Goal: Task Accomplishment & Management: Complete application form

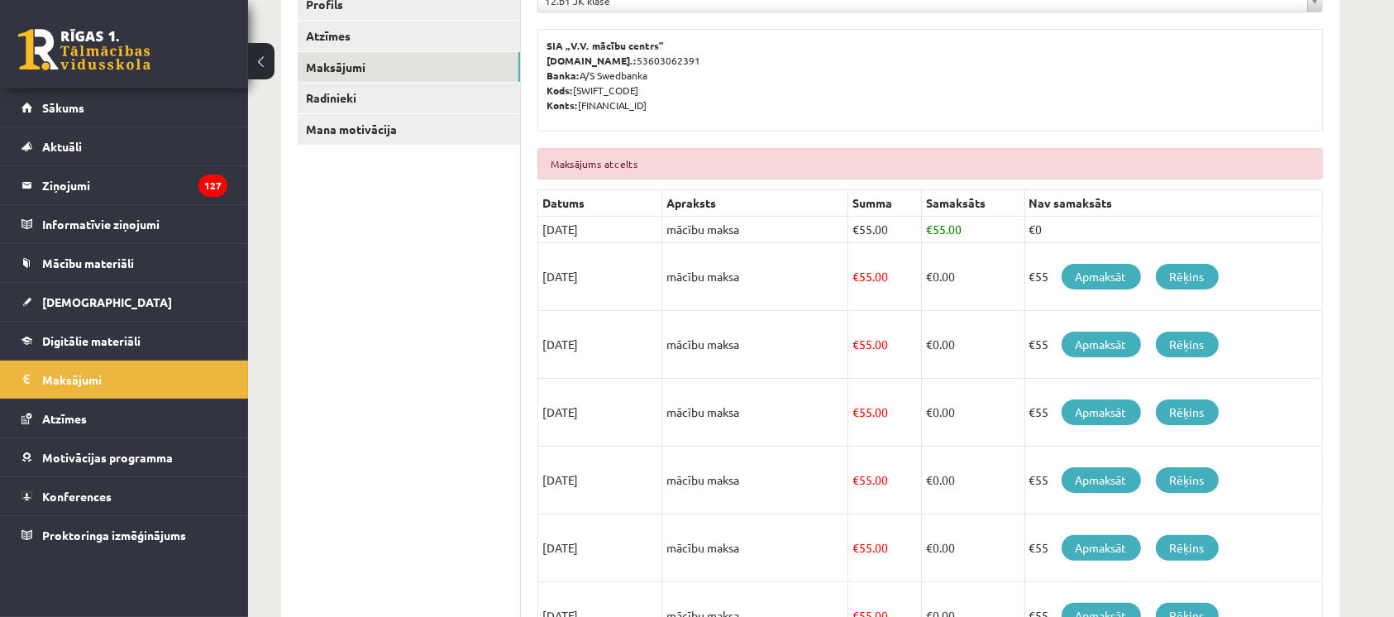
scroll to position [282, 0]
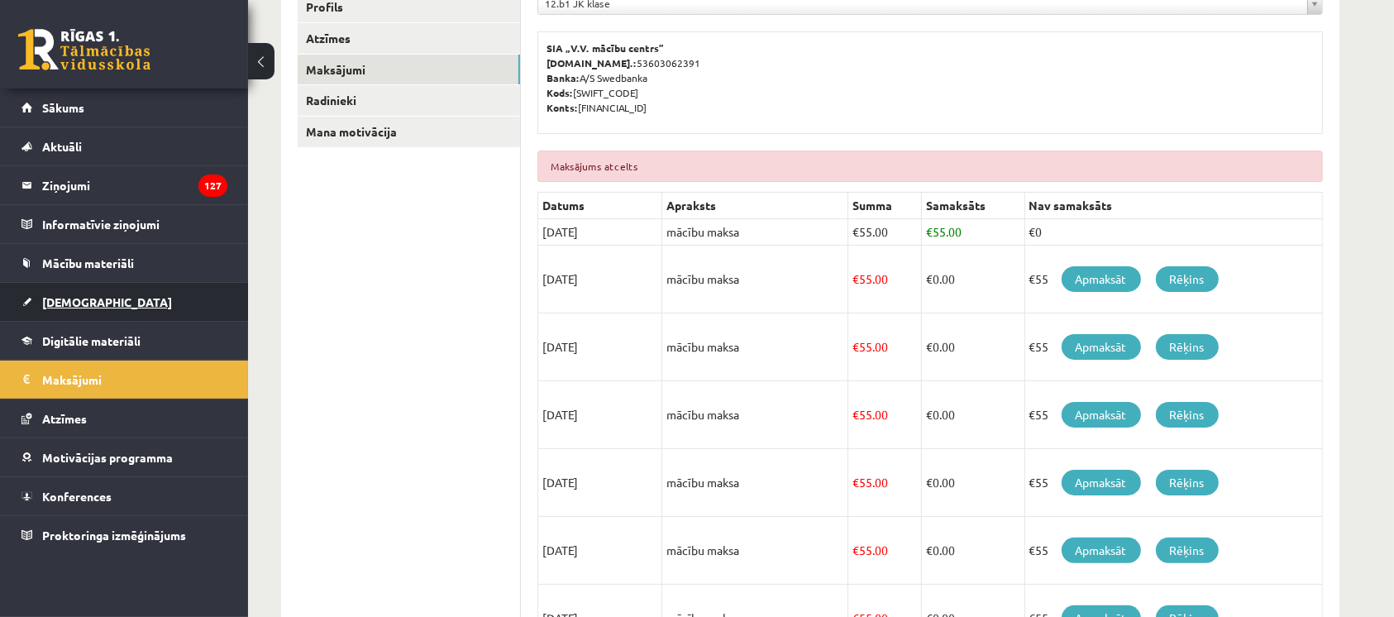
click at [21, 303] on link "[DEMOGRAPHIC_DATA]" at bounding box center [124, 302] width 206 height 38
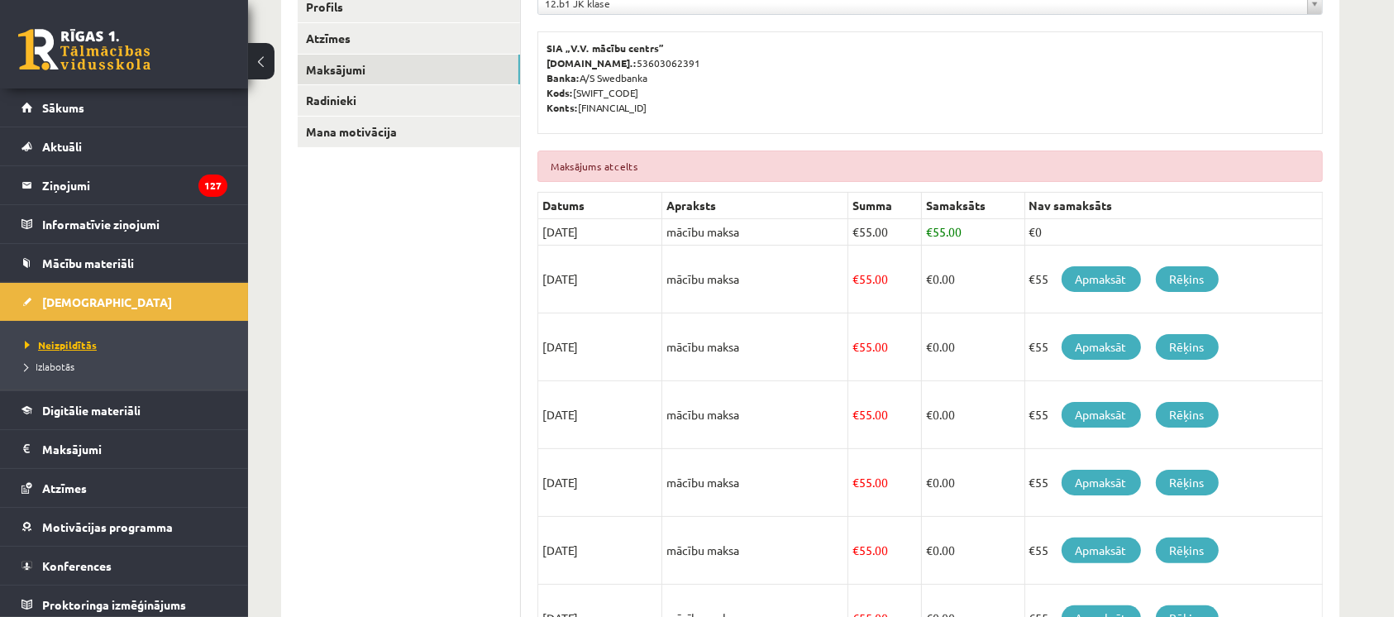
click at [50, 344] on span "Neizpildītās" at bounding box center [61, 344] width 72 height 13
click at [67, 365] on span "Izlabotās" at bounding box center [50, 366] width 50 height 13
click at [40, 338] on span "Neizpildītās" at bounding box center [56, 344] width 63 height 13
click at [60, 344] on span "Neizpildītās" at bounding box center [61, 344] width 72 height 13
click at [44, 347] on span "Neizpildītās" at bounding box center [61, 344] width 72 height 13
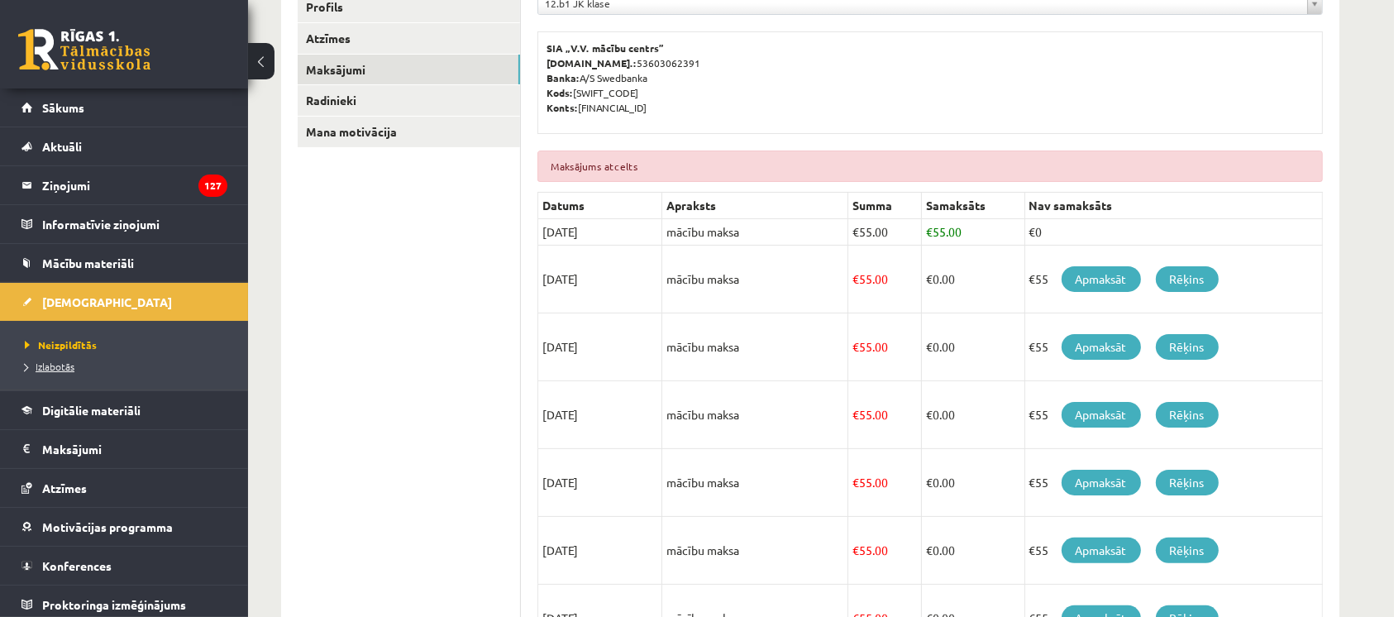
click at [52, 365] on span "Izlabotās" at bounding box center [50, 366] width 50 height 13
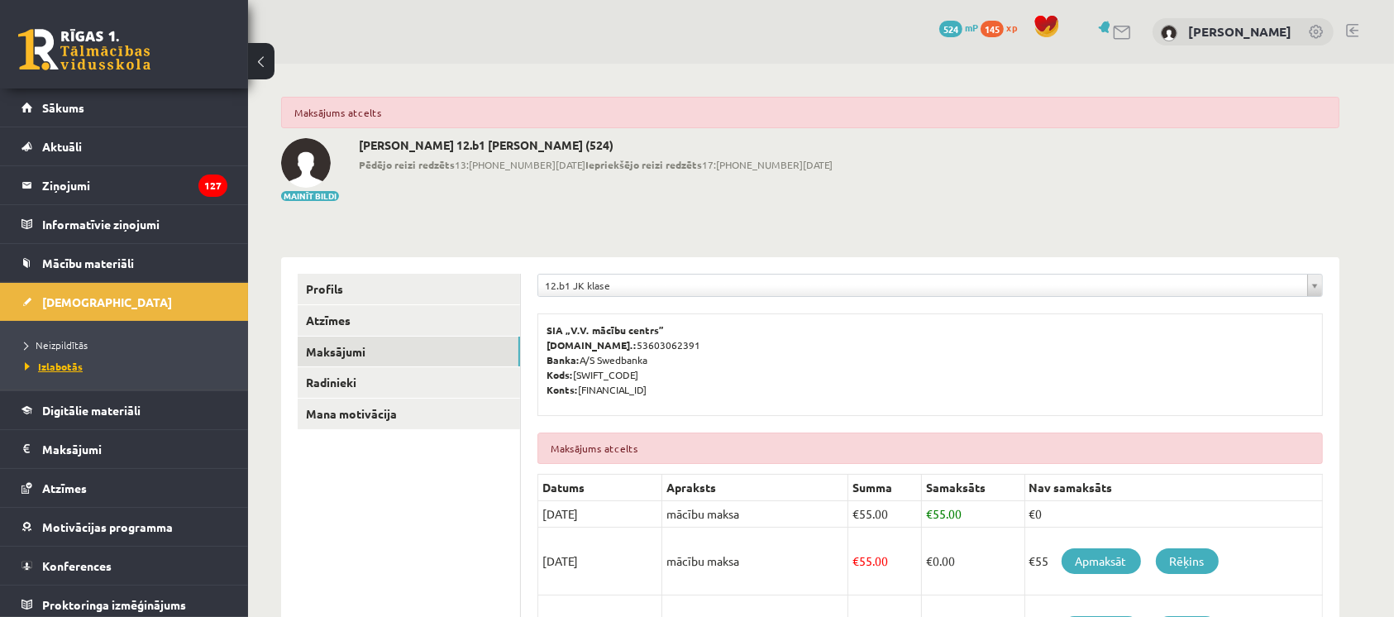
click at [57, 302] on span "[DEMOGRAPHIC_DATA]" at bounding box center [107, 301] width 130 height 15
click at [61, 344] on span "Neizpildītās" at bounding box center [61, 344] width 72 height 13
click at [57, 350] on link "Neizpildītās" at bounding box center [128, 344] width 207 height 15
click at [60, 348] on span "Neizpildītās" at bounding box center [61, 344] width 72 height 13
click at [62, 341] on span "Neizpildītās" at bounding box center [61, 344] width 72 height 13
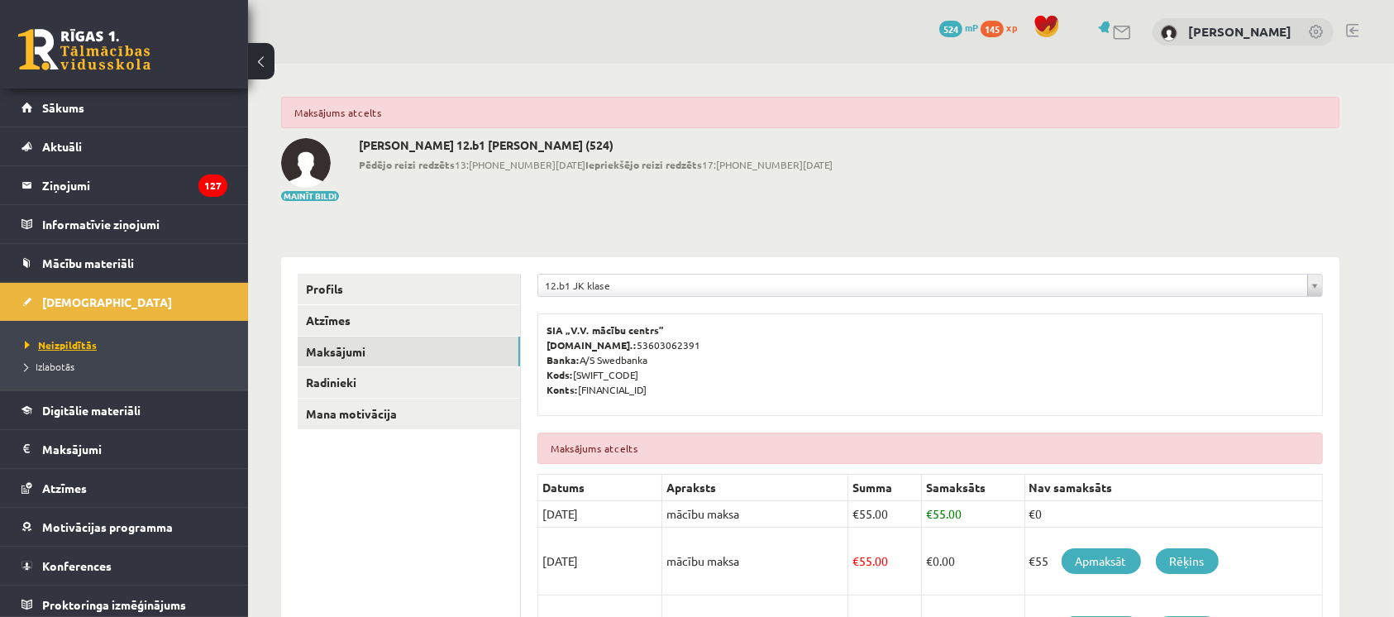
click at [55, 344] on span "Neizpildītās" at bounding box center [61, 344] width 72 height 13
click at [49, 365] on span "Izlabotās" at bounding box center [50, 366] width 50 height 13
click at [32, 315] on link "[DEMOGRAPHIC_DATA]" at bounding box center [124, 302] width 206 height 38
click at [50, 308] on link "[DEMOGRAPHIC_DATA]" at bounding box center [124, 302] width 206 height 38
click at [54, 317] on link "[DEMOGRAPHIC_DATA]" at bounding box center [124, 302] width 206 height 38
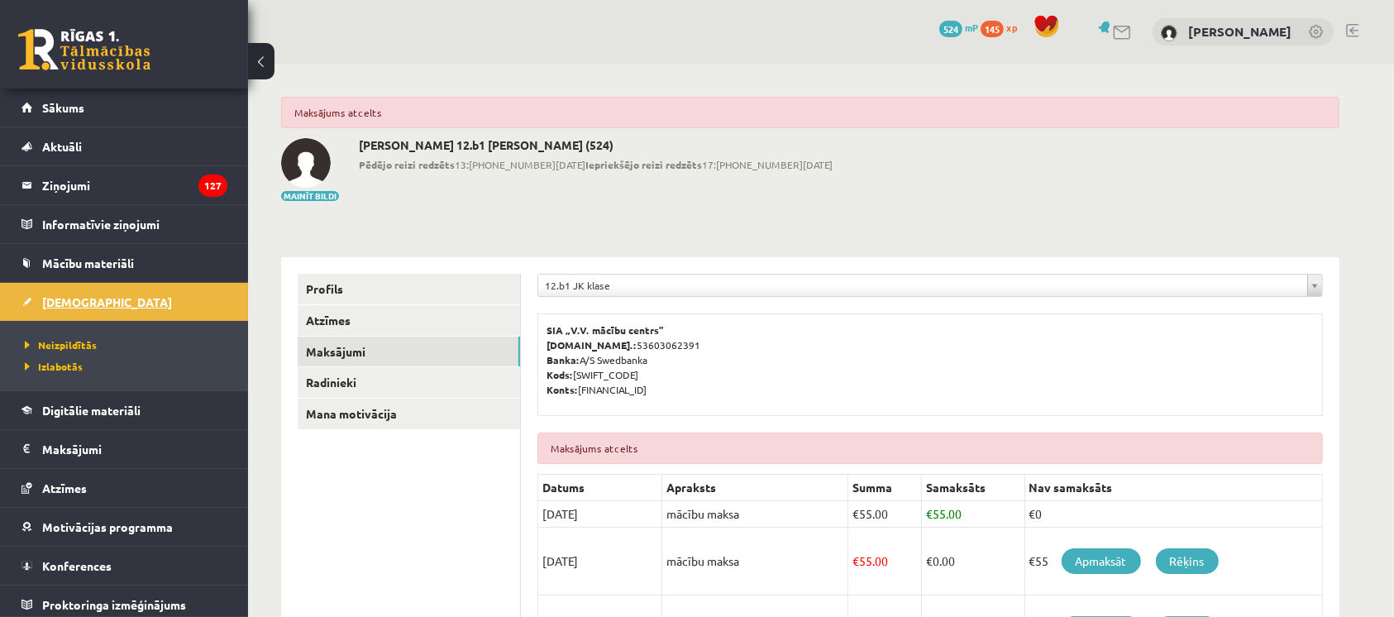
click at [58, 316] on link "[DEMOGRAPHIC_DATA]" at bounding box center [124, 302] width 206 height 38
click at [63, 361] on span "Izlabotās" at bounding box center [54, 366] width 58 height 13
click at [54, 365] on span "Izlabotās" at bounding box center [54, 366] width 58 height 13
click at [46, 344] on span "Neizpildītās" at bounding box center [56, 344] width 63 height 13
click at [56, 348] on span "Neizpildītās" at bounding box center [61, 344] width 72 height 13
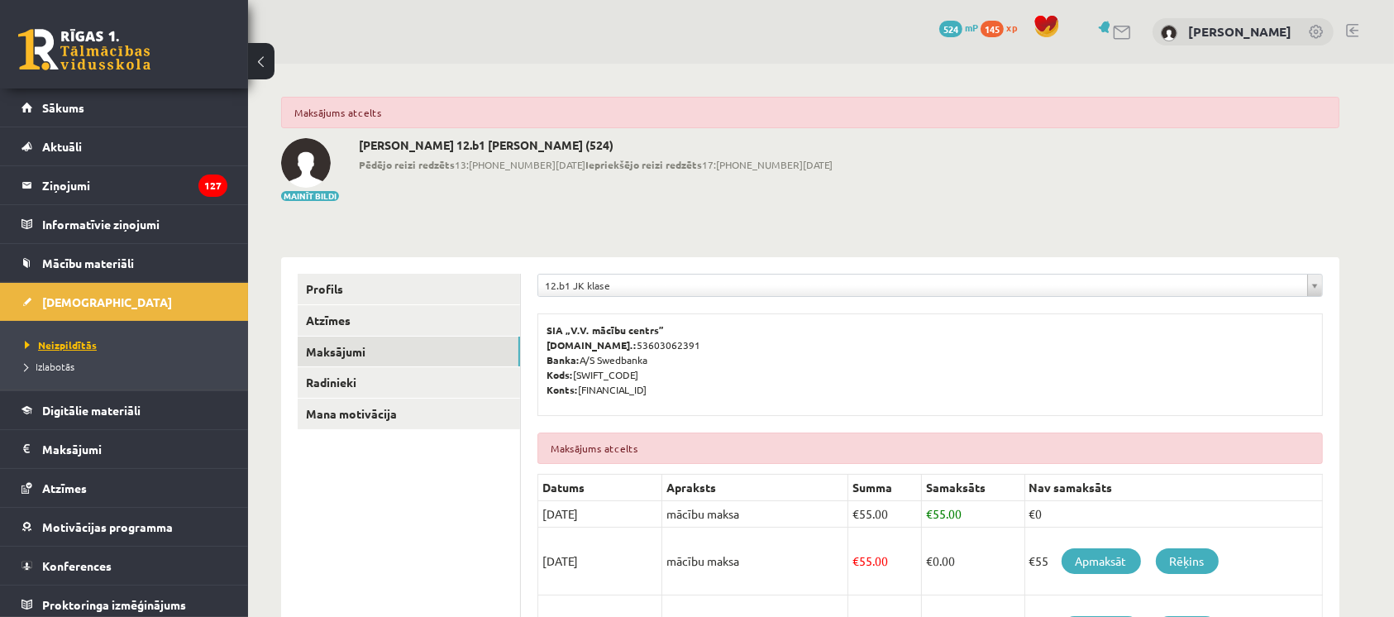
click at [50, 344] on span "Neizpildītās" at bounding box center [61, 344] width 72 height 13
click at [50, 341] on span "Neizpildītās" at bounding box center [61, 344] width 72 height 13
click at [46, 308] on link "[DEMOGRAPHIC_DATA]" at bounding box center [124, 302] width 206 height 38
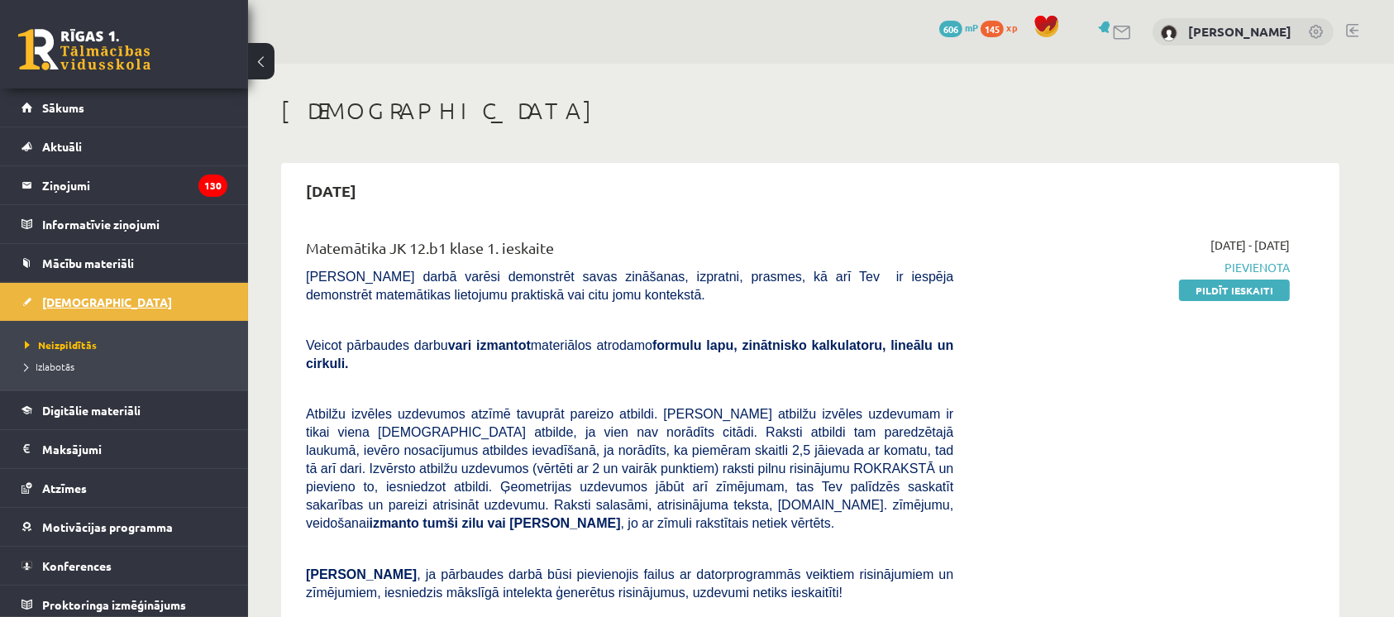
click at [58, 300] on span "[DEMOGRAPHIC_DATA]" at bounding box center [107, 301] width 130 height 15
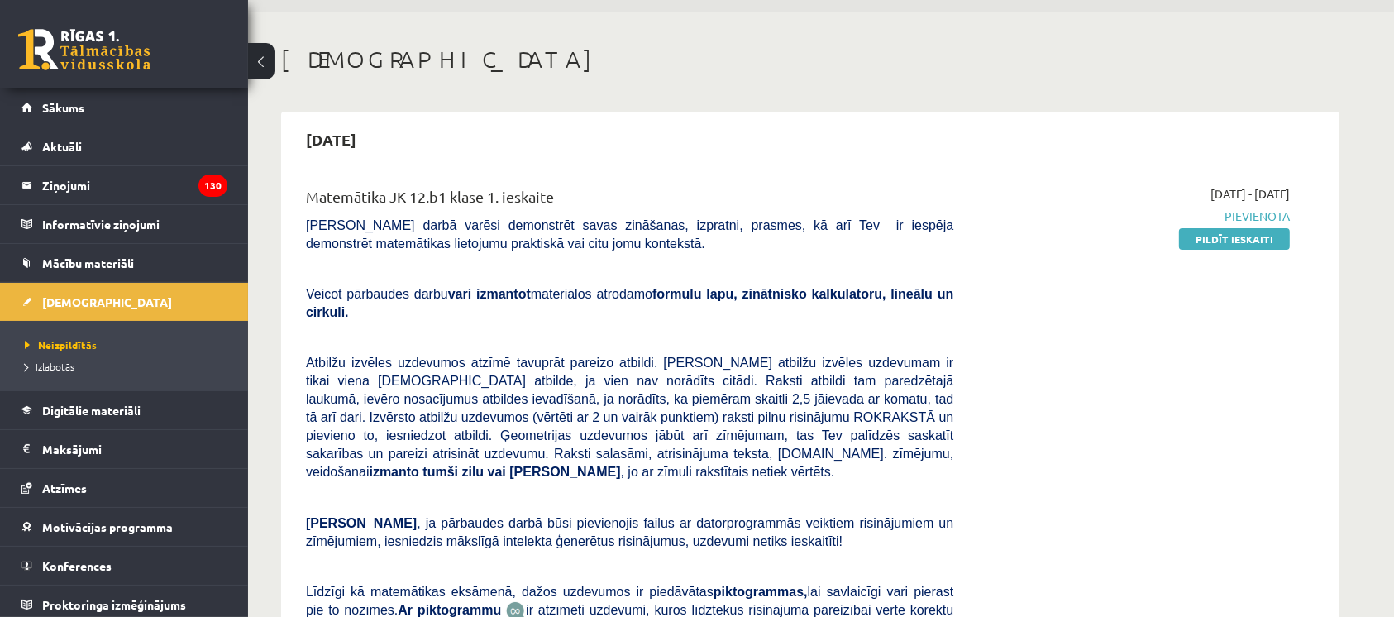
scroll to position [53, 0]
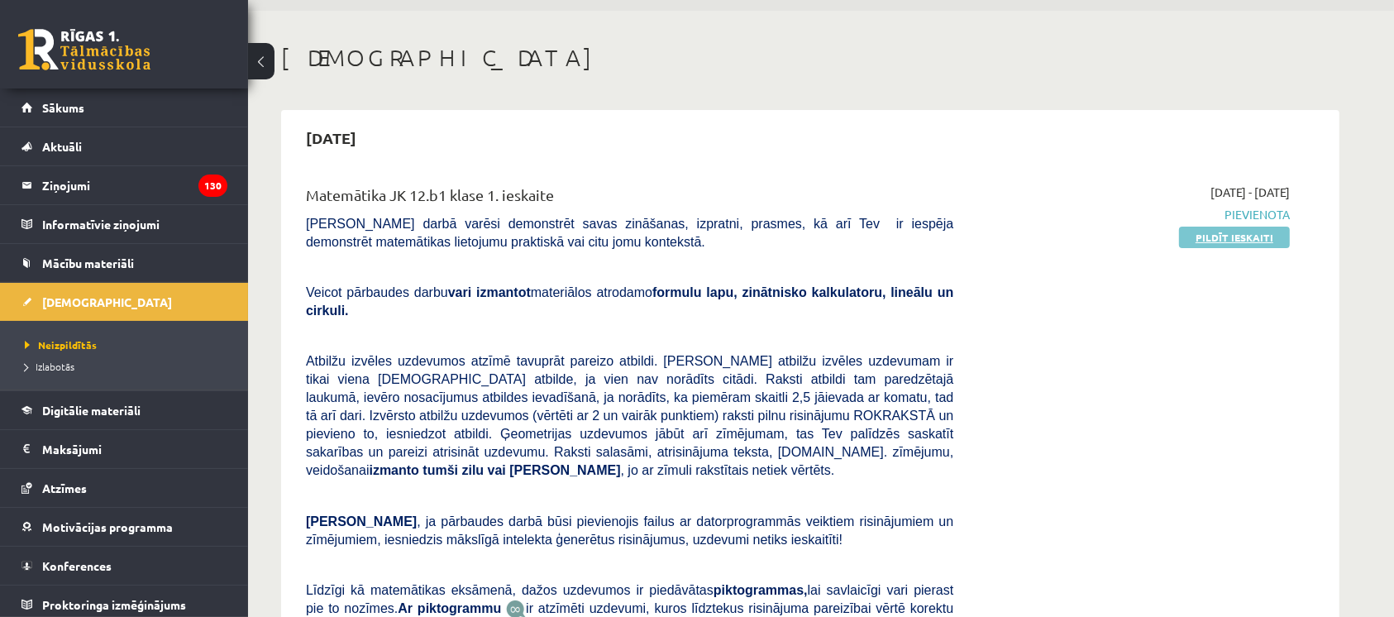
click at [1244, 236] on link "Pildīt ieskaiti" at bounding box center [1234, 237] width 111 height 21
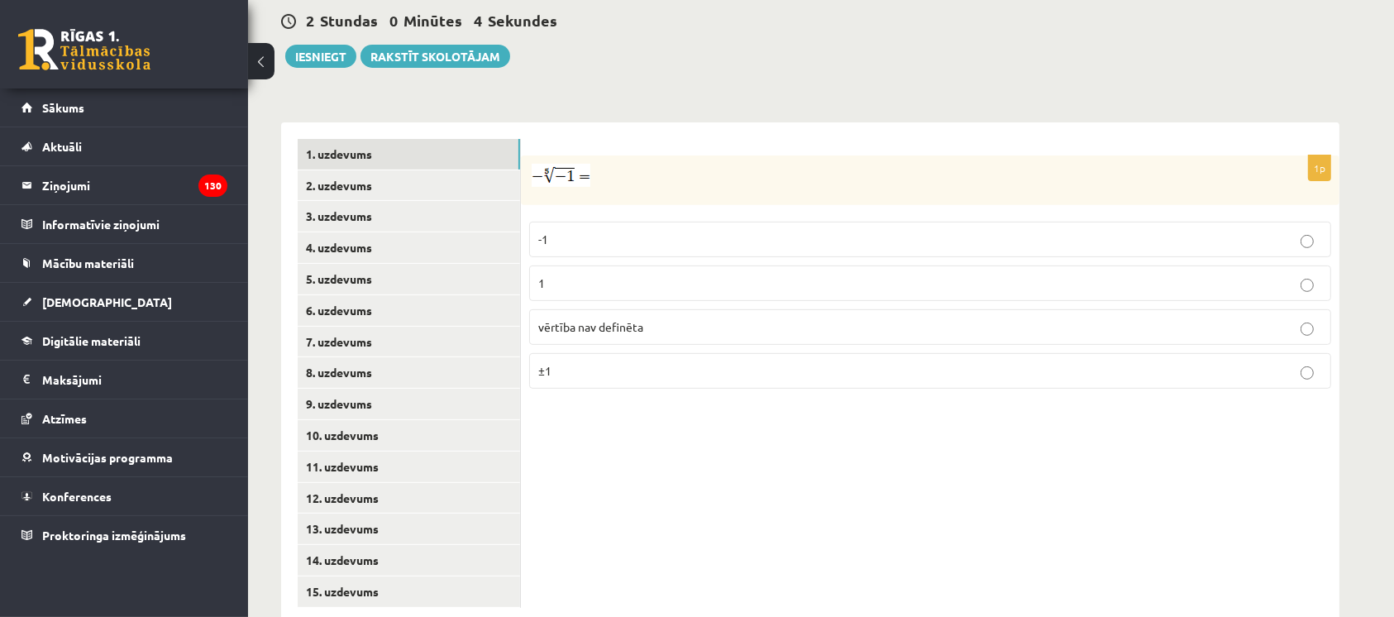
scroll to position [598, 0]
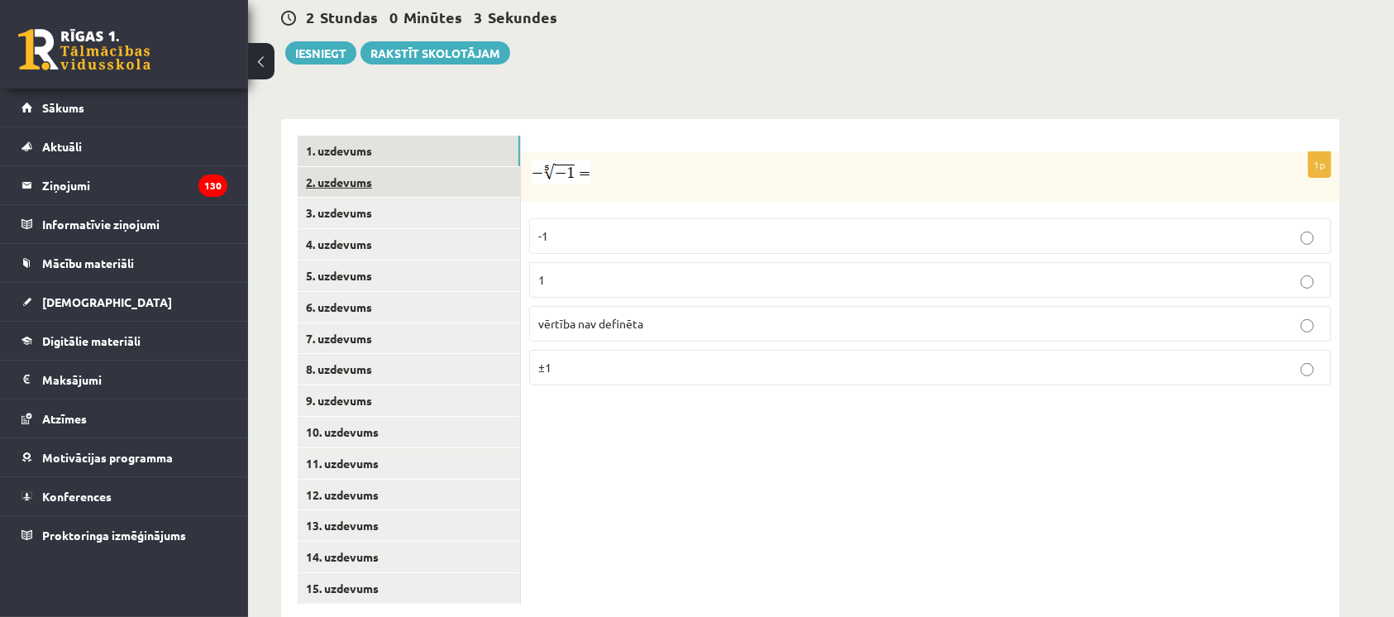
click at [363, 167] on link "2. uzdevums" at bounding box center [409, 182] width 222 height 31
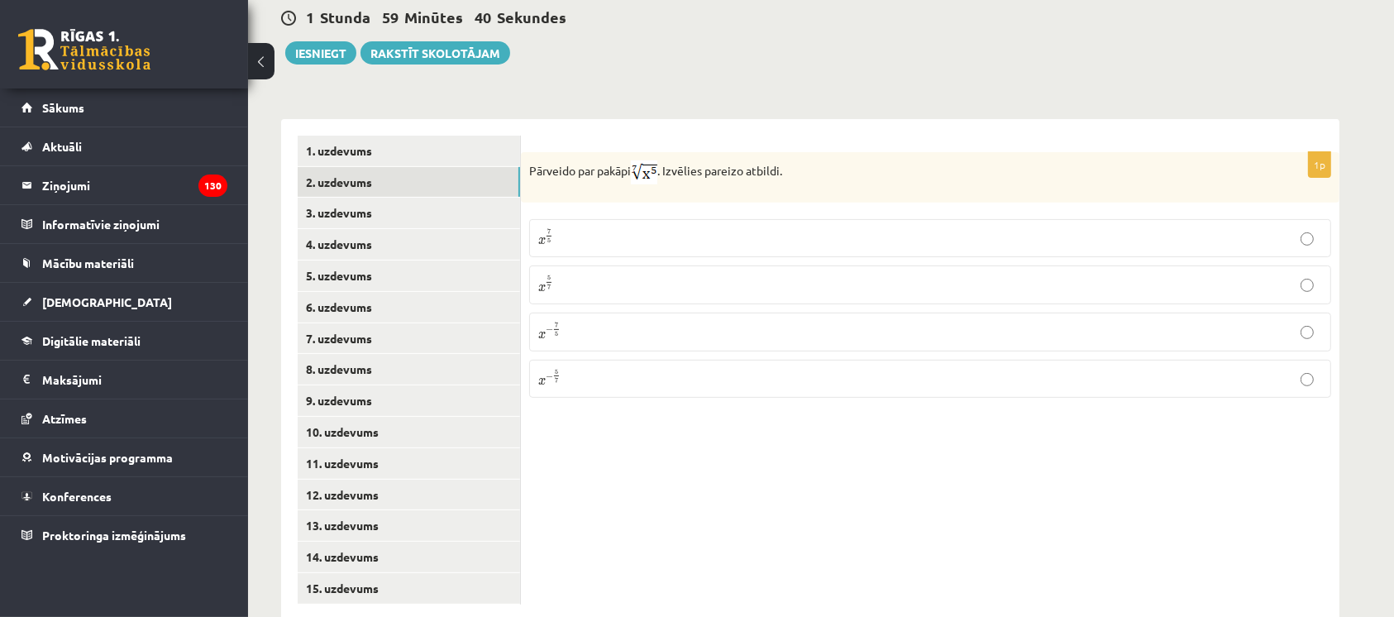
click at [1171, 265] on label "x 5 7 x 5 7" at bounding box center [930, 284] width 802 height 39
click at [456, 198] on link "3. uzdevums" at bounding box center [409, 213] width 222 height 31
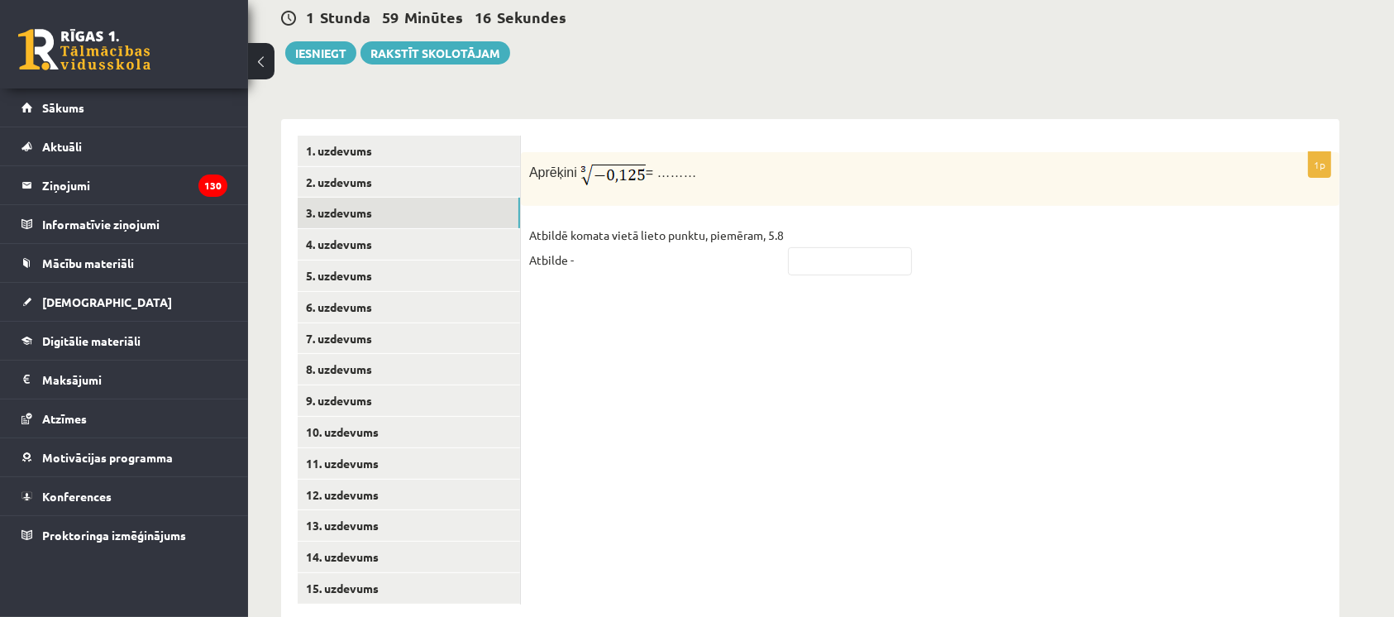
click at [853, 247] on input "text" at bounding box center [850, 261] width 124 height 28
type input "*"
type input "****"
click at [421, 229] on link "4. uzdevums" at bounding box center [409, 244] width 222 height 31
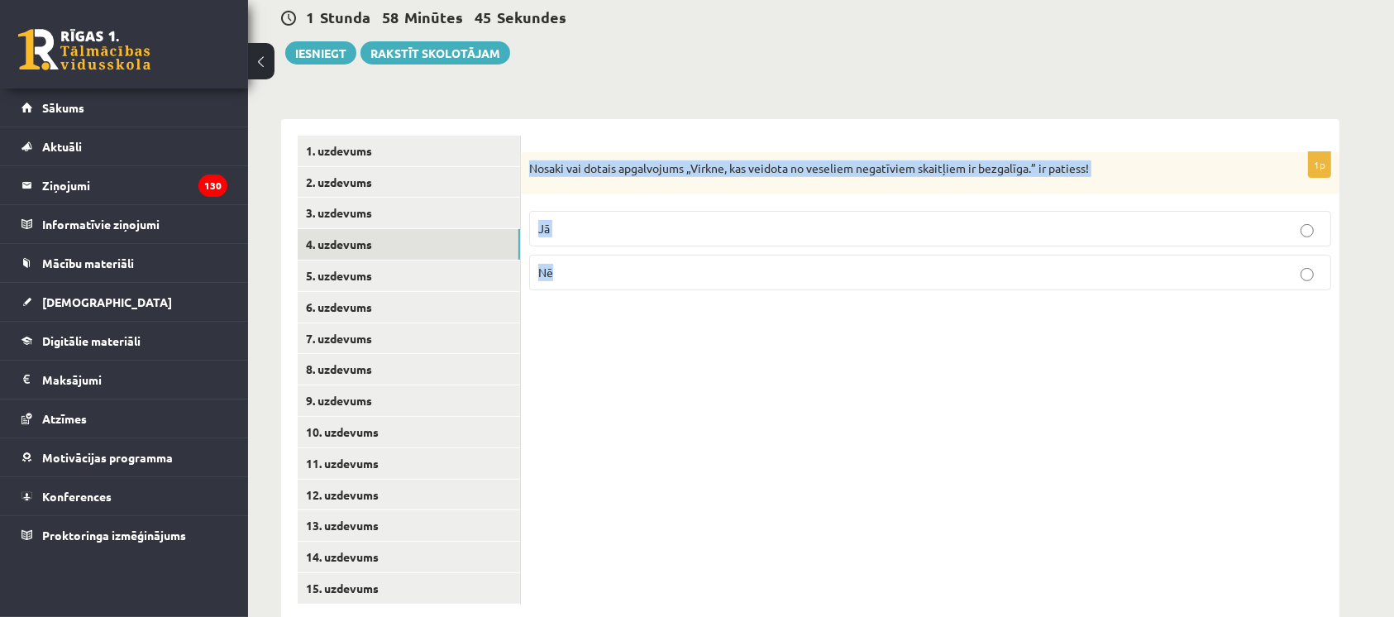
copy div "Nosaki vai dotais apgalvojums „Virkne, kas veidota no veseliem negatīviem skait…"
click at [1280, 220] on p "Jā" at bounding box center [930, 228] width 784 height 17
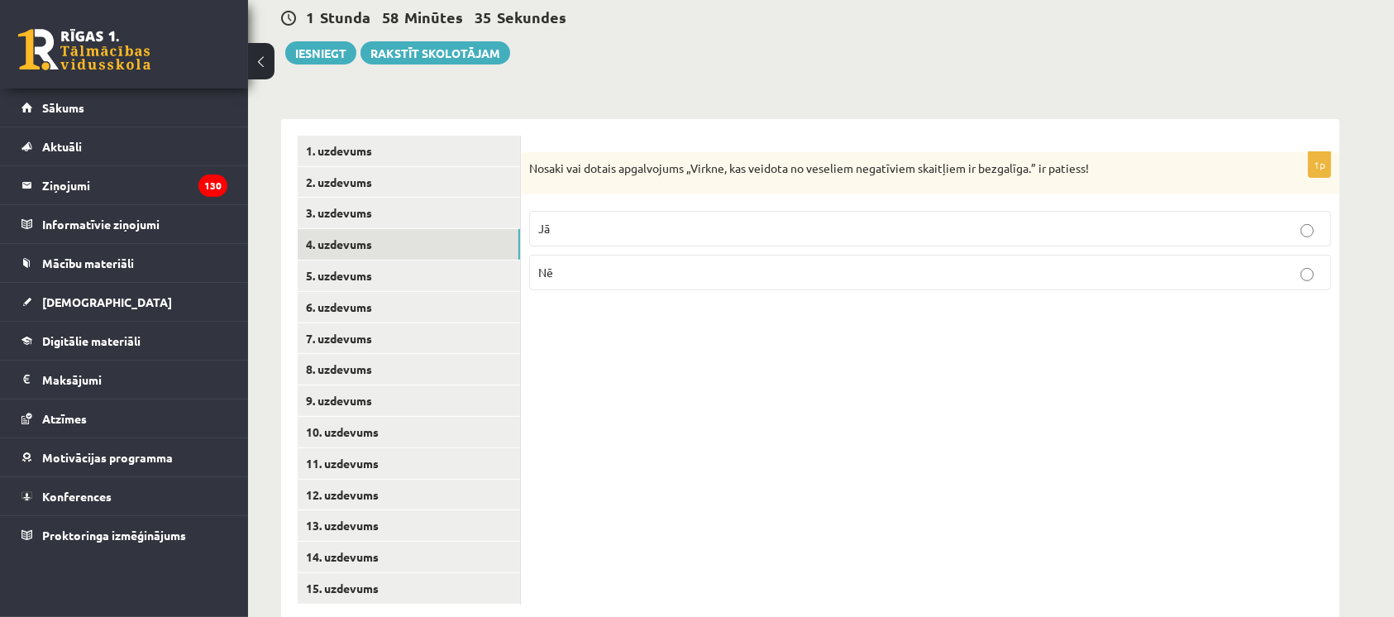
click at [1209, 389] on div "1p Nosaki vai dotais apgalvojums „Virkne, kas veidota no veseliem negatīviem sk…" at bounding box center [930, 370] width 818 height 502
click at [323, 260] on link "5. uzdevums" at bounding box center [409, 275] width 222 height 31
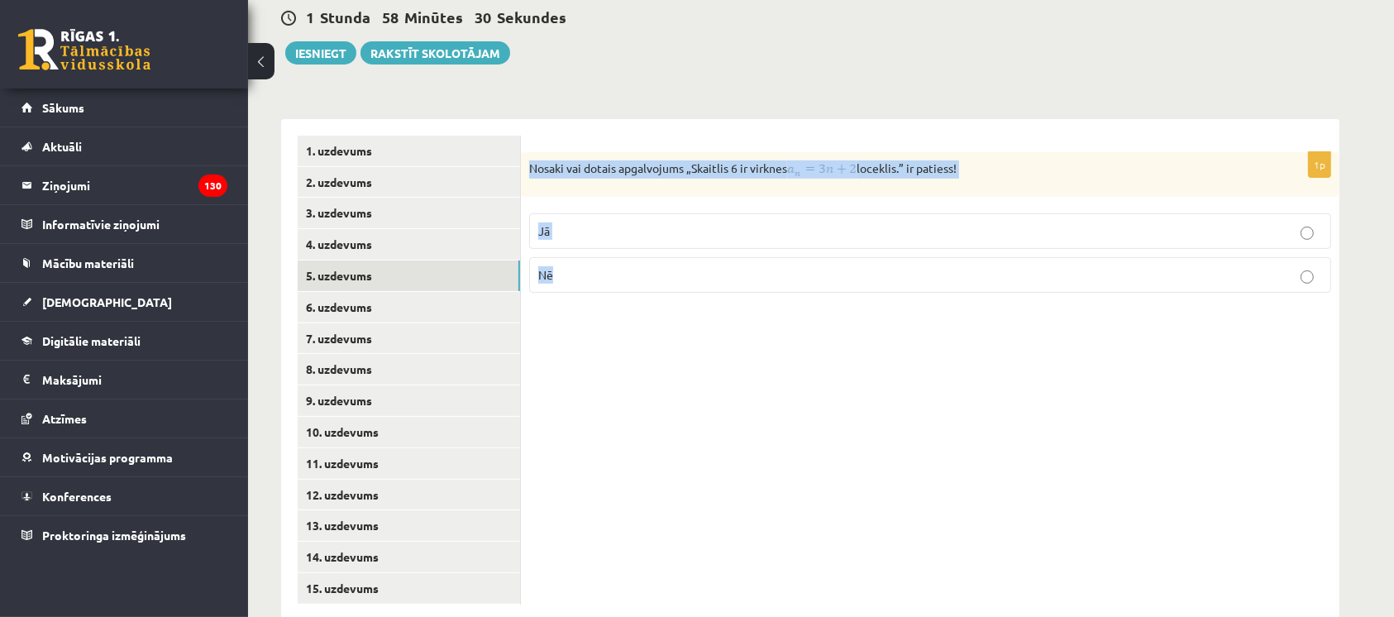
copy div "Nosaki vai dotais apgalvojums „Skaitlis 6 ir virknes loceklis.” ir patiess! Jā …"
click at [343, 292] on link "6. uzdevums" at bounding box center [409, 307] width 222 height 31
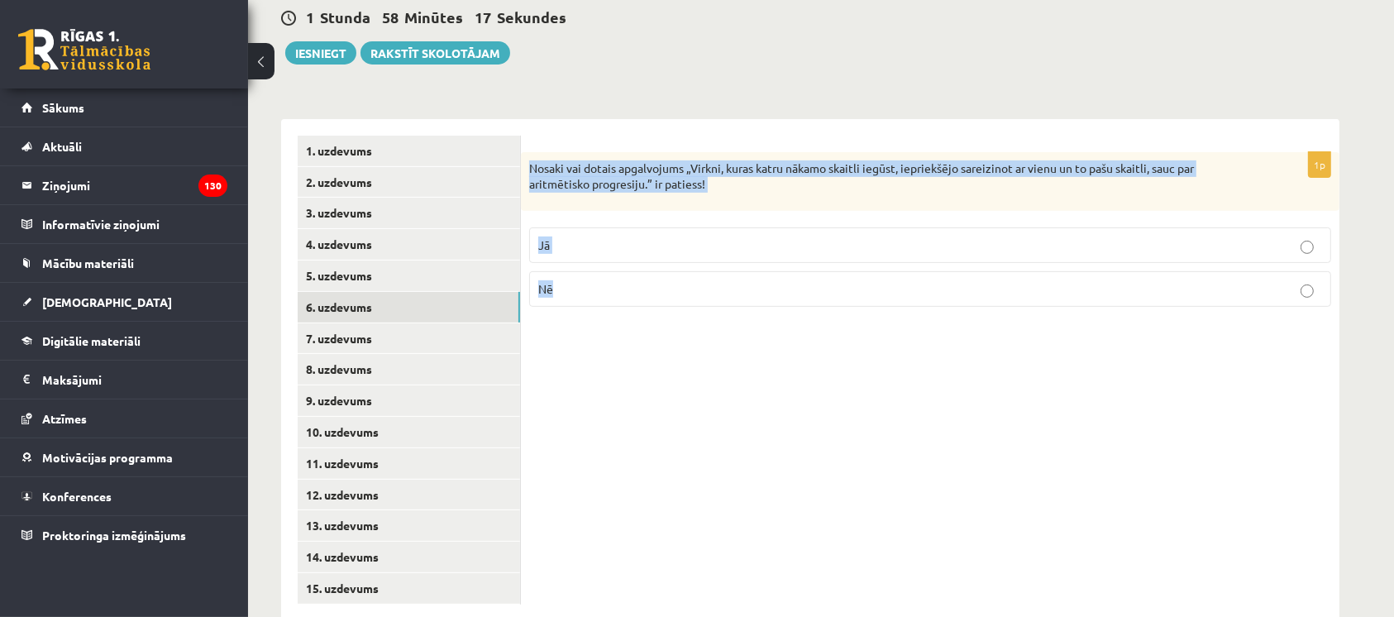
copy div "Nosaki vai dotais apgalvojums „Virkni, kuras katru nākamo skaitli iegūst, iepri…"
click at [593, 280] on p "Nē" at bounding box center [930, 288] width 784 height 17
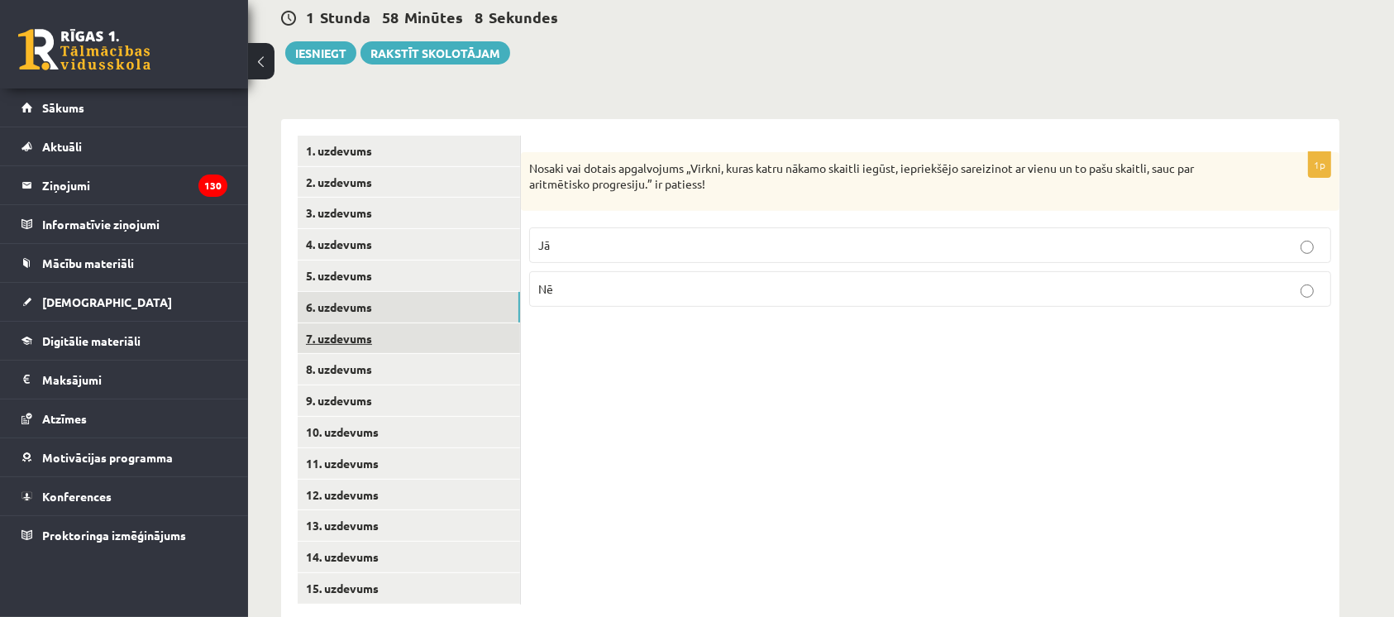
click at [336, 323] on link "7. uzdevums" at bounding box center [409, 338] width 222 height 31
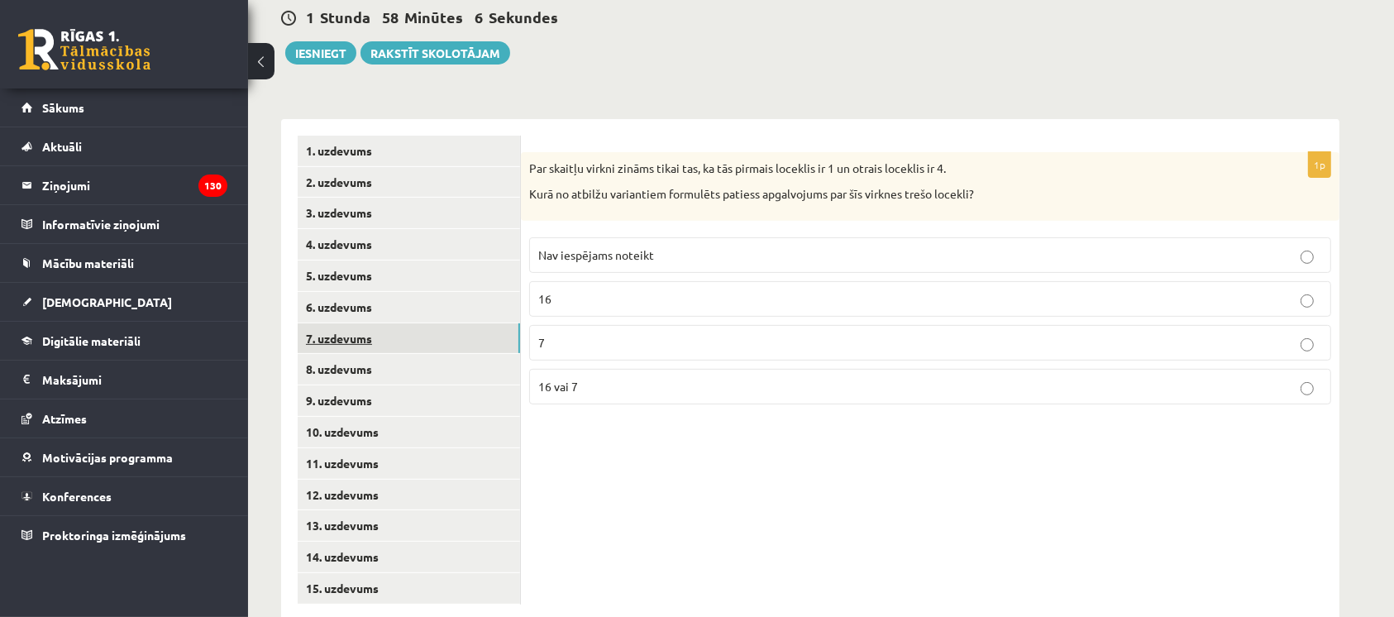
click at [539, 160] on p "Par skaitļu virkni zināms tikai tas, ka tās pirmais loceklis ir 1 un otrais loc…" at bounding box center [888, 168] width 719 height 17
click at [1240, 495] on div "1p Par skaitļu virkni zināms tikai tas, ka tās pirmais loceklis ir 1 un otrais …" at bounding box center [930, 370] width 818 height 502
click at [1237, 495] on div "1p Par skaitļu virkni zināms tikai tas, ka tās pirmais loceklis ir 1 un otrais …" at bounding box center [930, 370] width 818 height 502
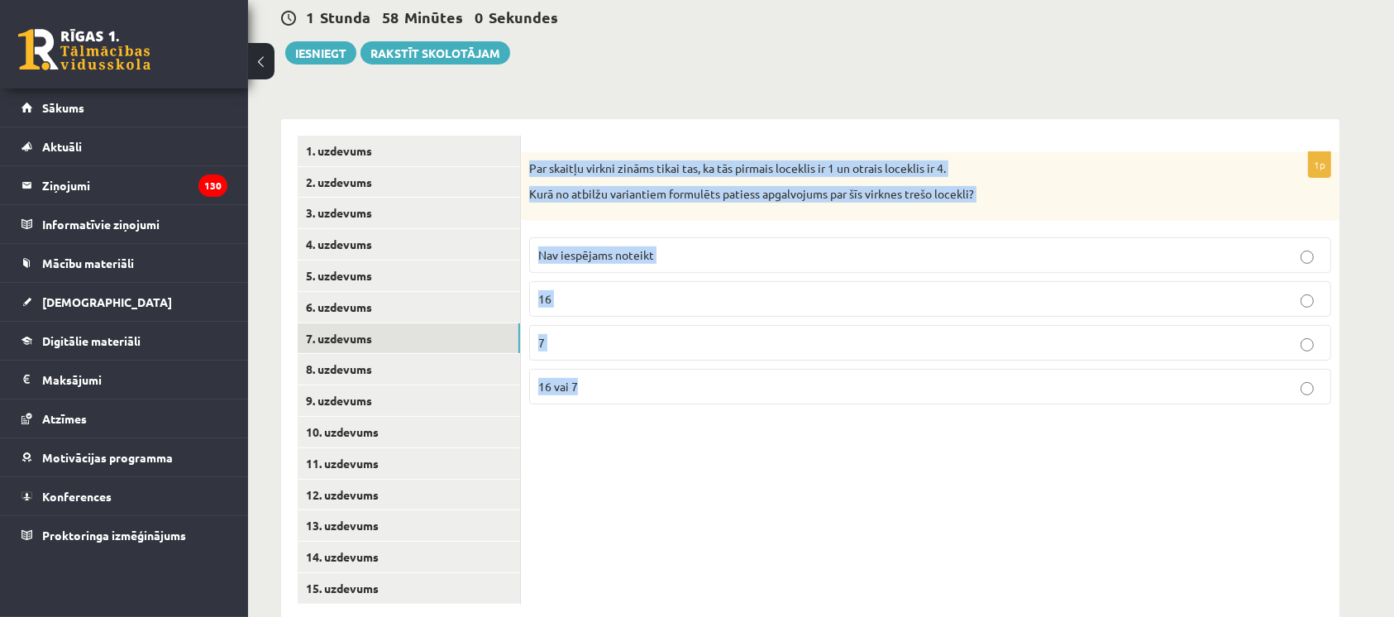
copy div "Par skaitļu virkni zināms tikai tas, ka tās pirmais loceklis ir 1 un otrais loc…"
click at [575, 379] on span "16 vai 7" at bounding box center [558, 386] width 40 height 15
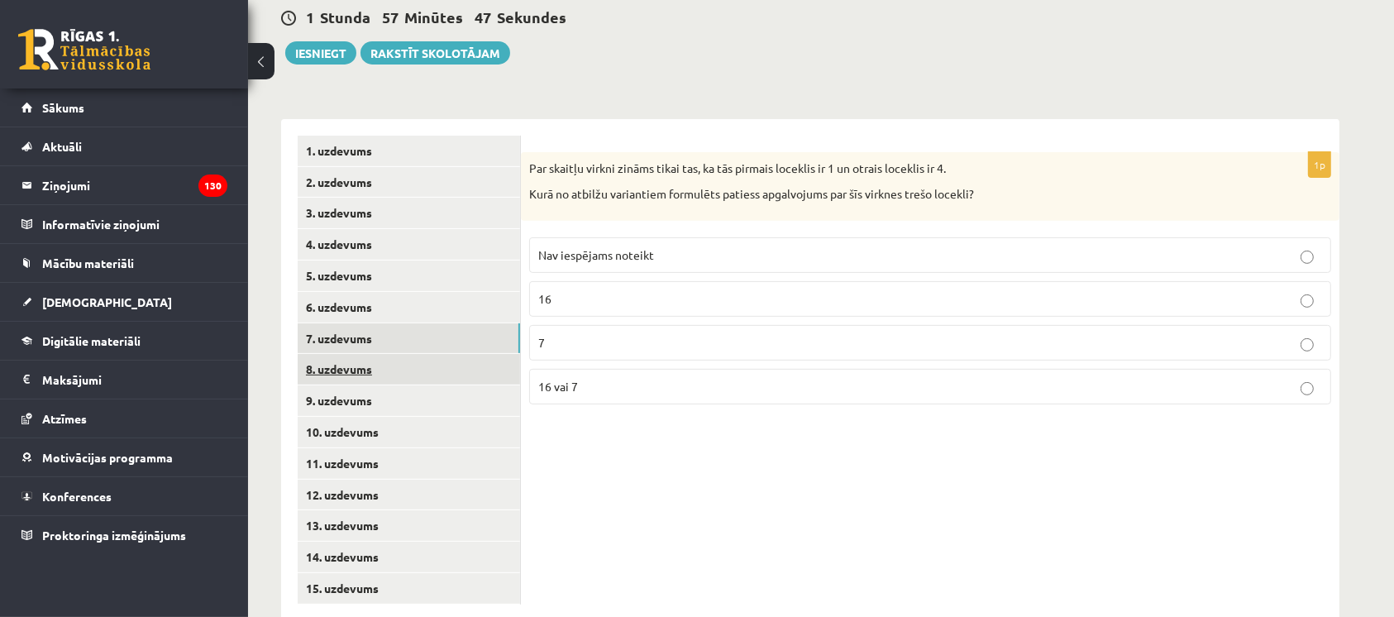
click at [309, 354] on link "8. uzdevums" at bounding box center [409, 369] width 222 height 31
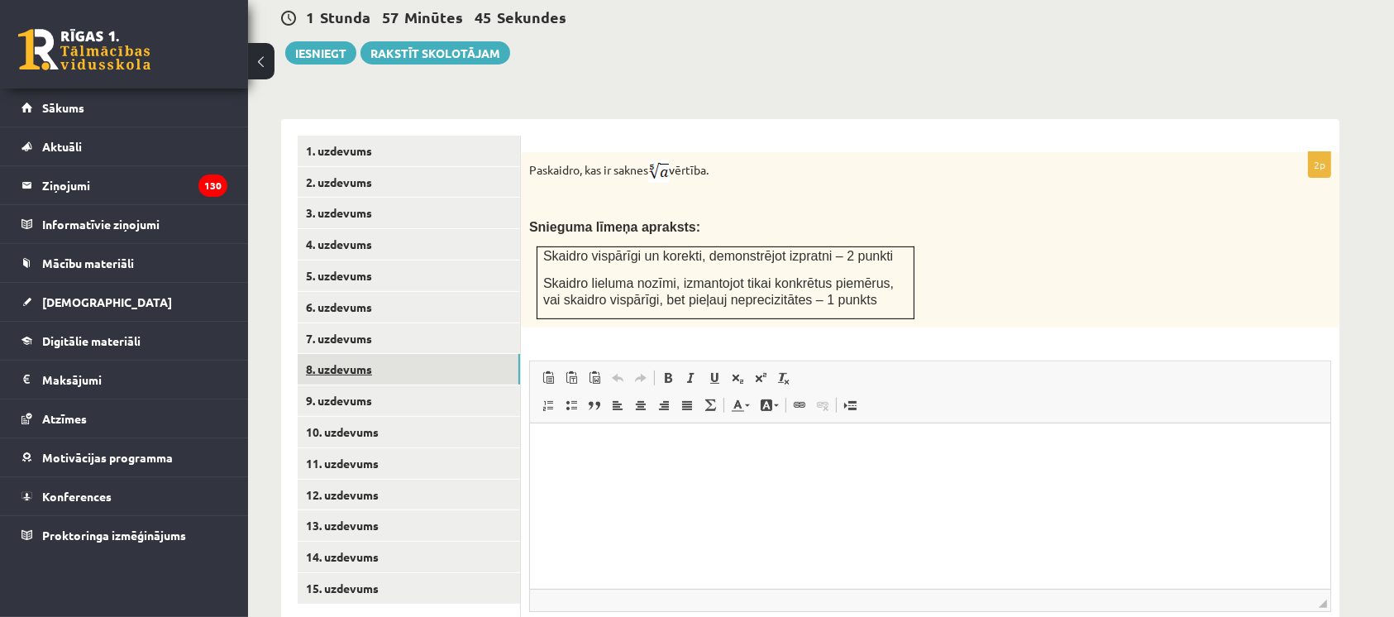
scroll to position [0, 0]
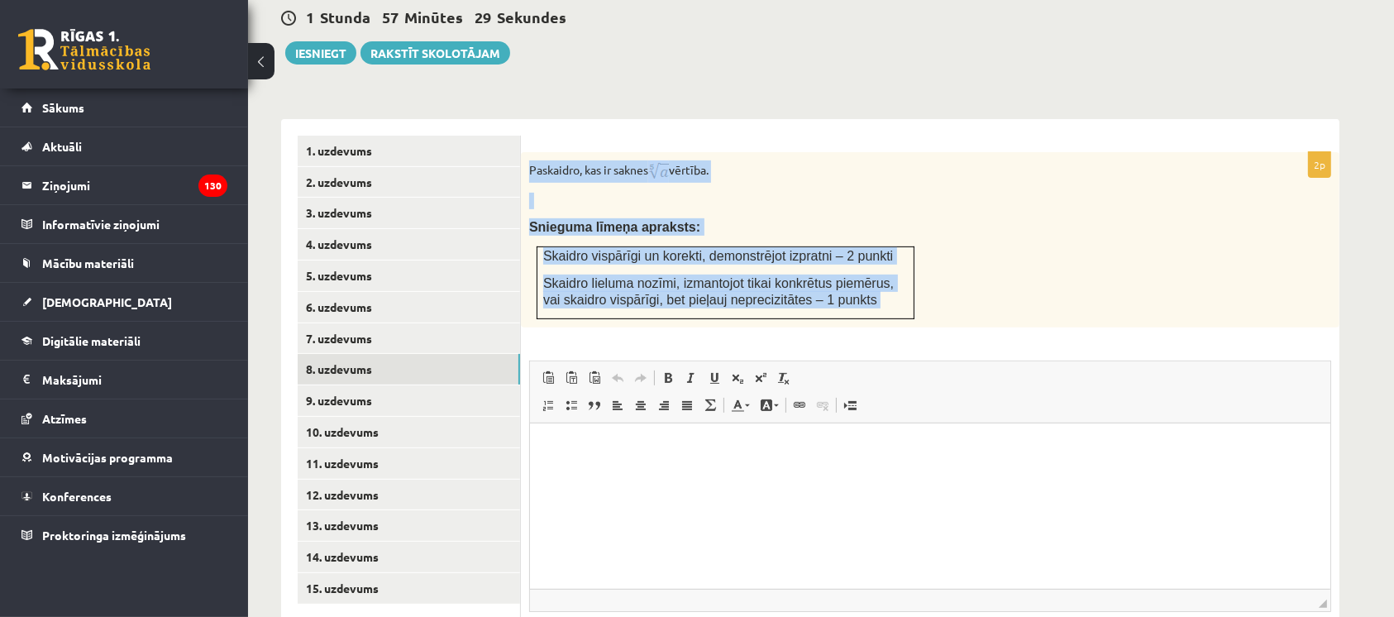
drag, startPoint x: 532, startPoint y: 131, endPoint x: 952, endPoint y: 303, distance: 454.5
click at [952, 303] on div "2p Paskaidro, kas ir saknes vērtība. Snieguma līmeņa apraksts: Skaidro vispārīg…" at bounding box center [930, 428] width 818 height 552
copy div "Paskaidro, kas ir saknes vērtība. Snieguma līmeņa apraksts: Skaidro vispārīgi u…"
click at [969, 193] on p at bounding box center [888, 201] width 719 height 17
click at [980, 193] on p at bounding box center [888, 201] width 719 height 17
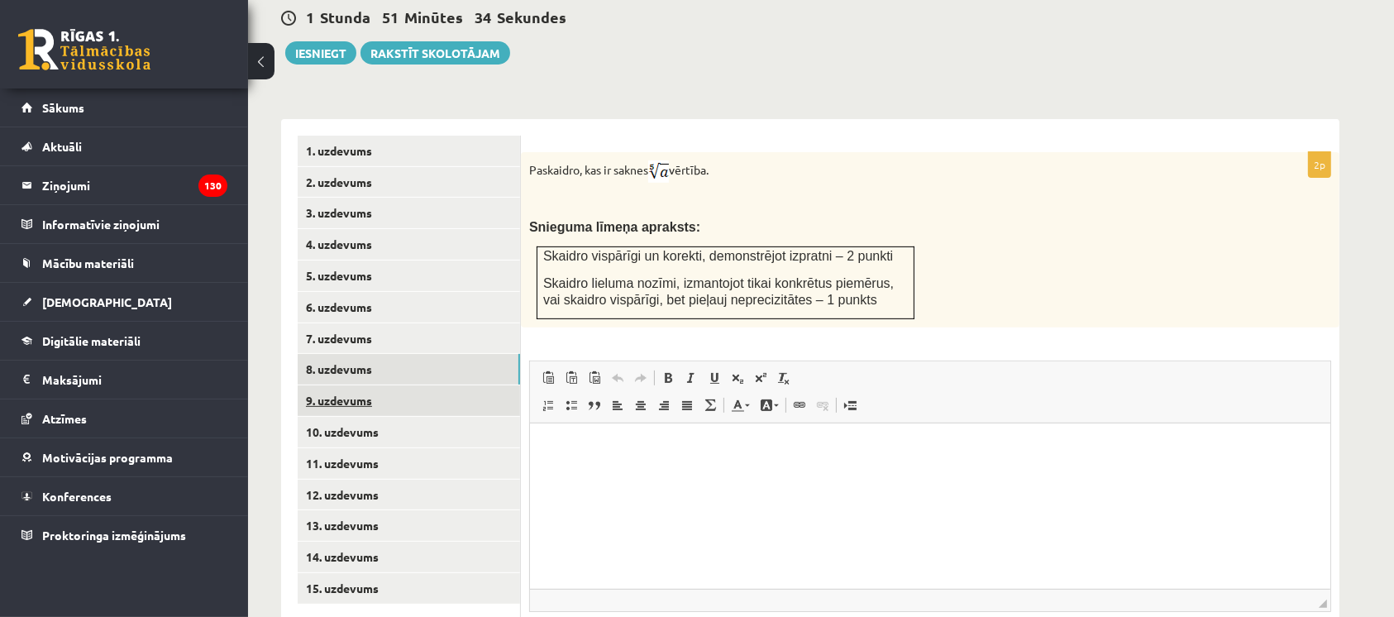
click at [323, 385] on link "9. uzdevums" at bounding box center [409, 400] width 222 height 31
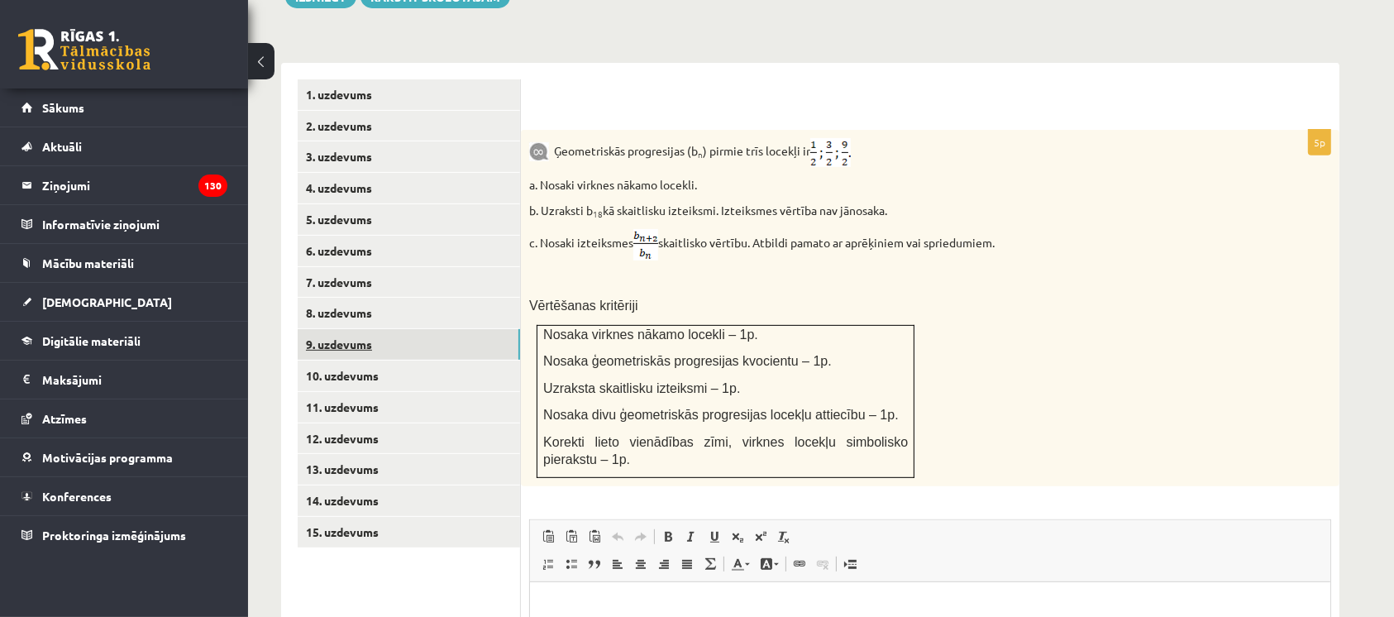
scroll to position [656, 0]
click at [331, 359] on link "10. uzdevums" at bounding box center [409, 374] width 222 height 31
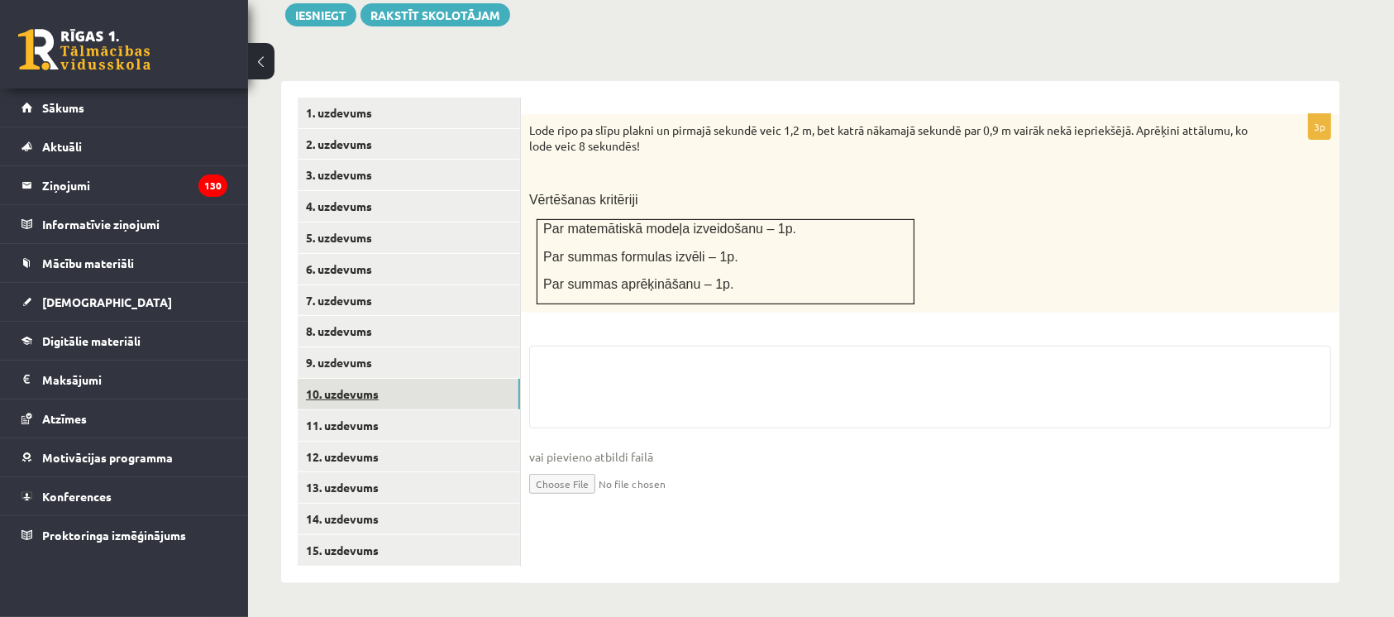
scroll to position [599, 0]
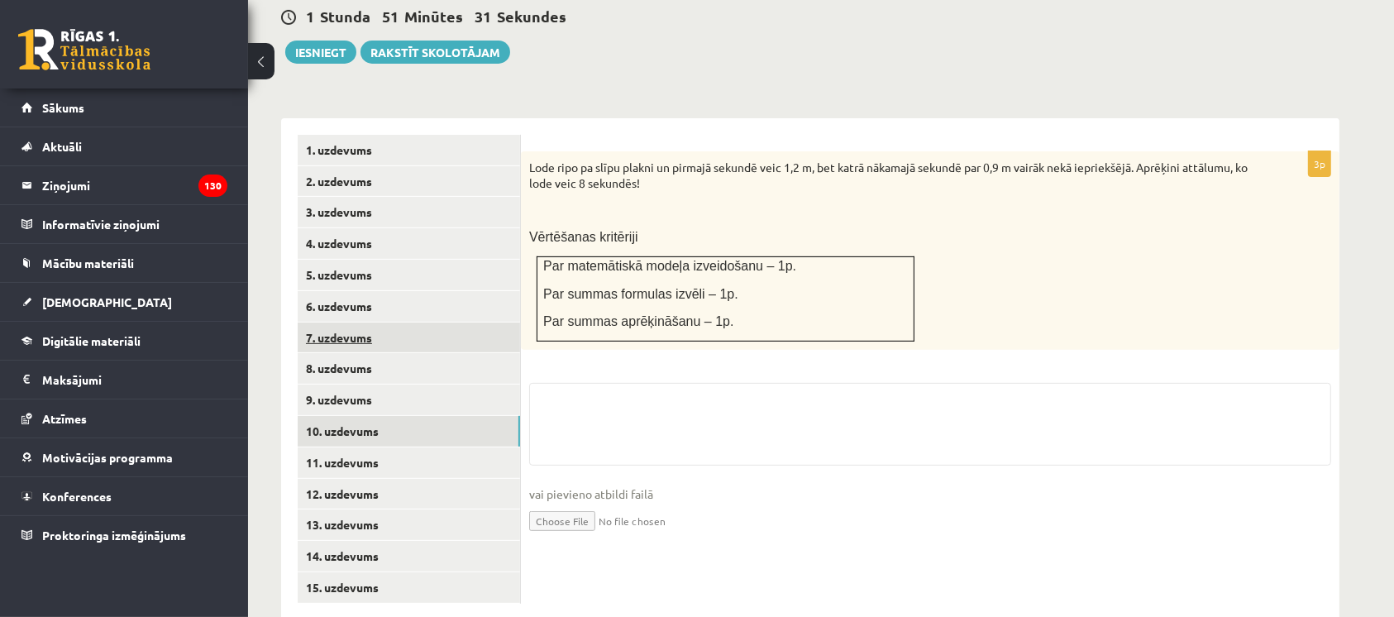
click at [323, 322] on link "7. uzdevums" at bounding box center [409, 337] width 222 height 31
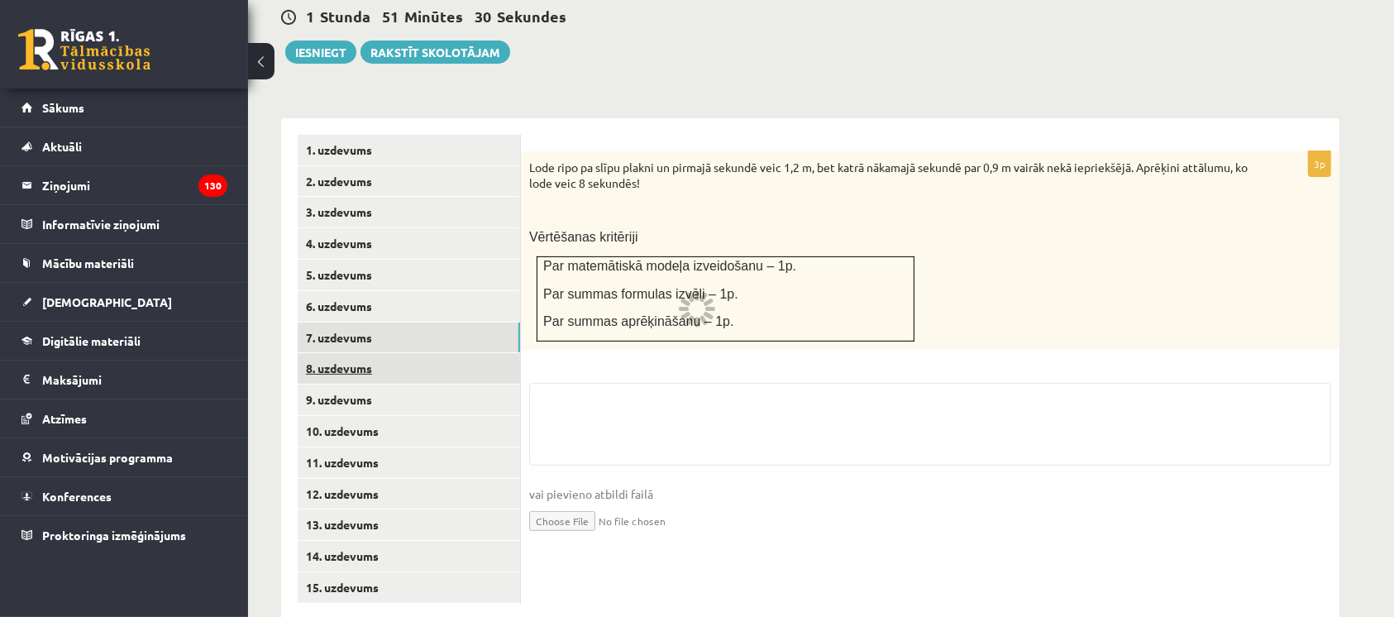
click at [318, 353] on link "8. uzdevums" at bounding box center [409, 368] width 222 height 31
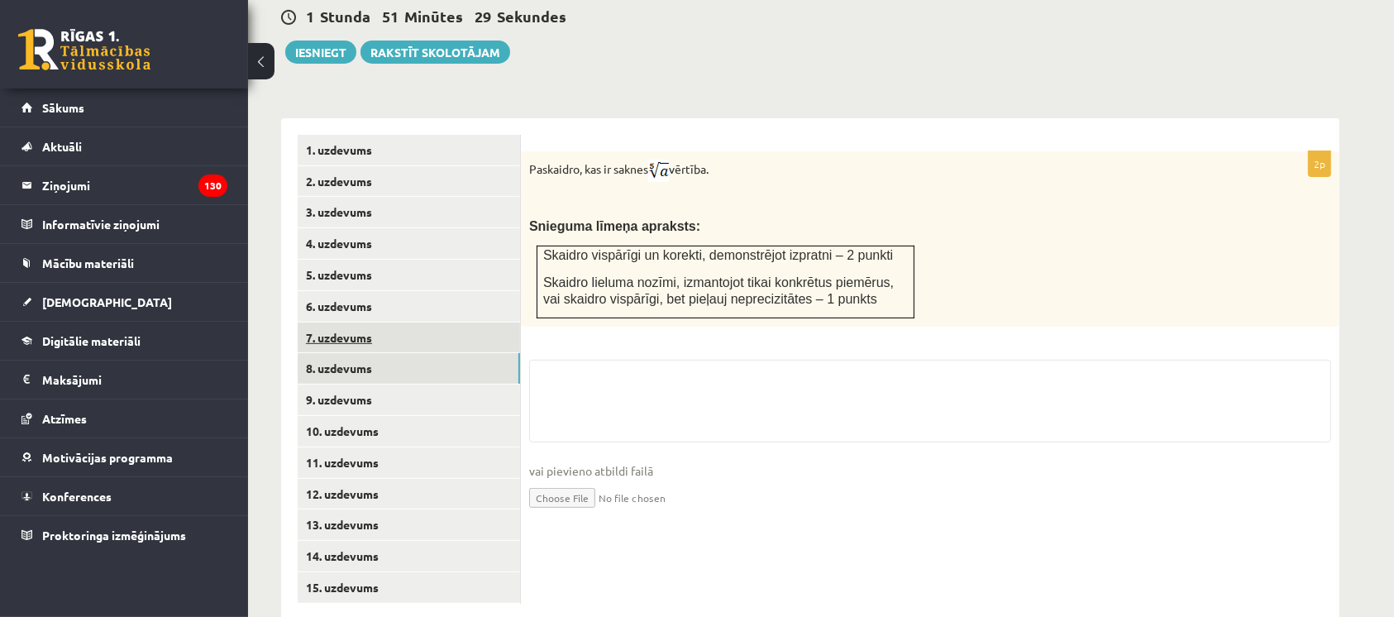
click at [324, 322] on link "7. uzdevums" at bounding box center [409, 337] width 222 height 31
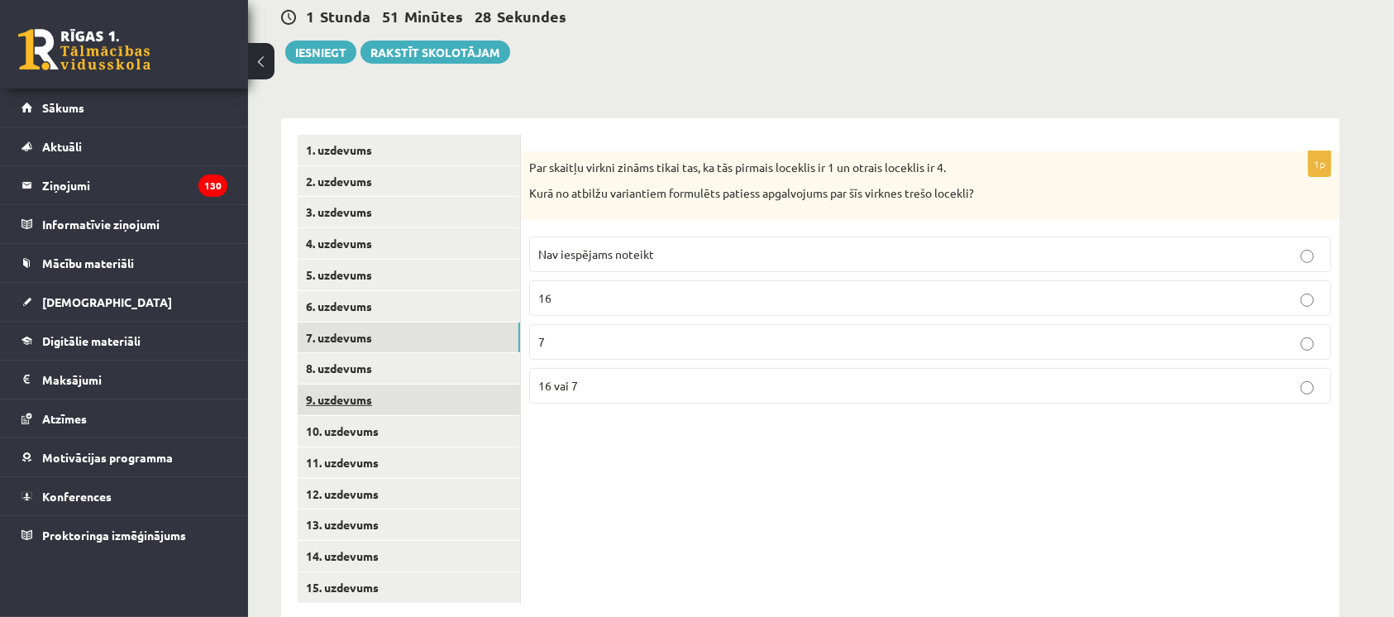
click at [327, 384] on link "9. uzdevums" at bounding box center [409, 399] width 222 height 31
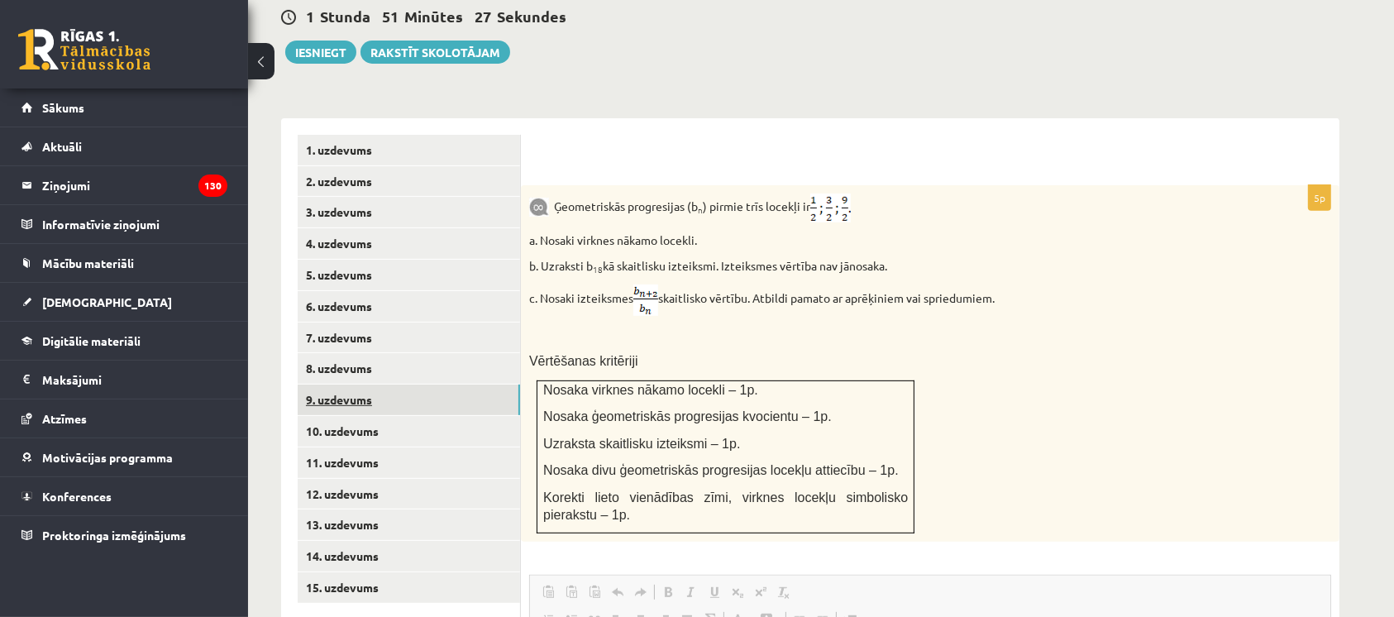
scroll to position [0, 0]
click at [334, 572] on link "15. uzdevums" at bounding box center [409, 587] width 222 height 31
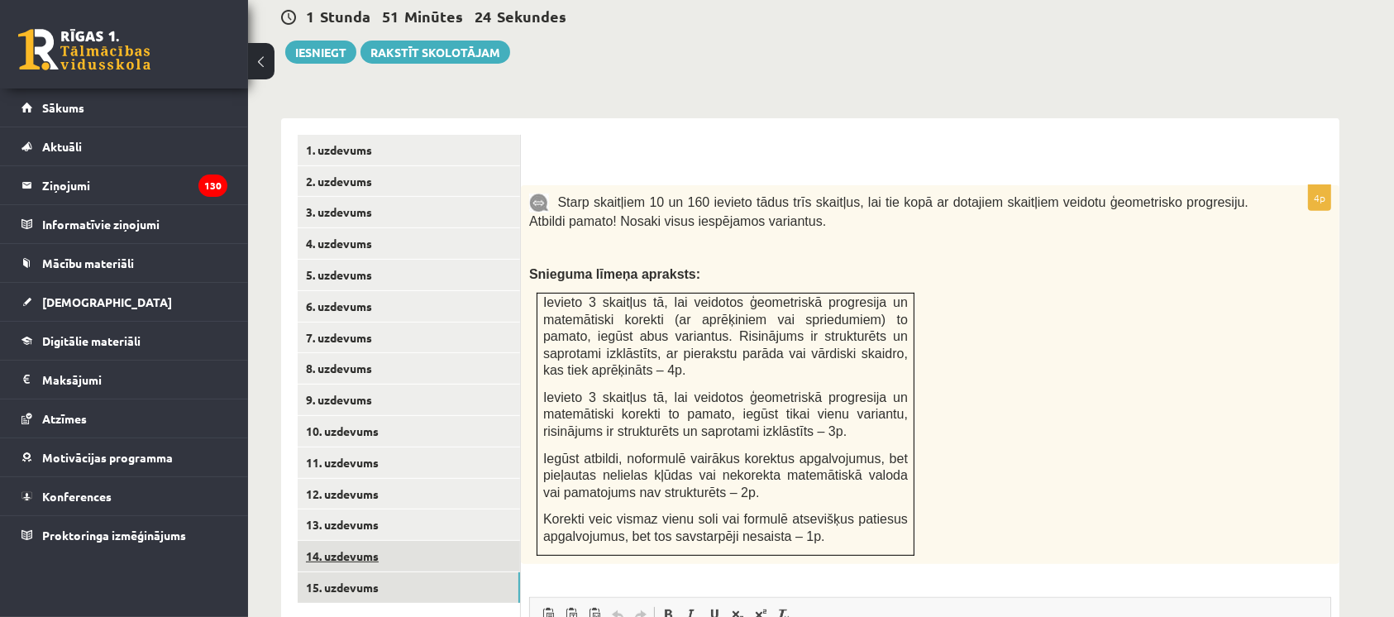
click at [327, 541] on link "14. uzdevums" at bounding box center [409, 556] width 222 height 31
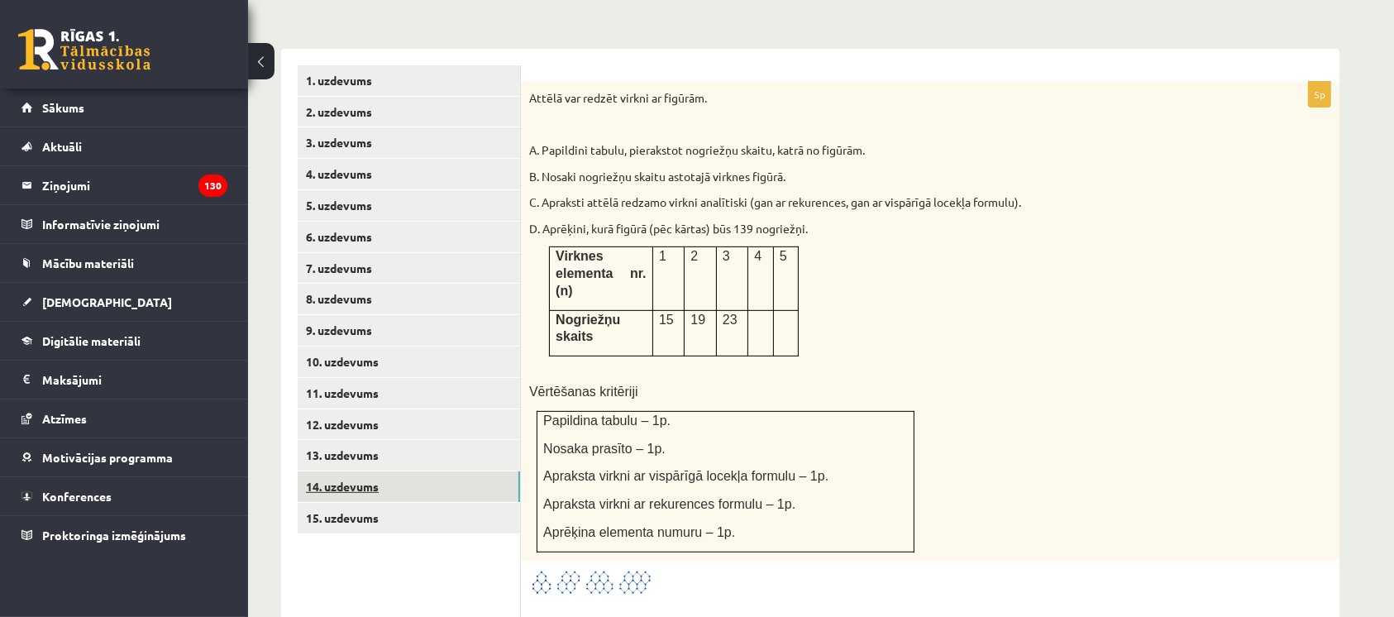
scroll to position [745, 0]
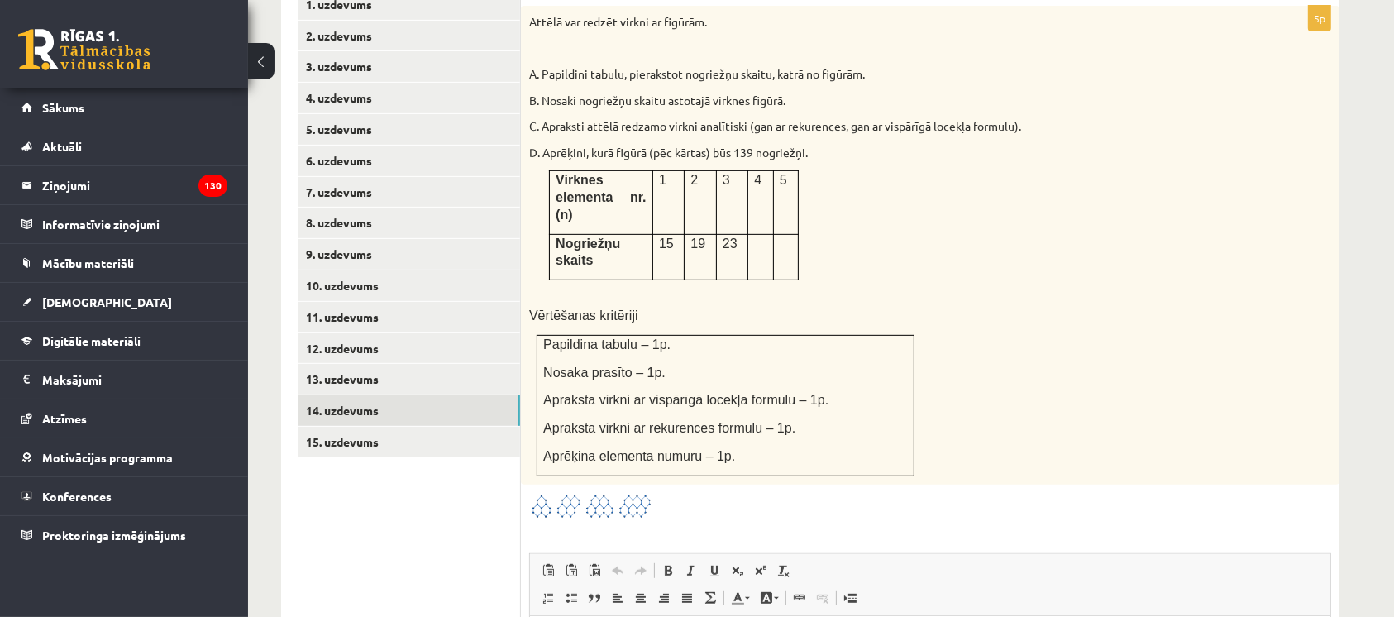
click at [549, 493] on img at bounding box center [591, 506] width 124 height 27
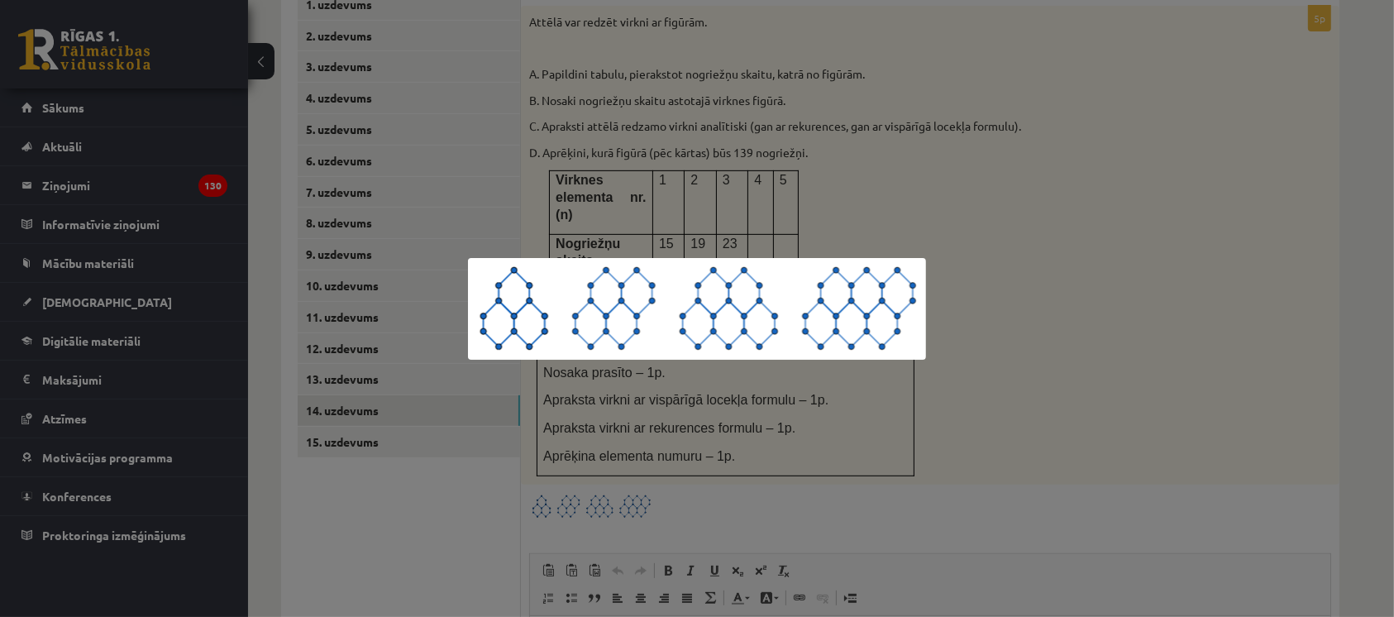
click at [1266, 443] on div at bounding box center [697, 308] width 1394 height 617
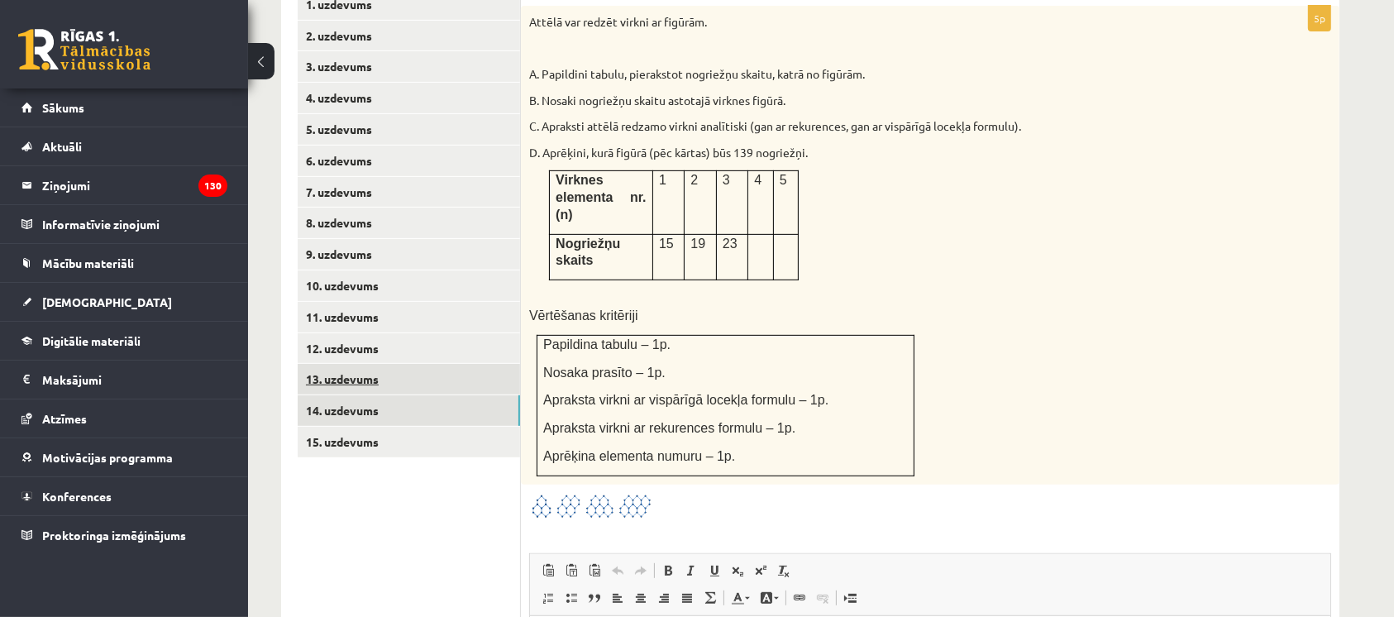
click at [330, 364] on link "13. uzdevums" at bounding box center [409, 379] width 222 height 31
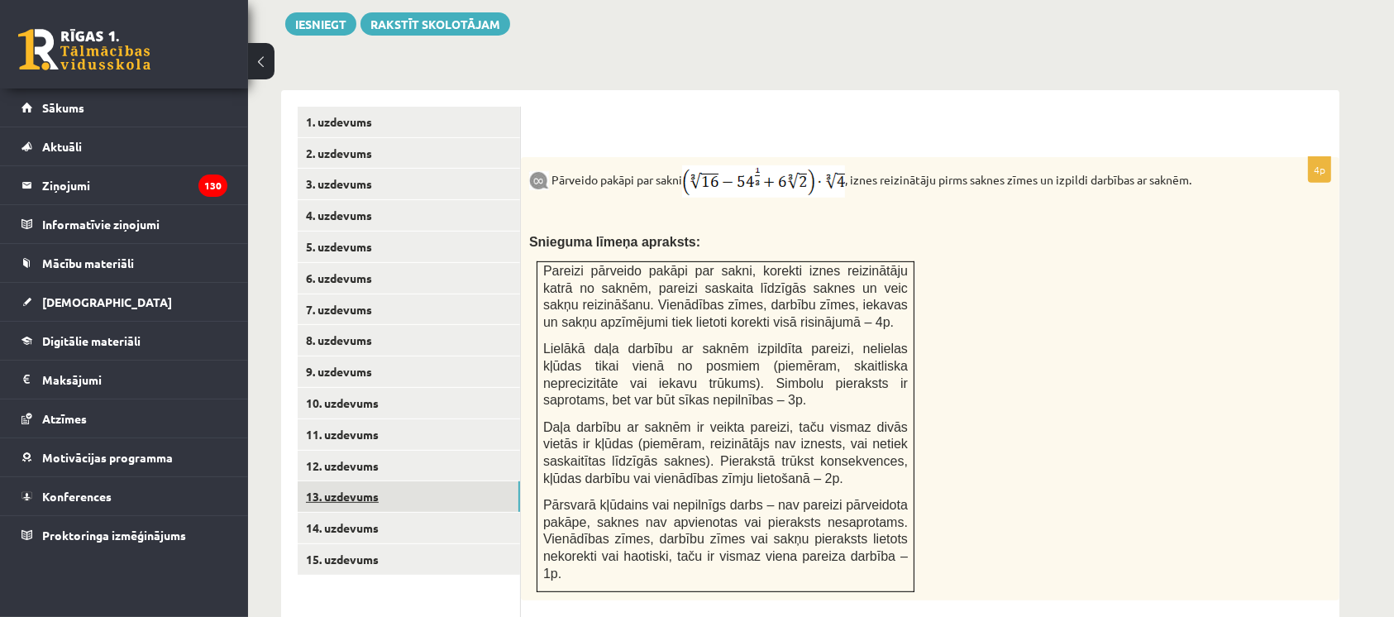
scroll to position [0, 0]
click at [328, 451] on link "12. uzdevums" at bounding box center [409, 466] width 222 height 31
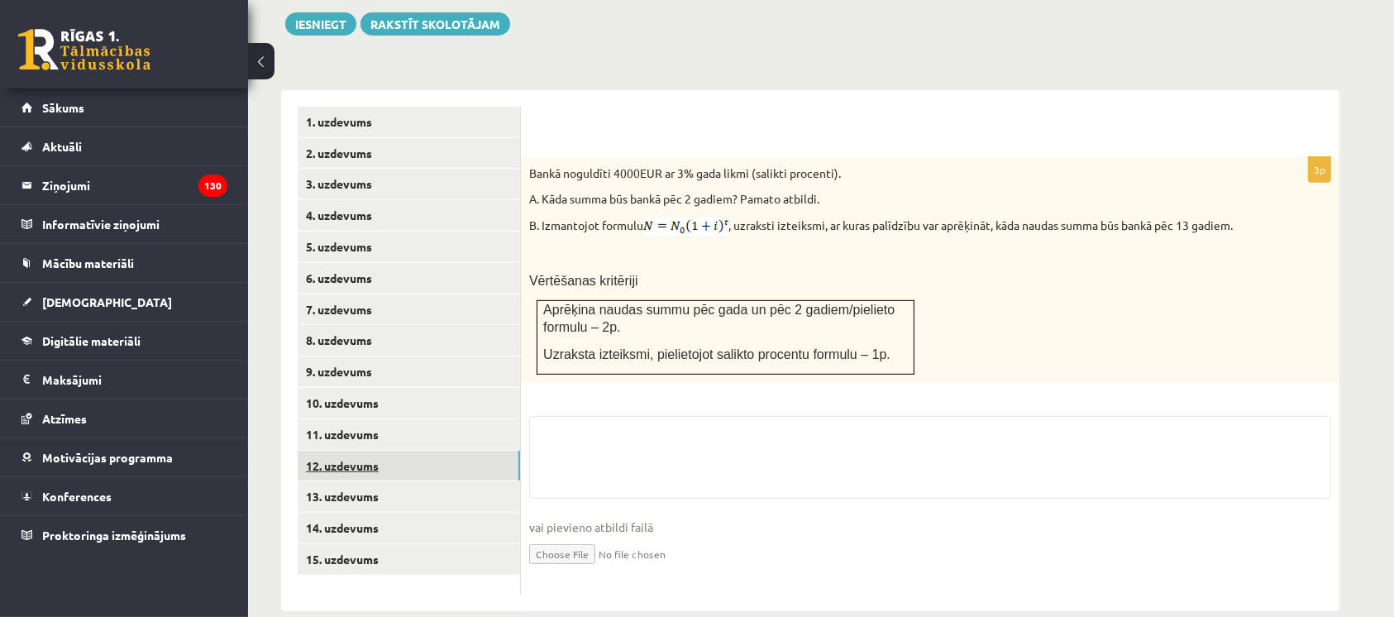
scroll to position [619, 0]
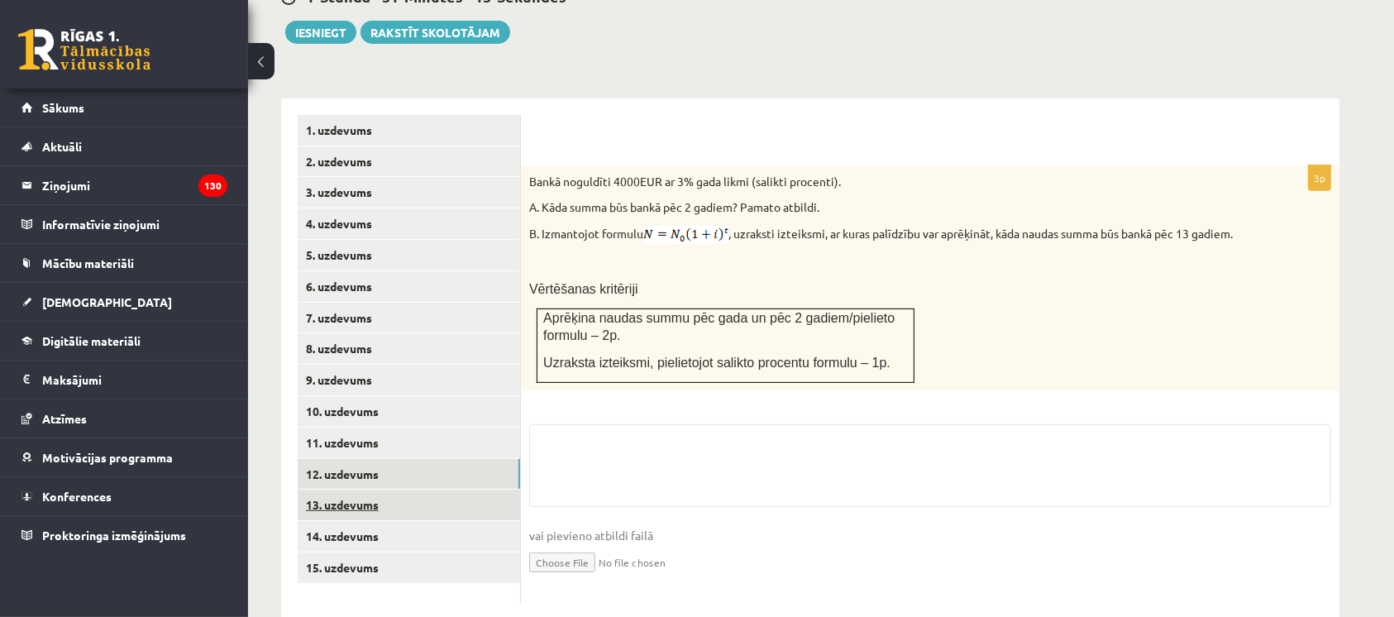
click at [322, 489] on link "13. uzdevums" at bounding box center [409, 504] width 222 height 31
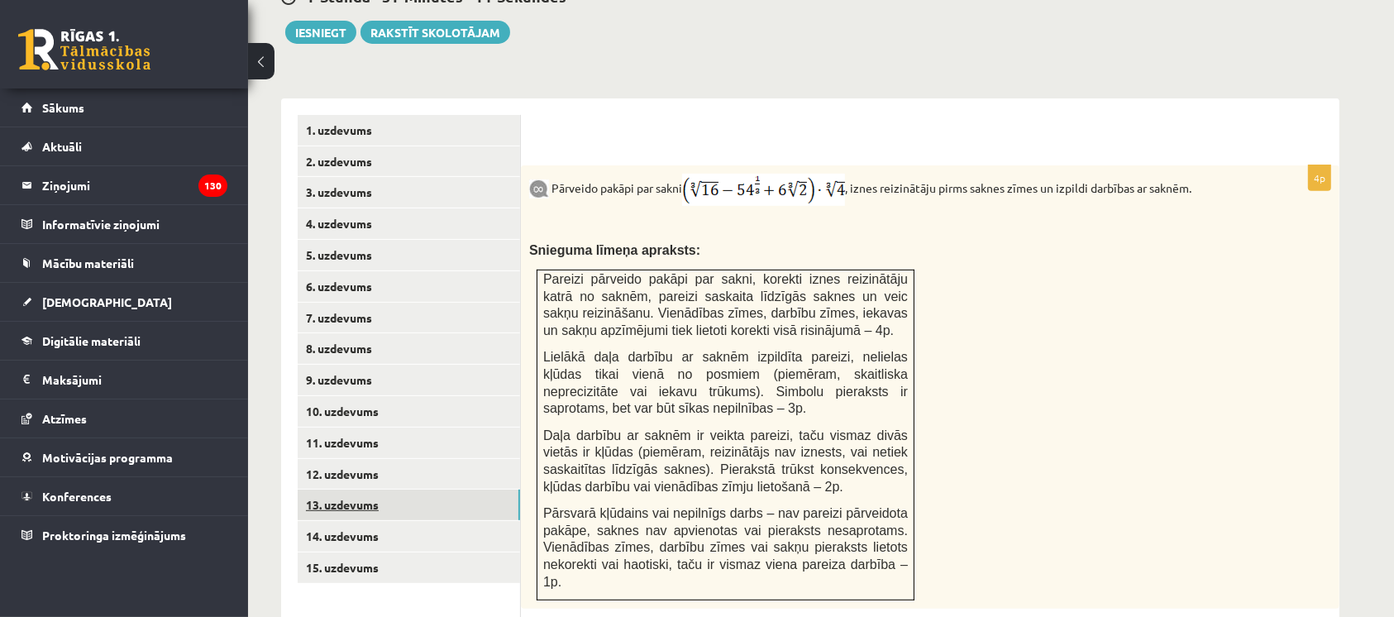
scroll to position [0, 0]
click at [325, 427] on link "11. uzdevums" at bounding box center [409, 442] width 222 height 31
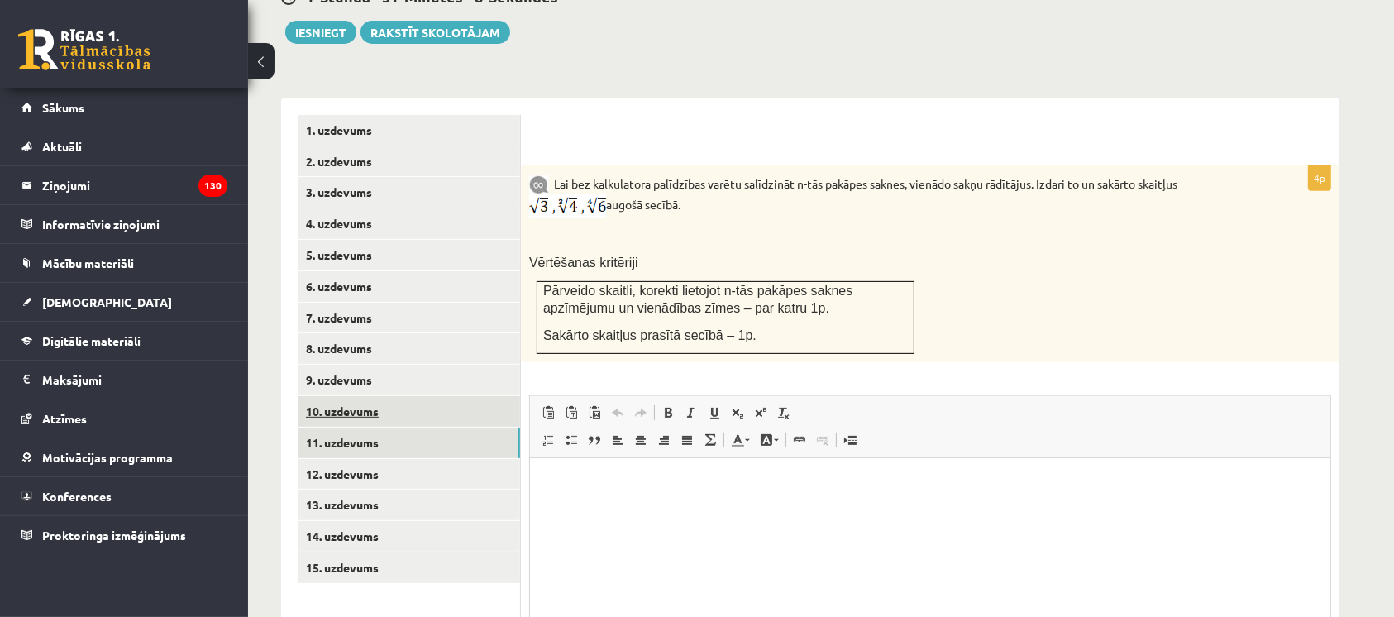
click at [322, 396] on link "10. uzdevums" at bounding box center [409, 411] width 222 height 31
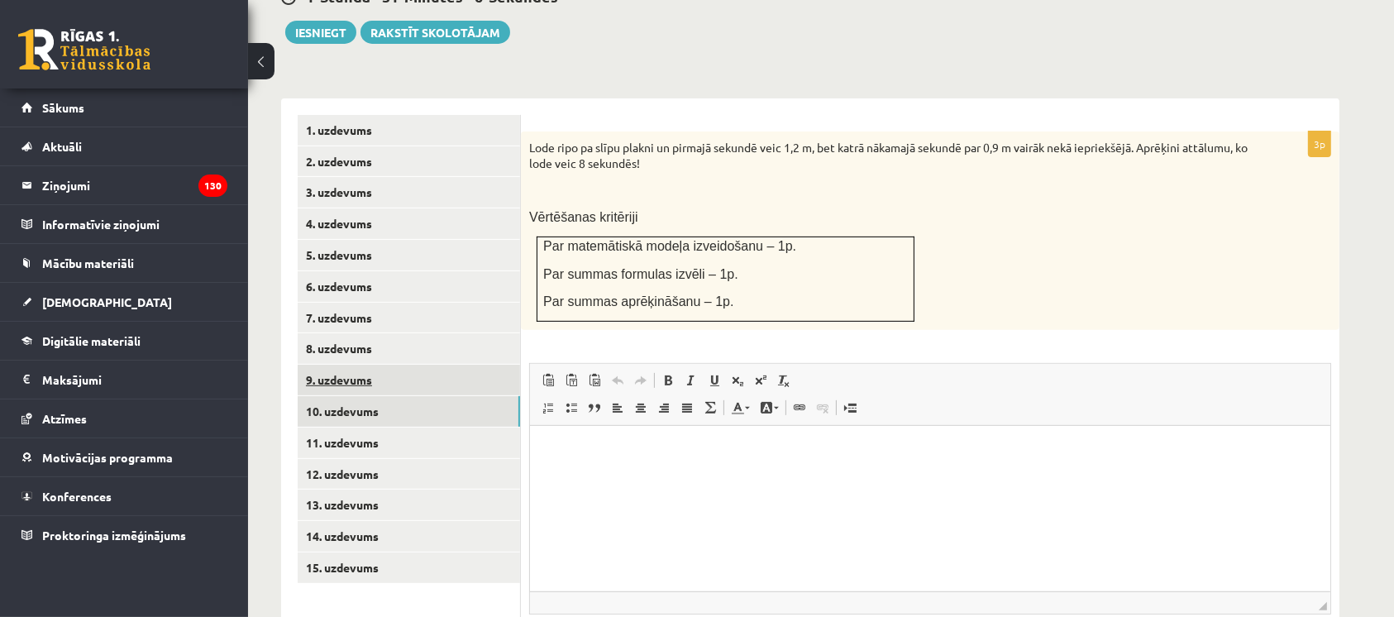
click at [336, 365] on link "9. uzdevums" at bounding box center [409, 380] width 222 height 31
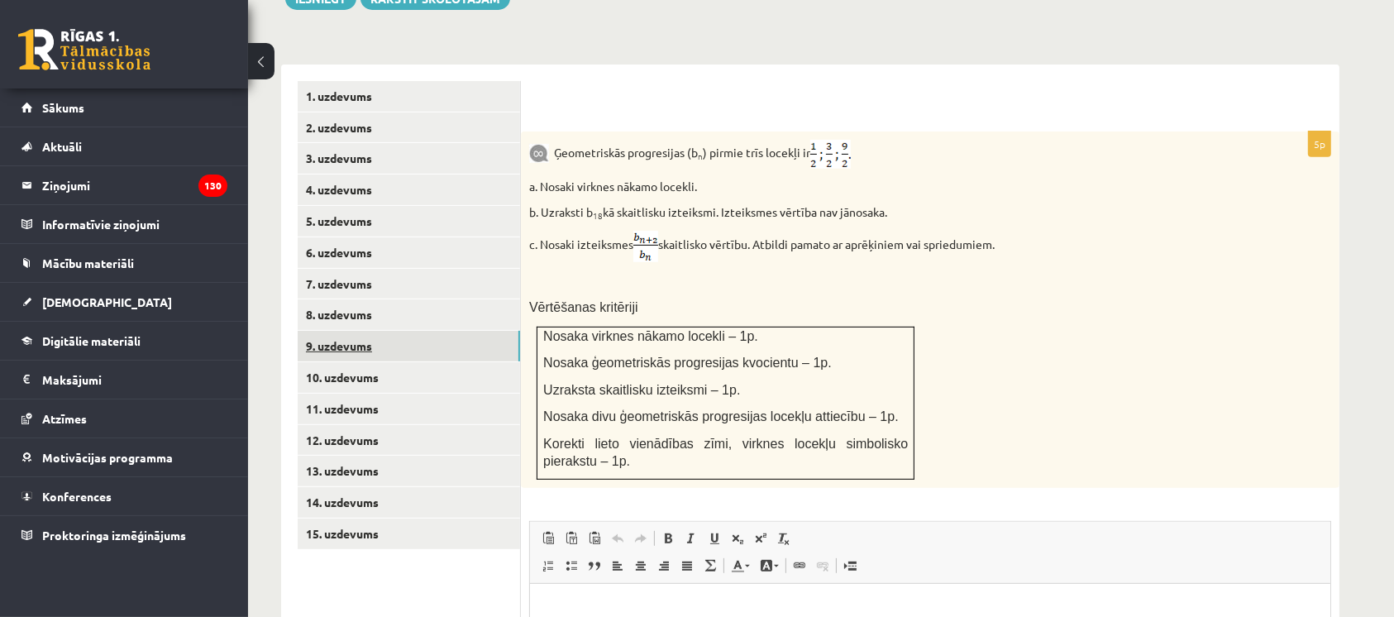
scroll to position [657, 0]
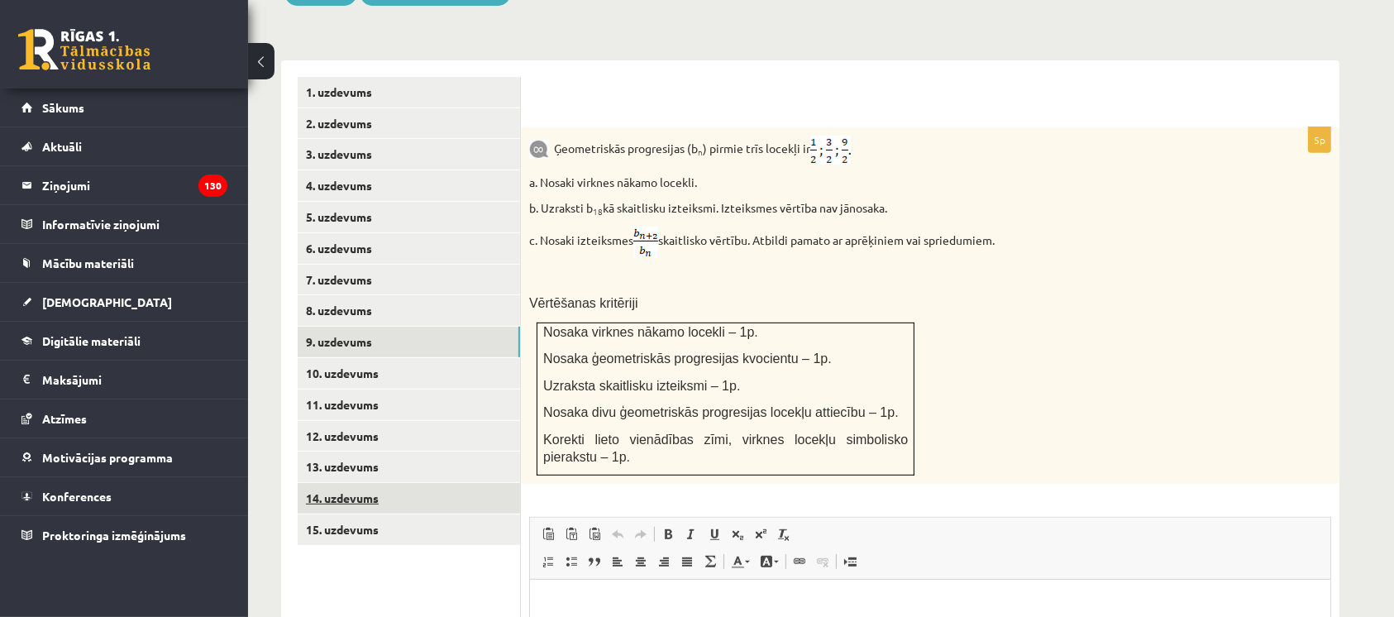
click at [342, 483] on link "14. uzdevums" at bounding box center [409, 498] width 222 height 31
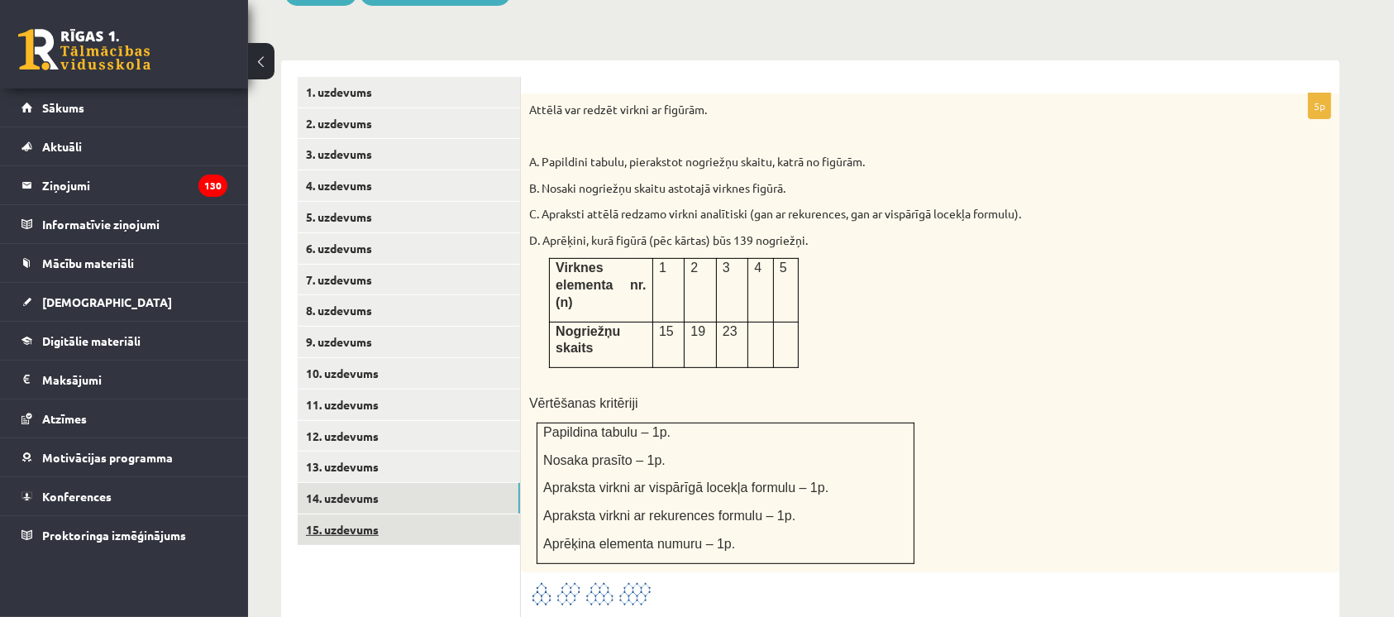
click at [339, 514] on link "15. uzdevums" at bounding box center [409, 529] width 222 height 31
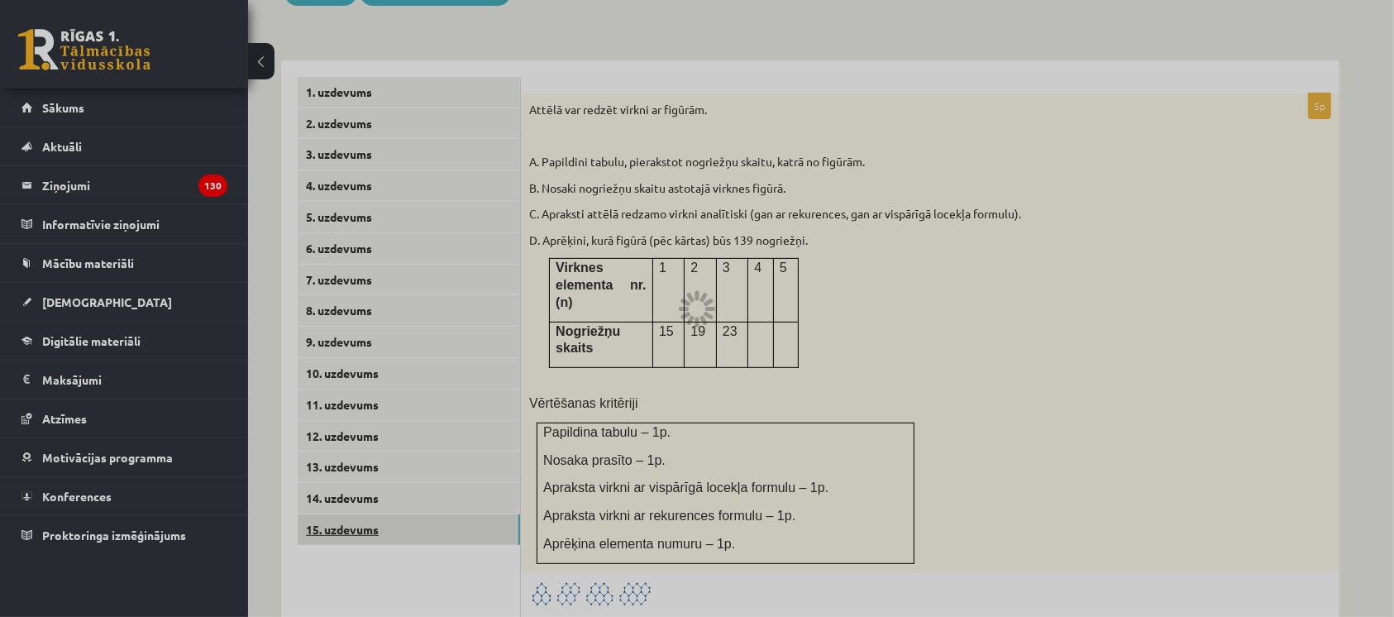
scroll to position [0, 0]
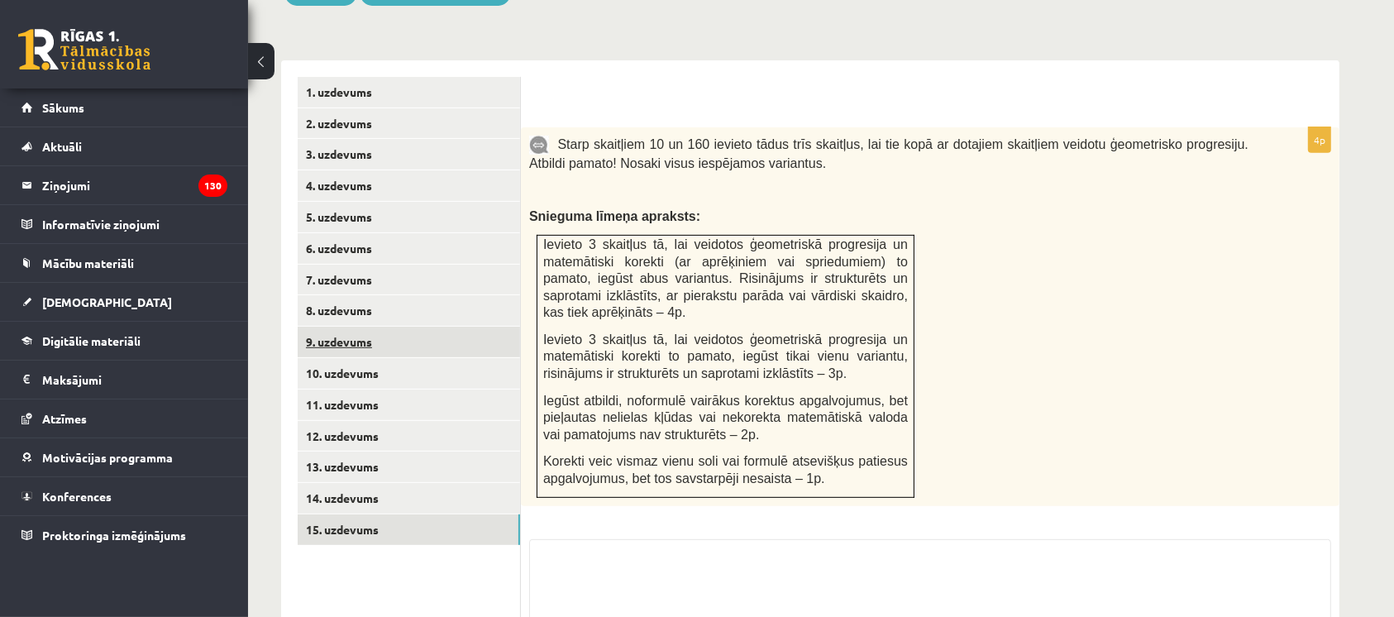
click at [317, 327] on link "9. uzdevums" at bounding box center [409, 342] width 222 height 31
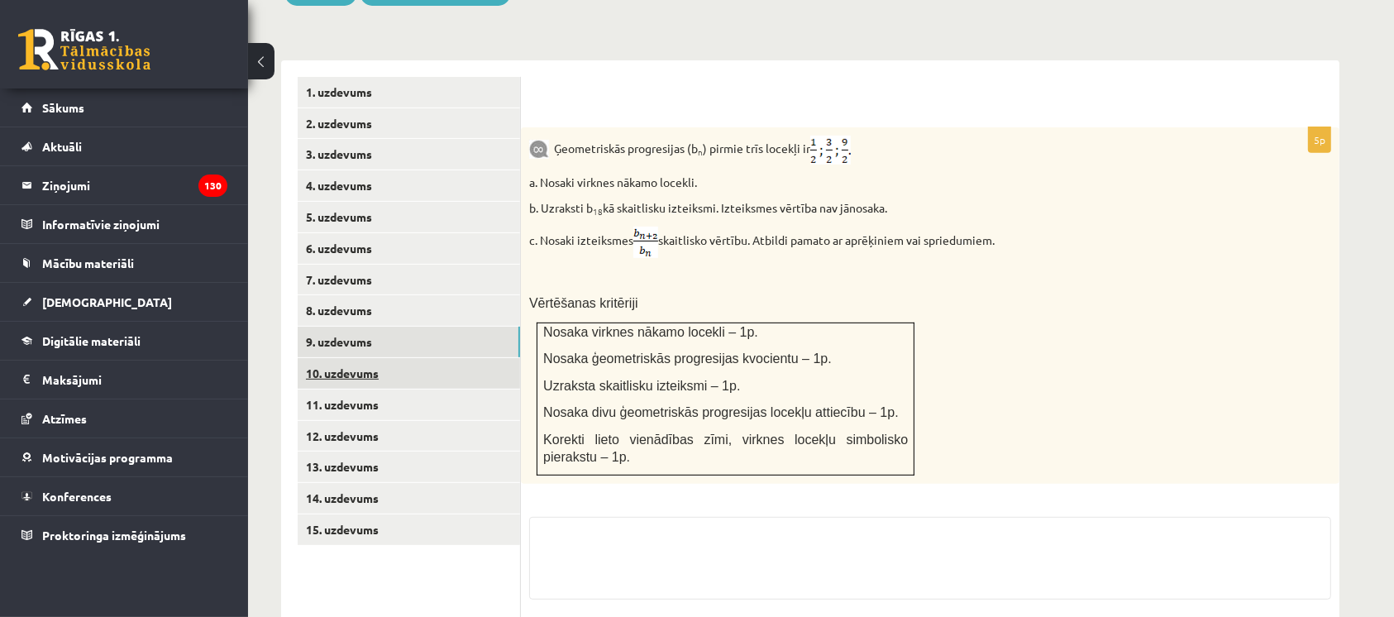
click at [335, 358] on link "10. uzdevums" at bounding box center [409, 373] width 222 height 31
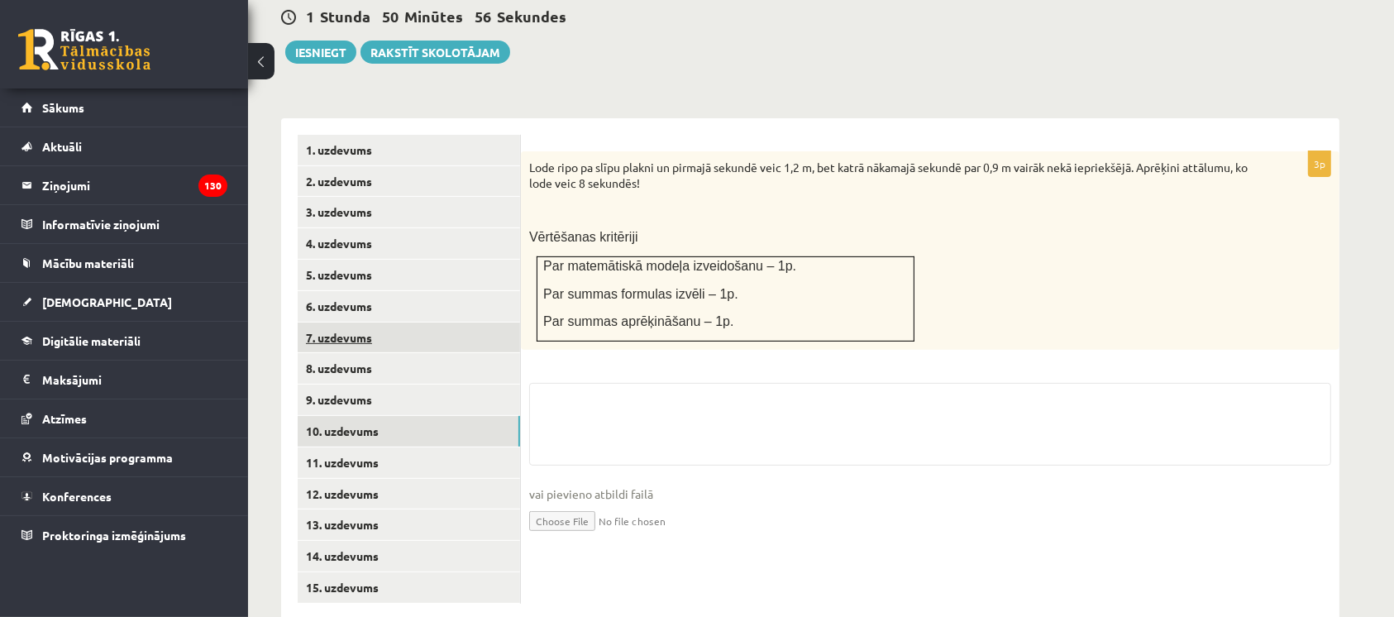
click at [322, 322] on link "7. uzdevums" at bounding box center [409, 337] width 222 height 31
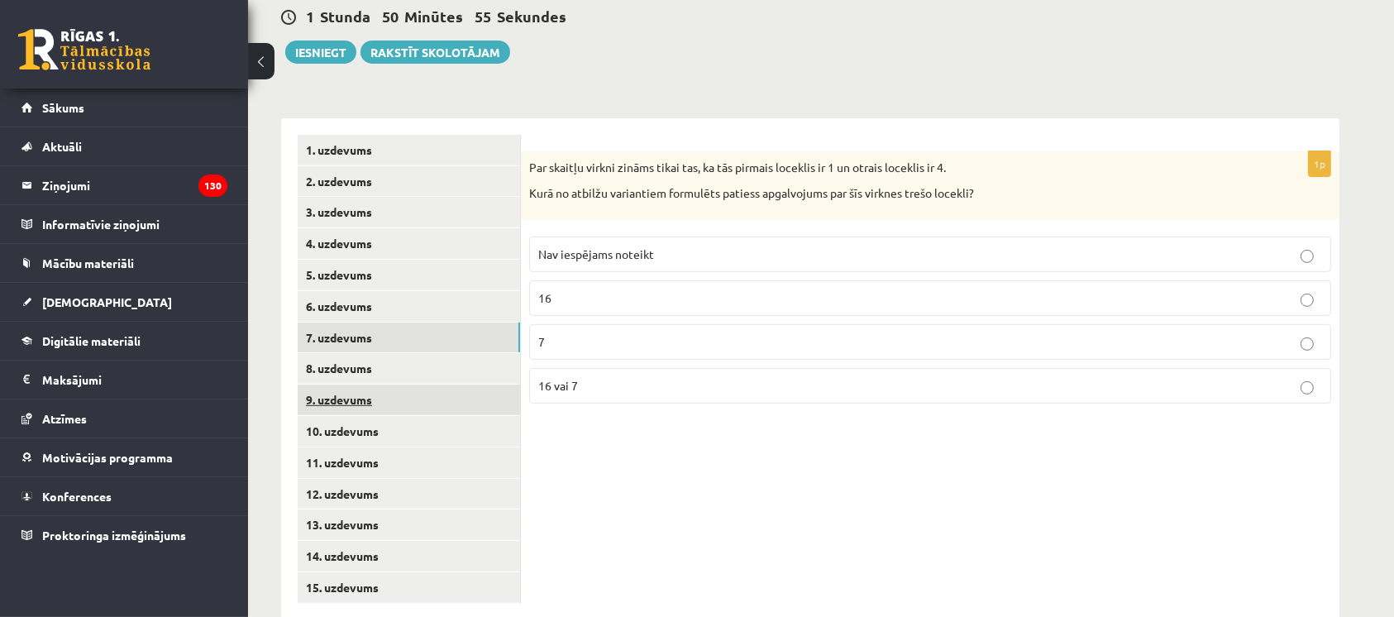
click at [322, 384] on link "9. uzdevums" at bounding box center [409, 399] width 222 height 31
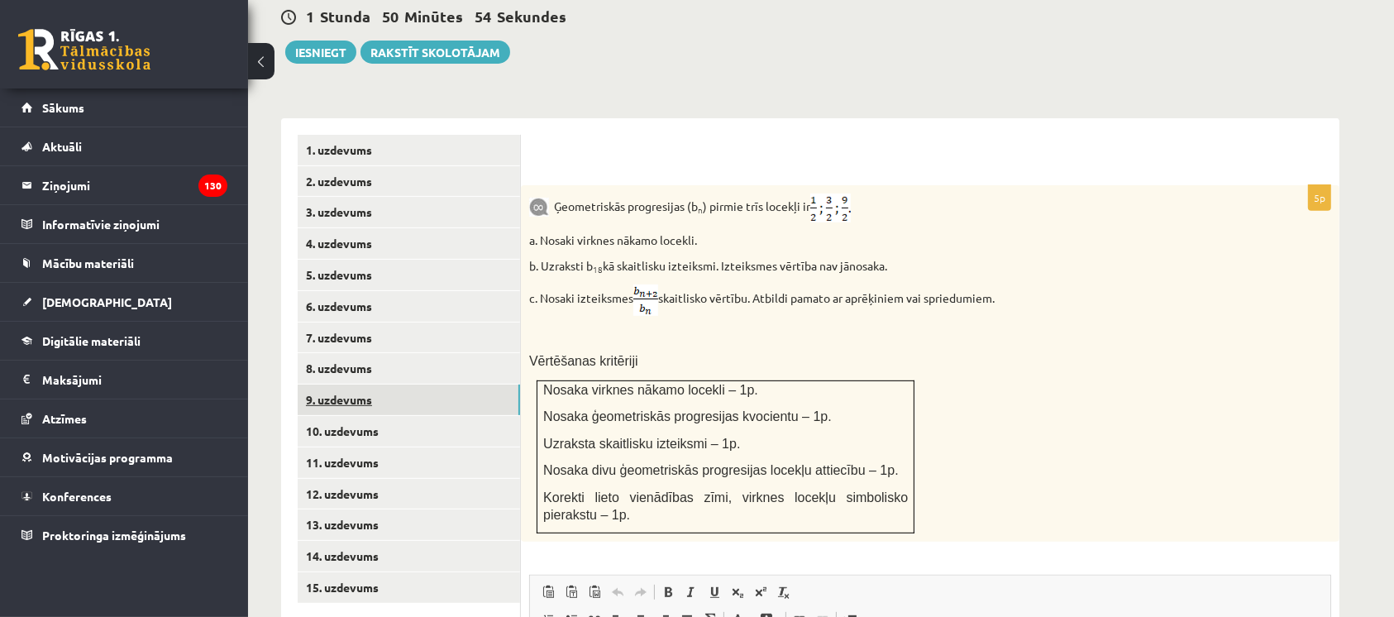
scroll to position [0, 0]
click at [344, 416] on link "10. uzdevums" at bounding box center [409, 431] width 222 height 31
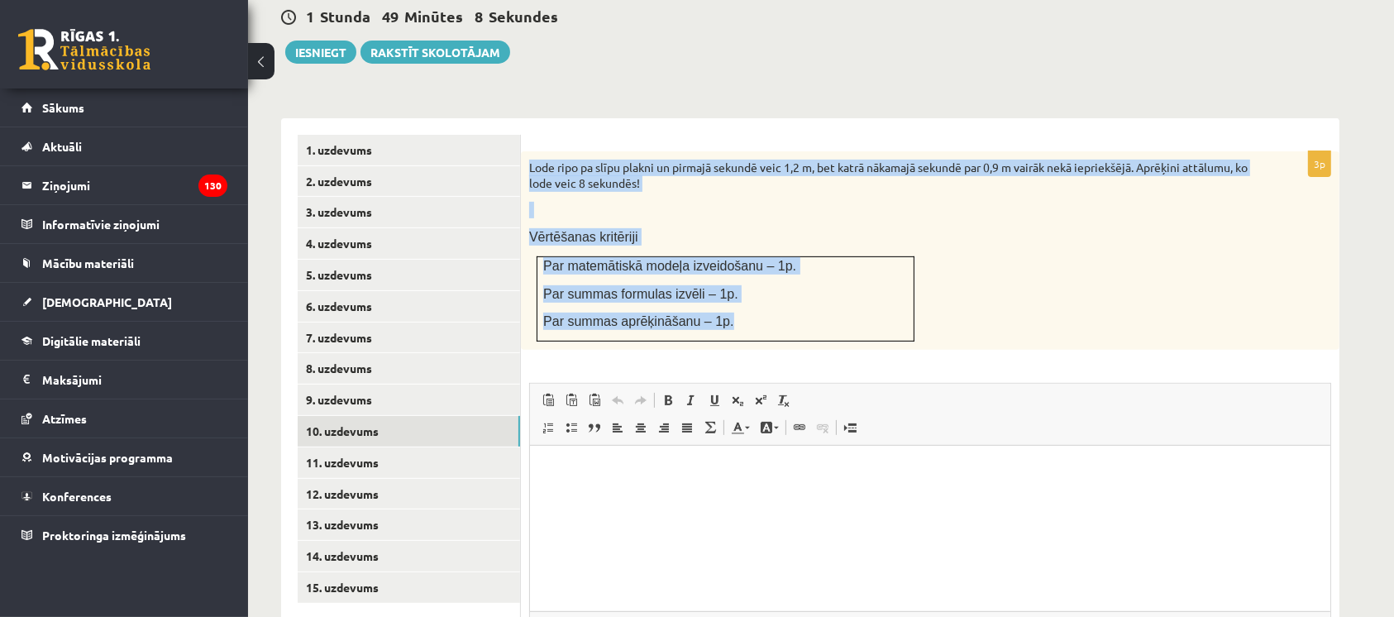
copy div "Lode ripo pa slīpu plakni un pirmajā sekundē veic 1,2 m, bet katrā nākamajā sek…"
click at [327, 447] on link "11. uzdevums" at bounding box center [409, 462] width 222 height 31
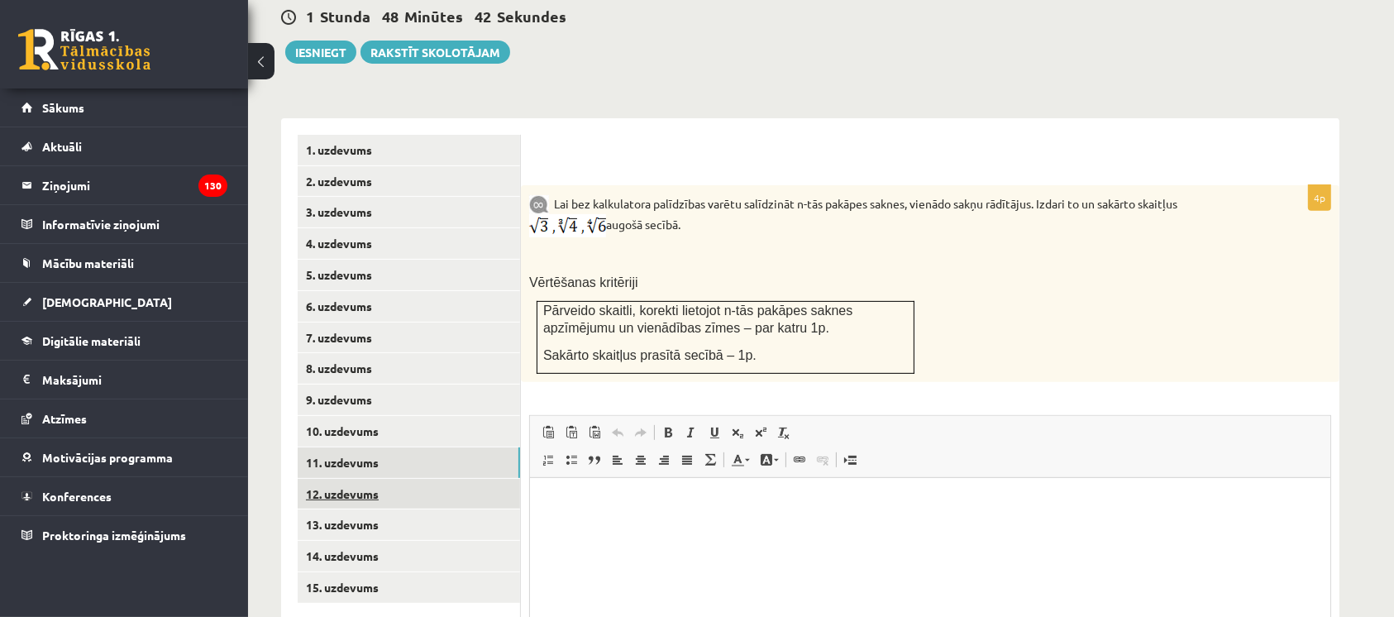
click at [334, 479] on link "12. uzdevums" at bounding box center [409, 494] width 222 height 31
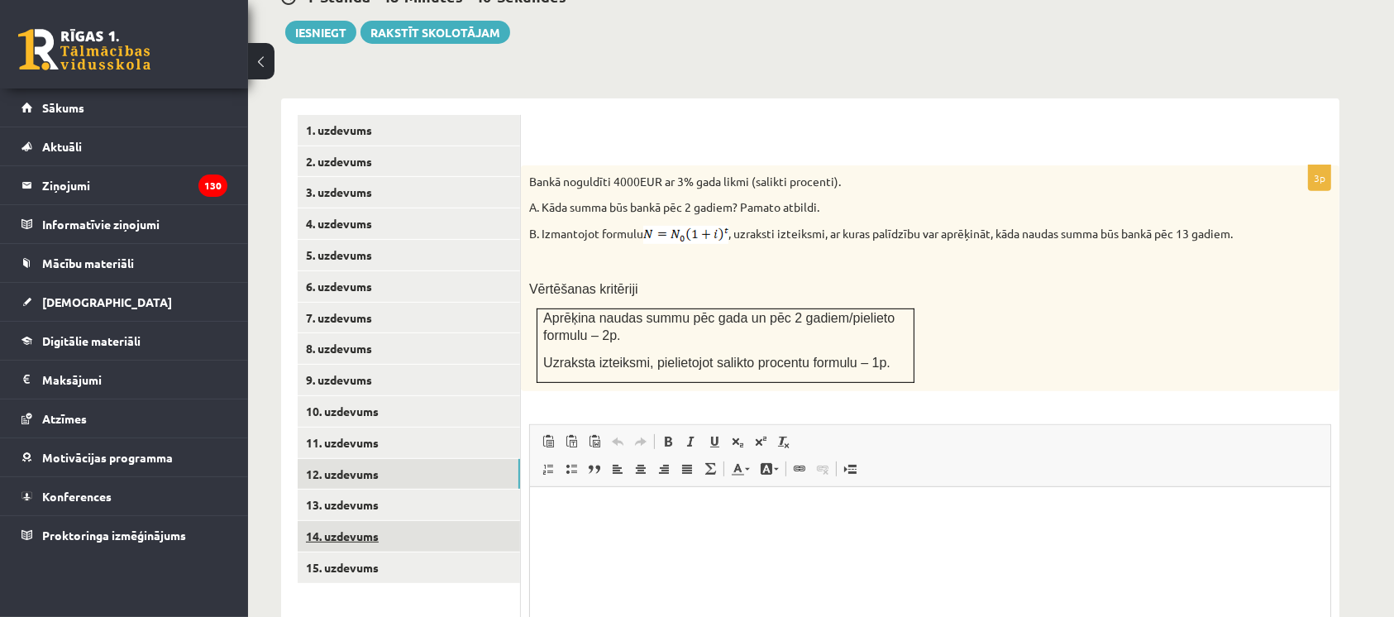
click at [322, 521] on link "14. uzdevums" at bounding box center [409, 536] width 222 height 31
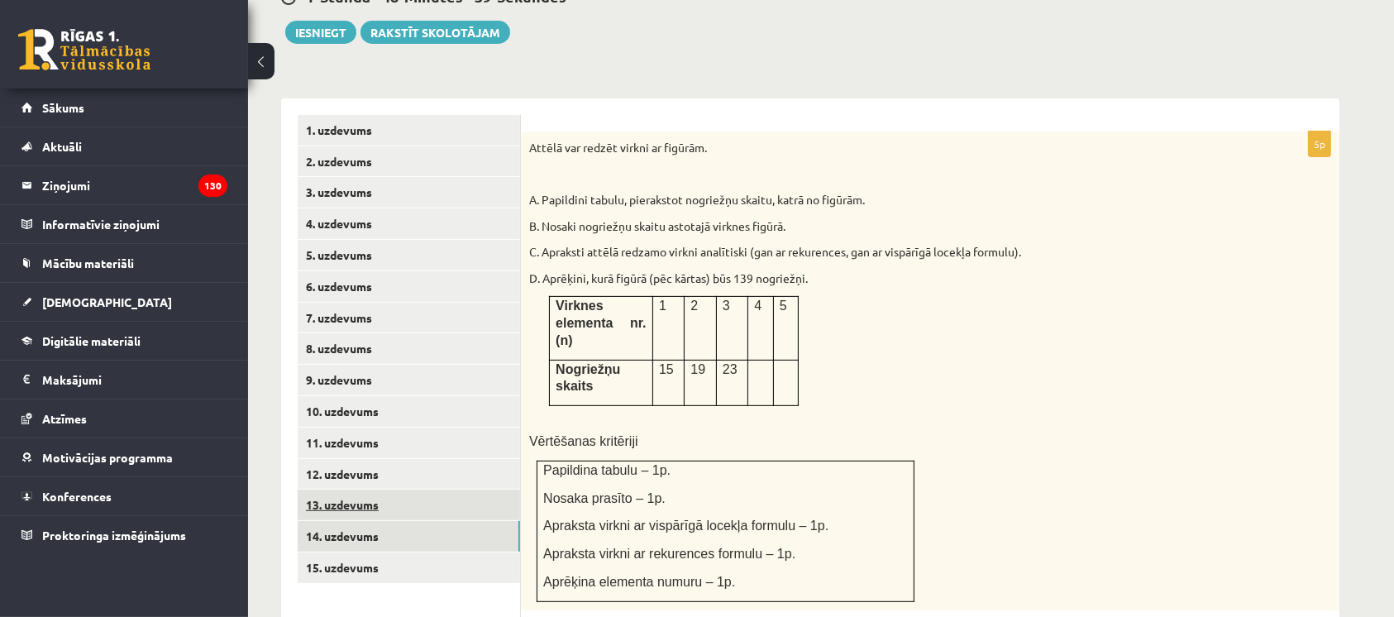
click at [318, 489] on link "13. uzdevums" at bounding box center [409, 504] width 222 height 31
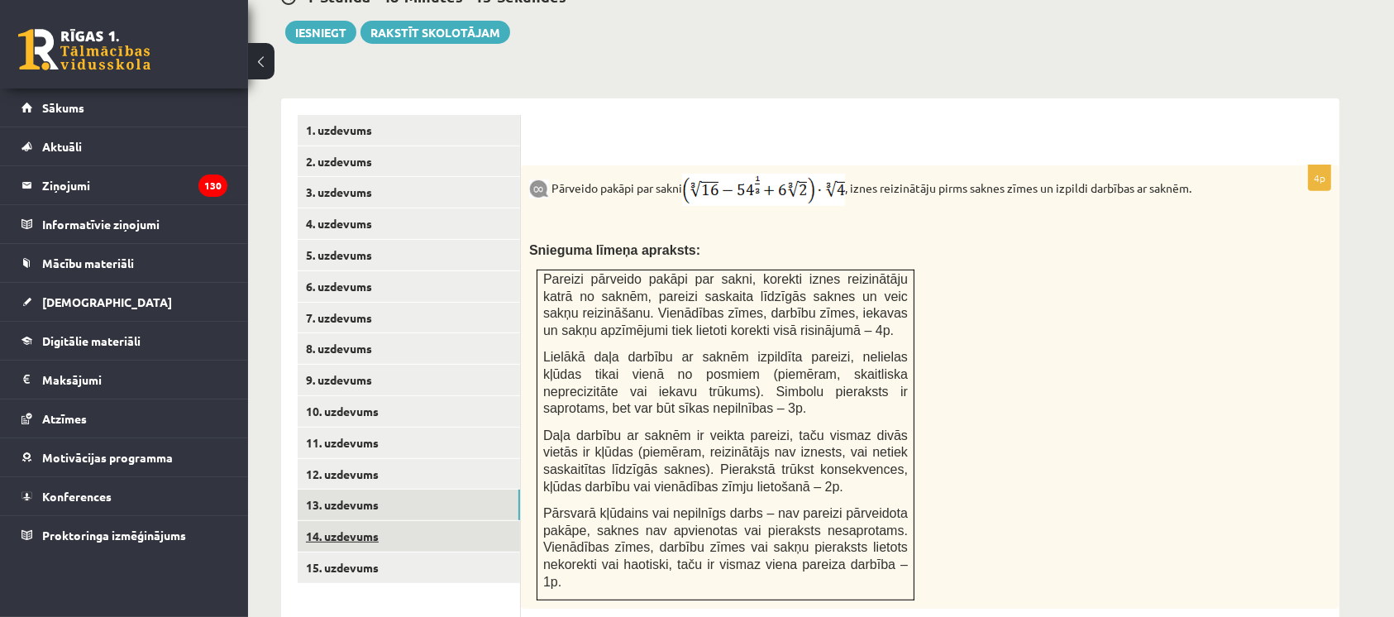
click at [435, 521] on link "14. uzdevums" at bounding box center [409, 536] width 222 height 31
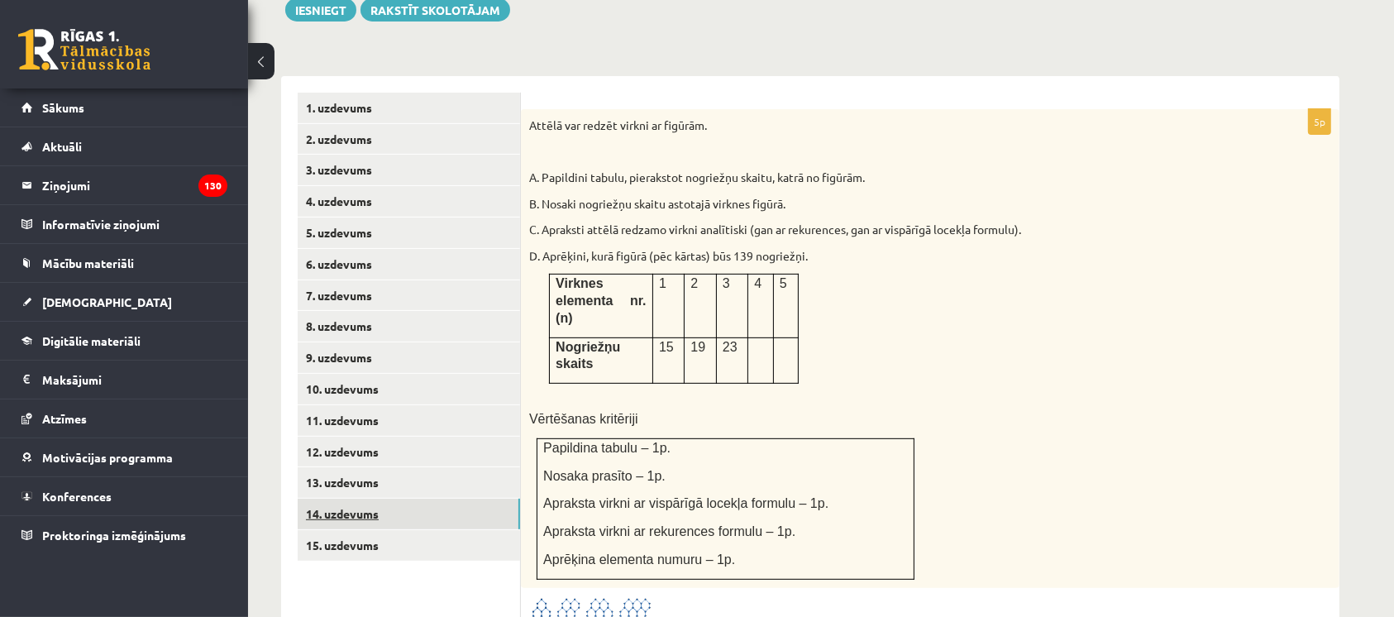
scroll to position [646, 0]
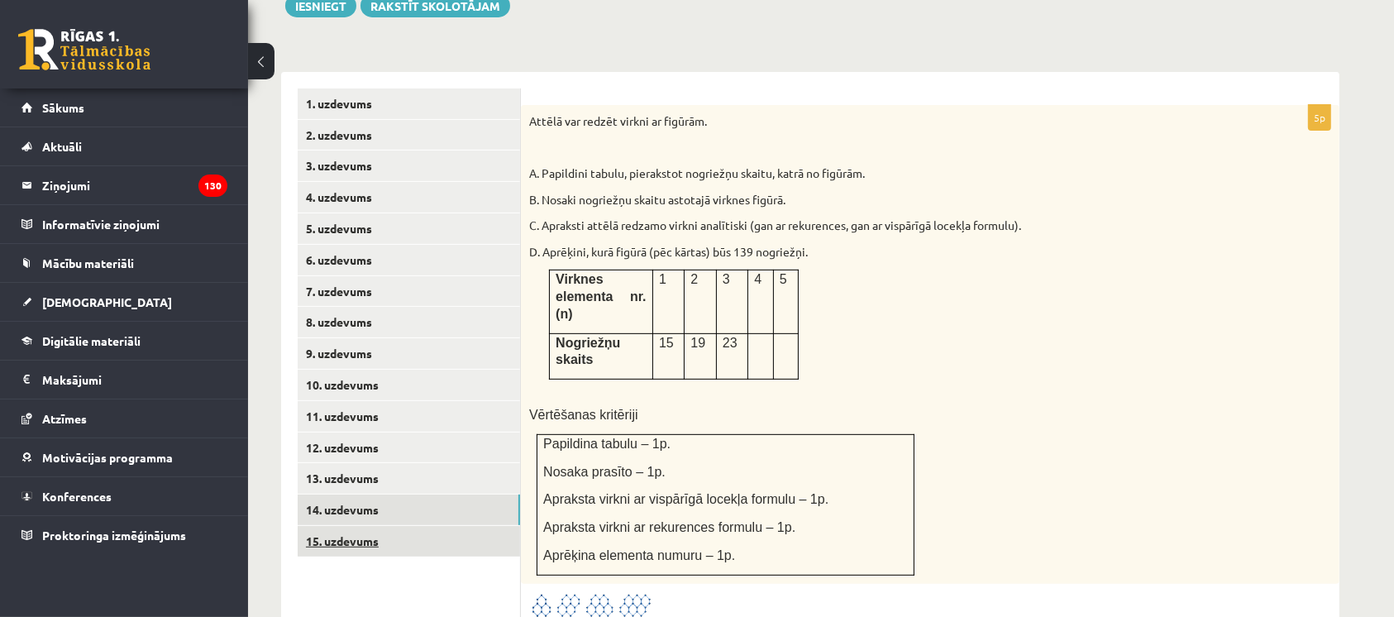
click at [351, 526] on link "15. uzdevums" at bounding box center [409, 541] width 222 height 31
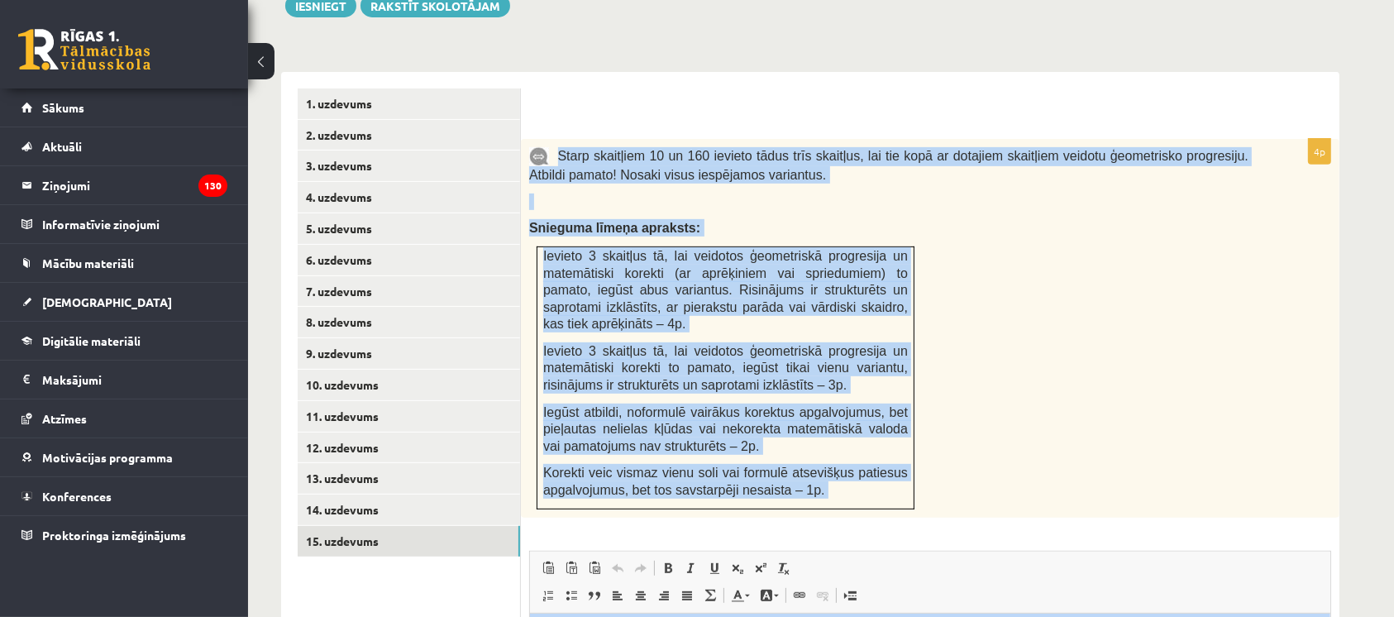
scroll to position [774, 0]
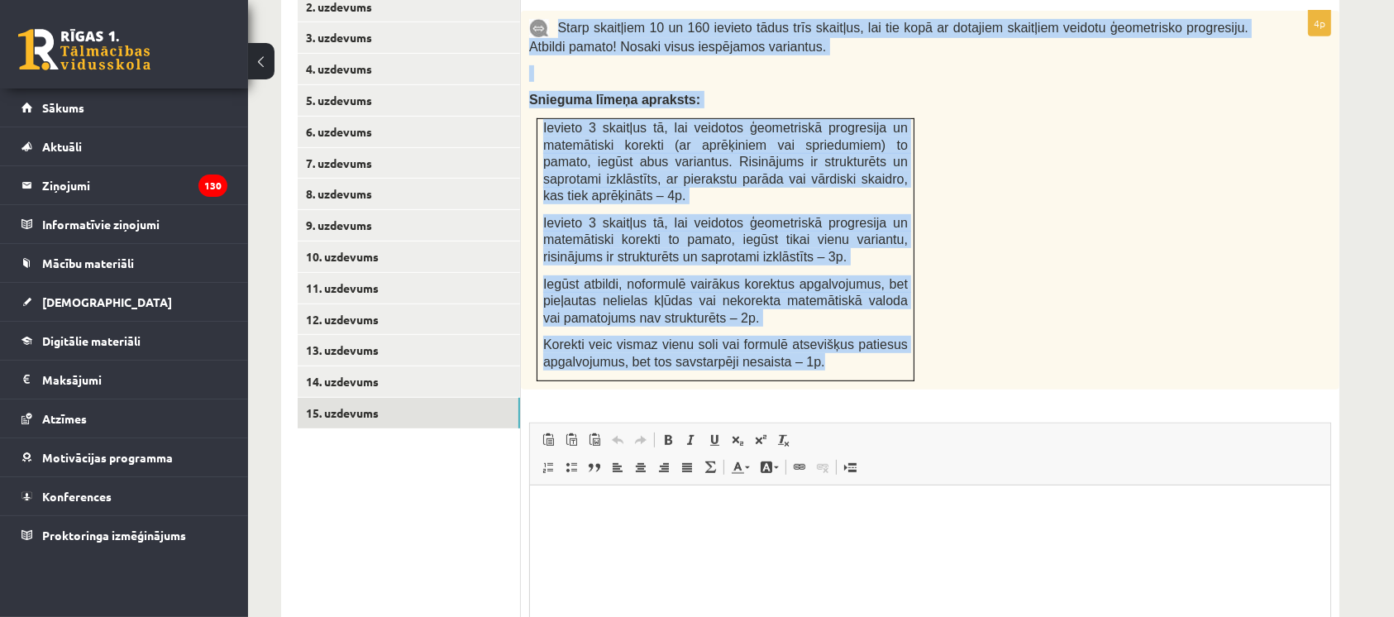
copy div "Starp skaitļiem 10 un 160 ievieto tādus trīs skaitļus, lai tie kopā ar dotajiem…"
click at [1252, 428] on span "Paste Keyboard shortcut Ctrl+V Paste as plain text Keyboard shortcut Ctrl+Shift…" at bounding box center [929, 441] width 787 height 27
click at [1298, 354] on div "4p Starp skaitļiem 10 un 160 ievieto tādus trīs skaitļus, lai tie kopā ar dotaj…" at bounding box center [930, 389] width 818 height 756
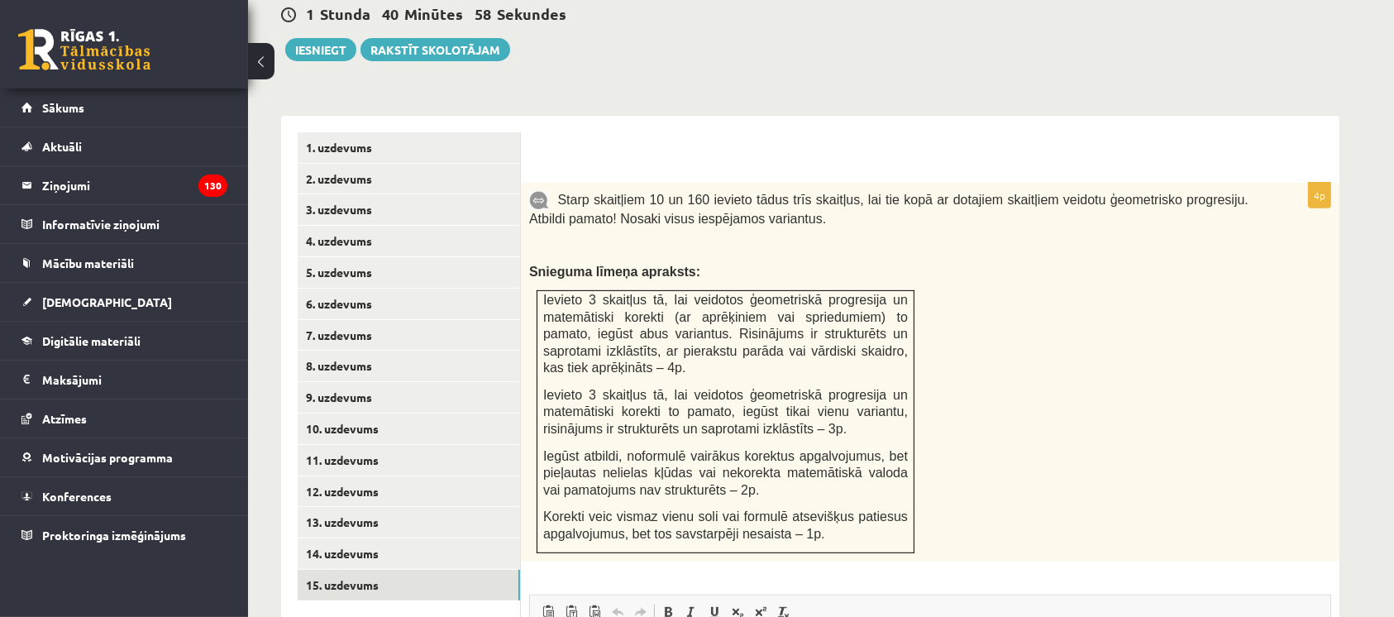
scroll to position [619, 0]
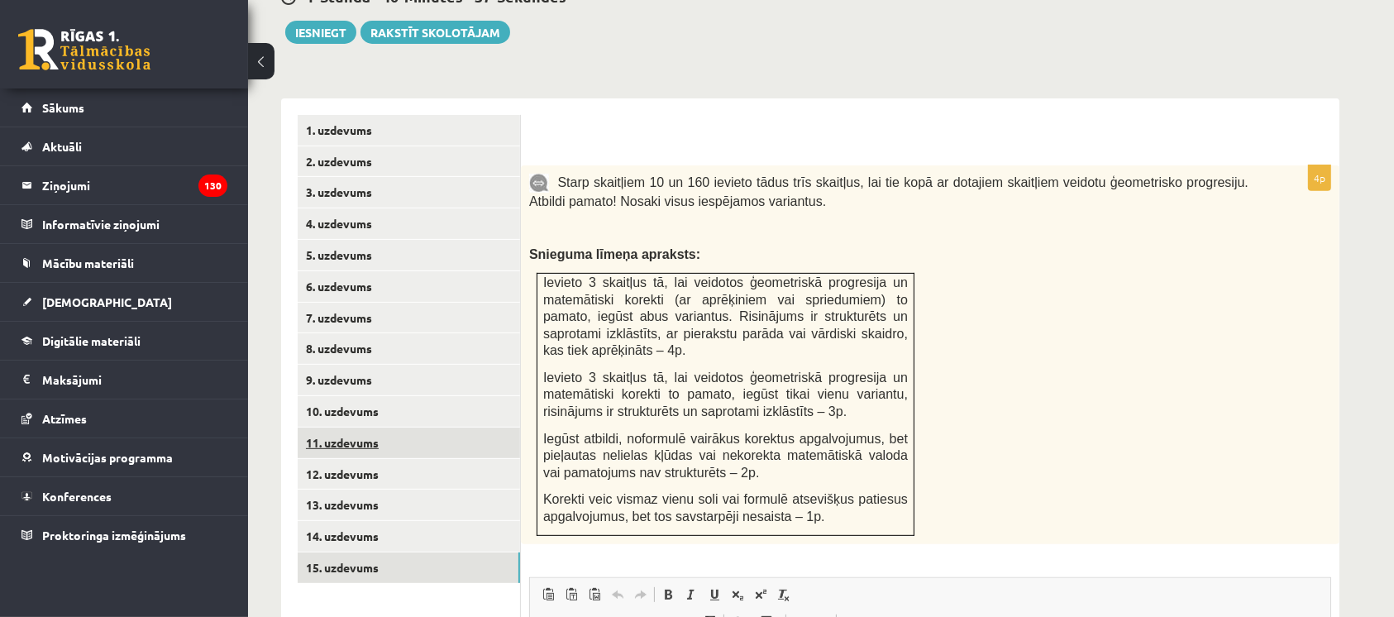
click at [316, 427] on link "11. uzdevums" at bounding box center [409, 442] width 222 height 31
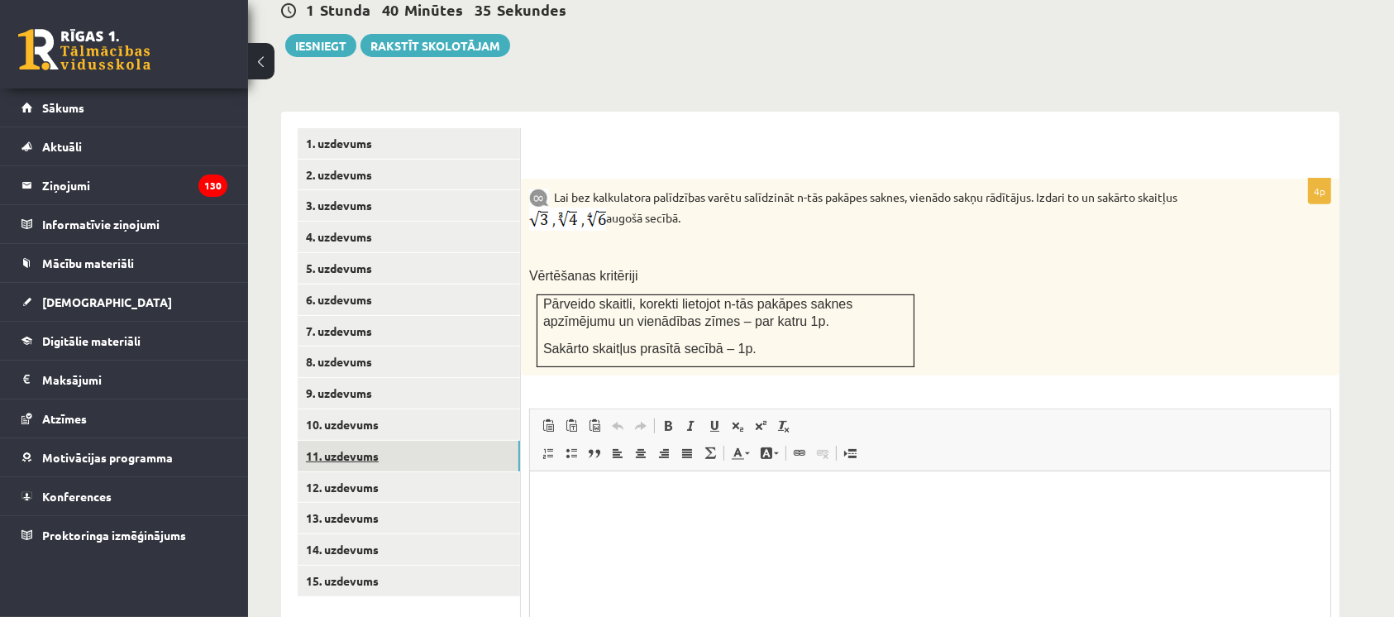
scroll to position [605, 0]
click at [321, 566] on link "15. uzdevums" at bounding box center [409, 581] width 222 height 31
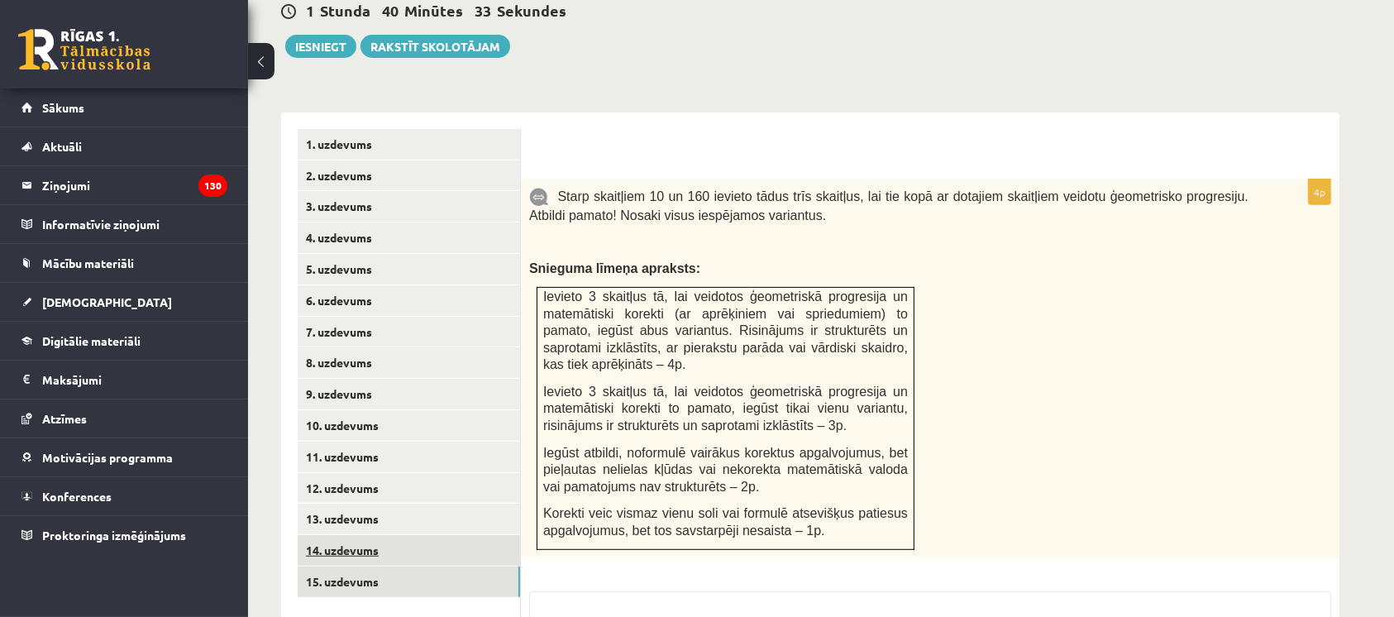
click at [317, 535] on link "14. uzdevums" at bounding box center [409, 550] width 222 height 31
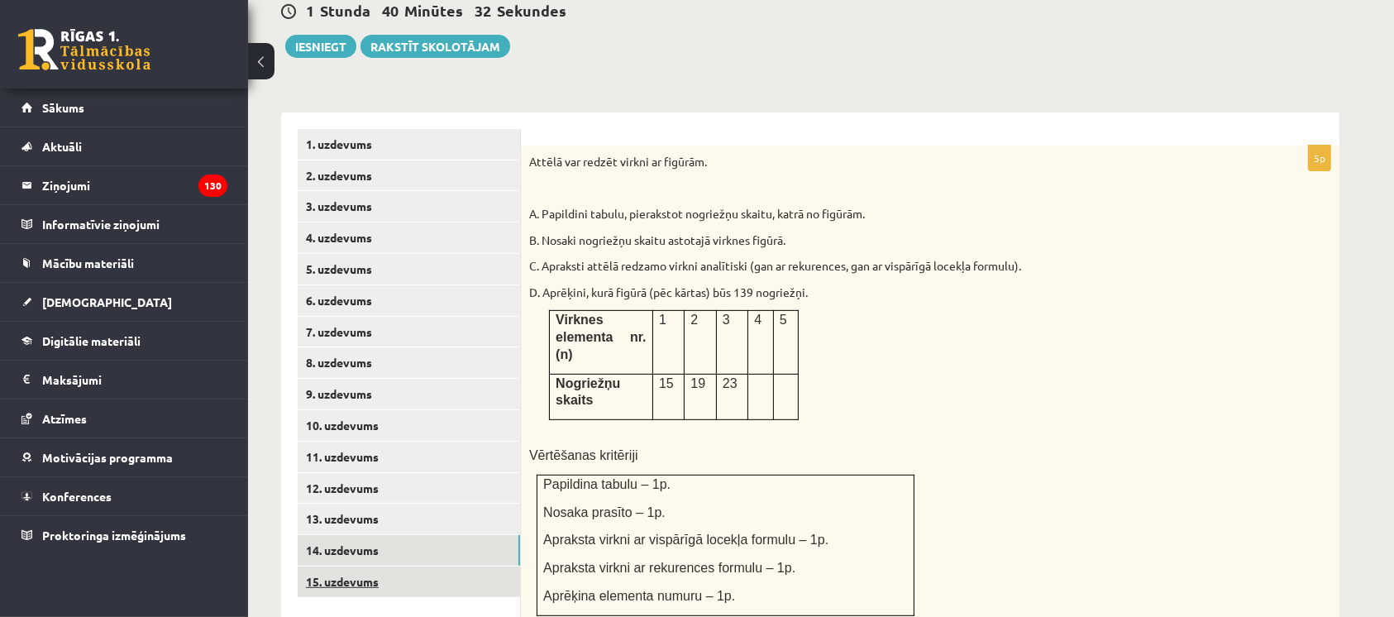
click at [311, 566] on link "15. uzdevums" at bounding box center [409, 581] width 222 height 31
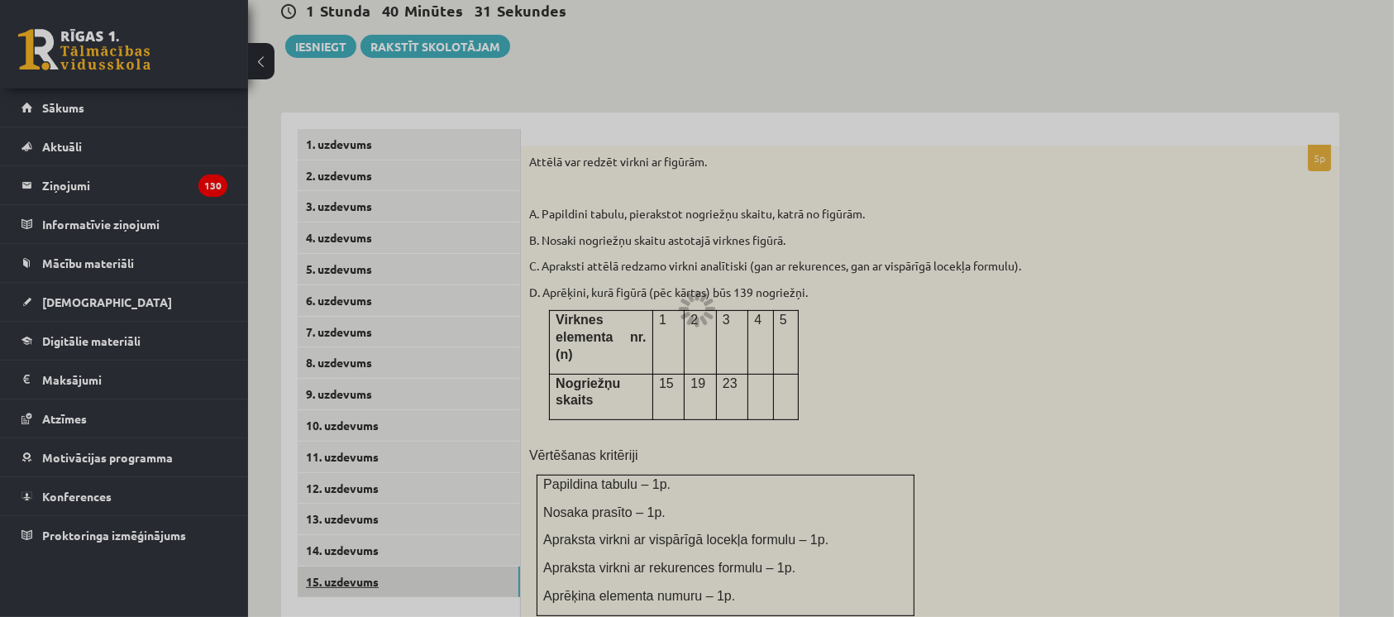
scroll to position [0, 0]
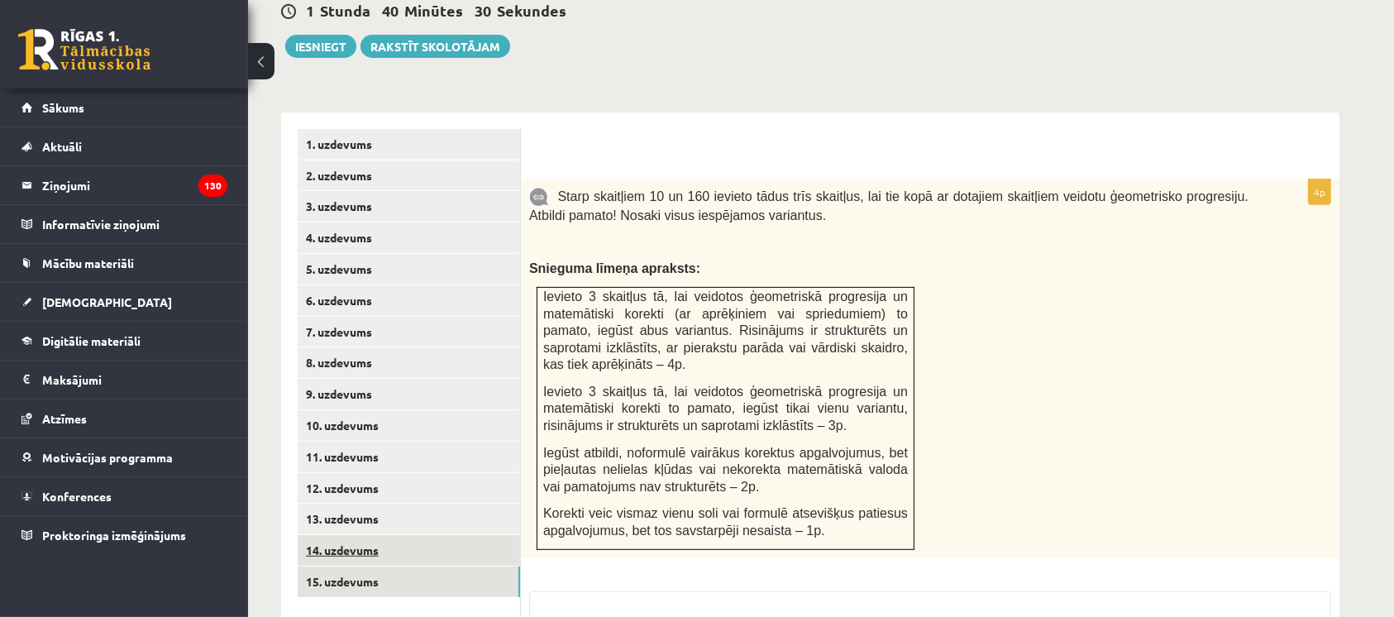
click at [320, 535] on link "14. uzdevums" at bounding box center [409, 550] width 222 height 31
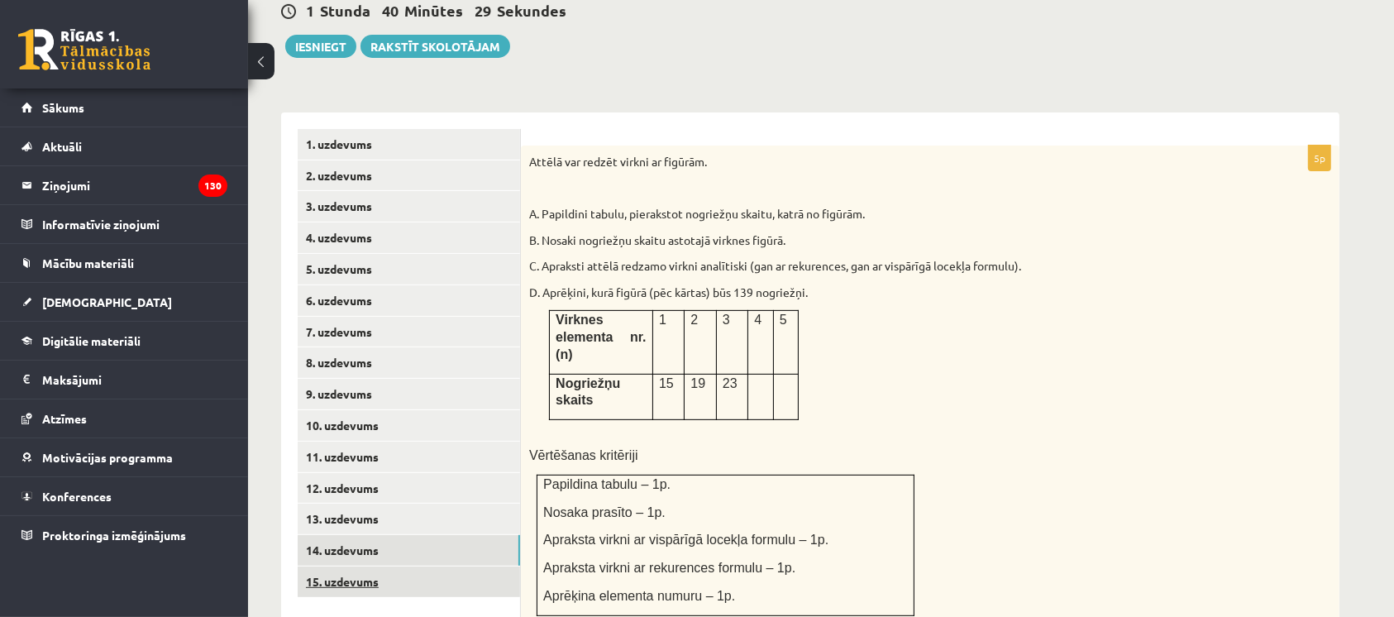
click at [322, 566] on link "15. uzdevums" at bounding box center [409, 581] width 222 height 31
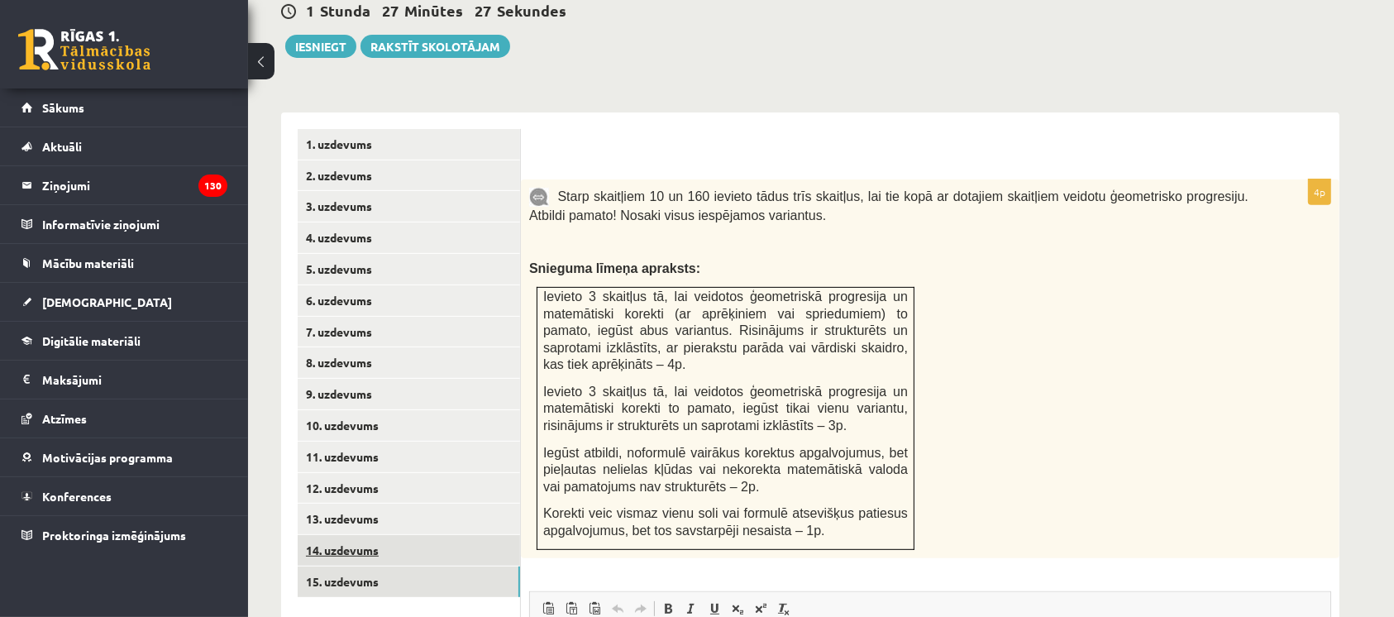
click at [335, 535] on link "14. uzdevums" at bounding box center [409, 550] width 222 height 31
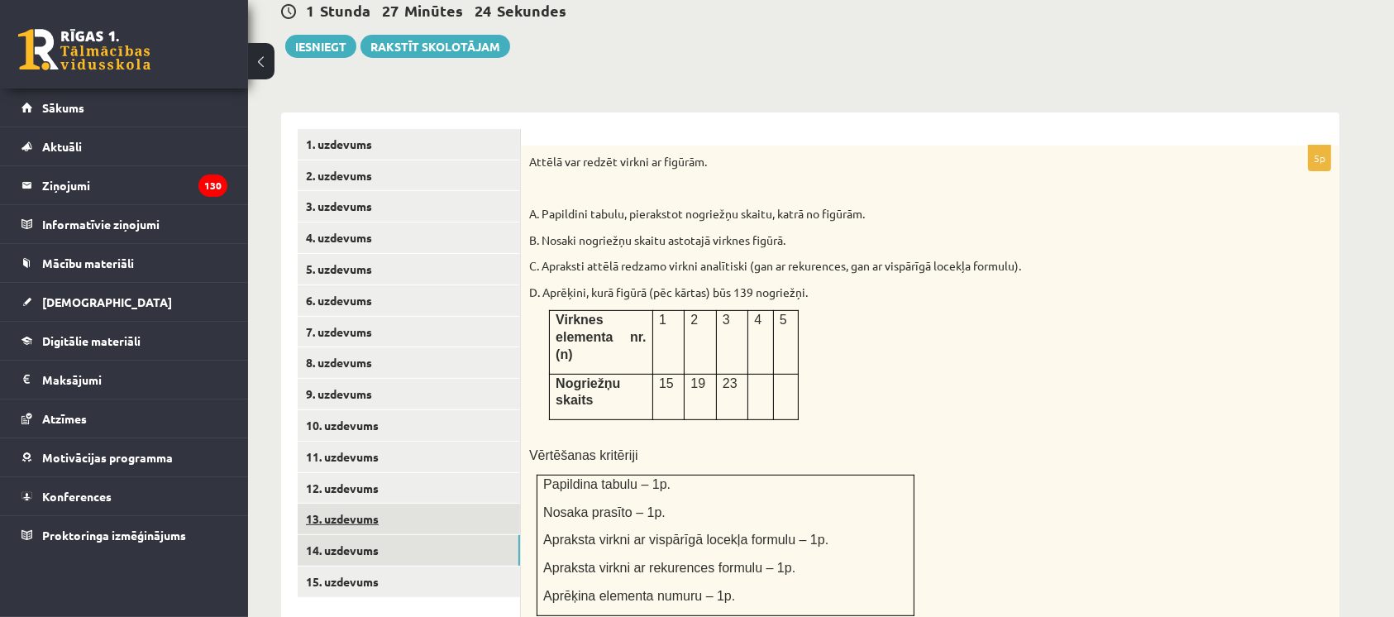
click at [320, 503] on link "13. uzdevums" at bounding box center [409, 518] width 222 height 31
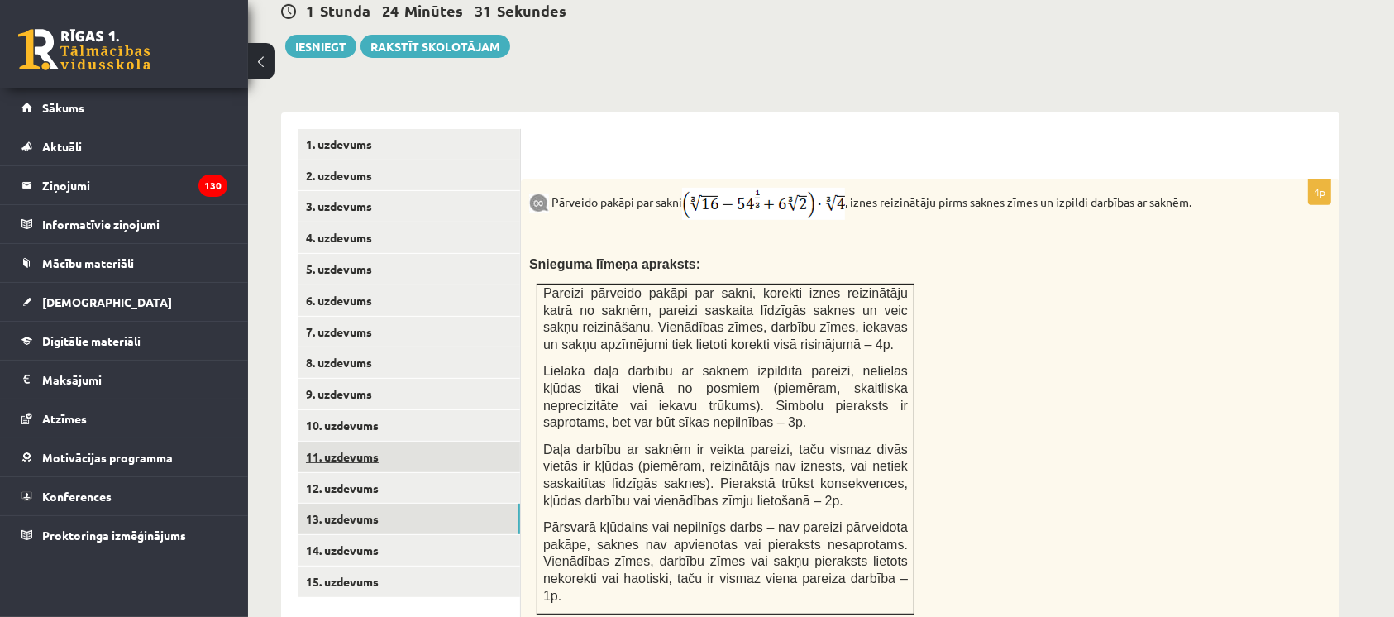
click at [328, 441] on link "11. uzdevums" at bounding box center [409, 456] width 222 height 31
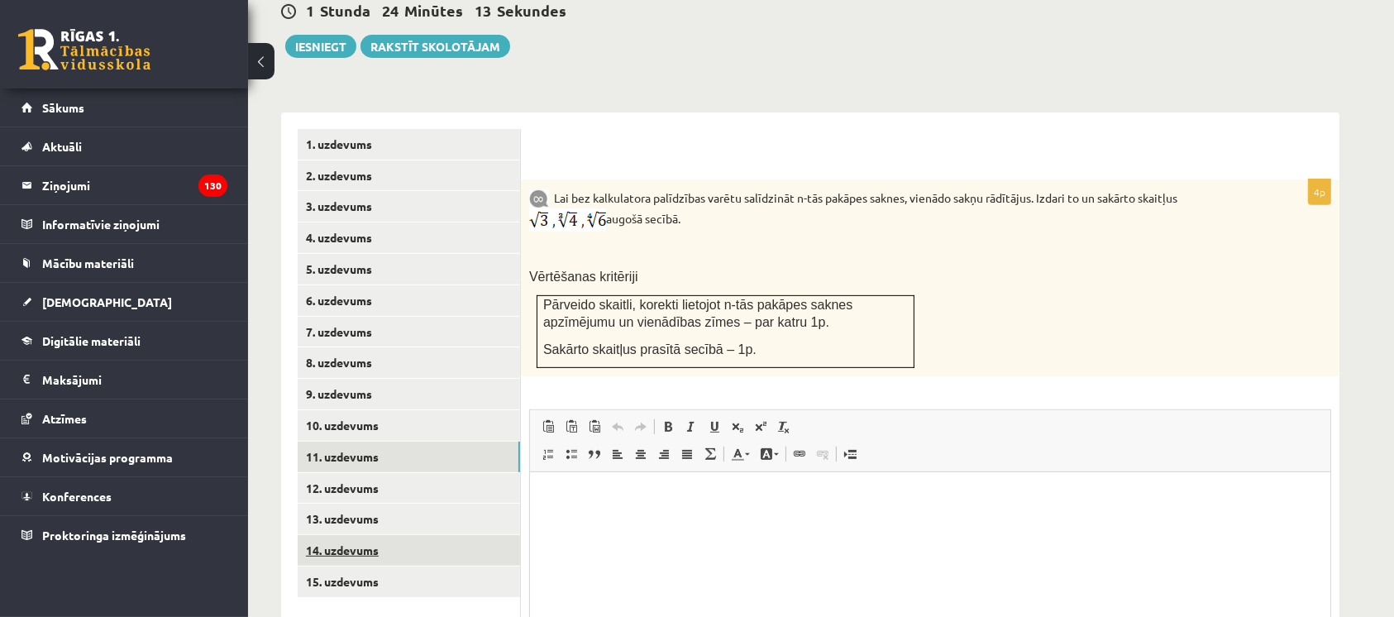
click at [327, 535] on link "14. uzdevums" at bounding box center [409, 550] width 222 height 31
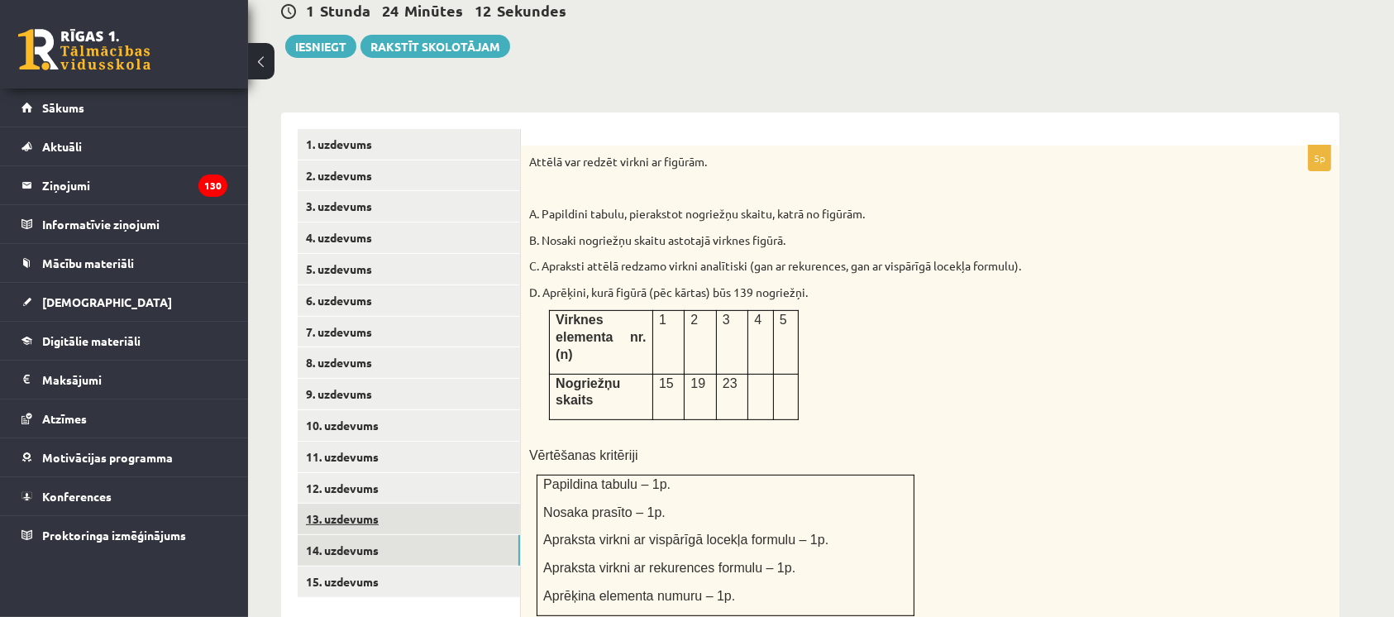
click at [320, 503] on link "13. uzdevums" at bounding box center [409, 518] width 222 height 31
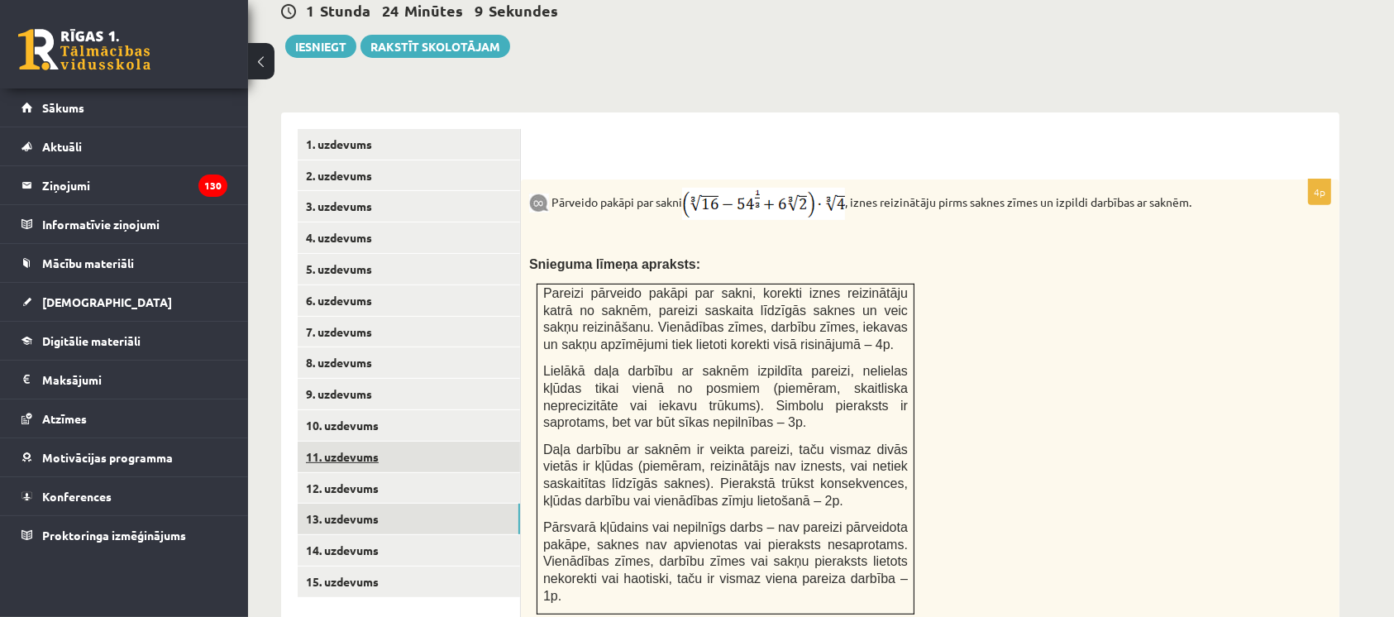
click at [322, 441] on link "11. uzdevums" at bounding box center [409, 456] width 222 height 31
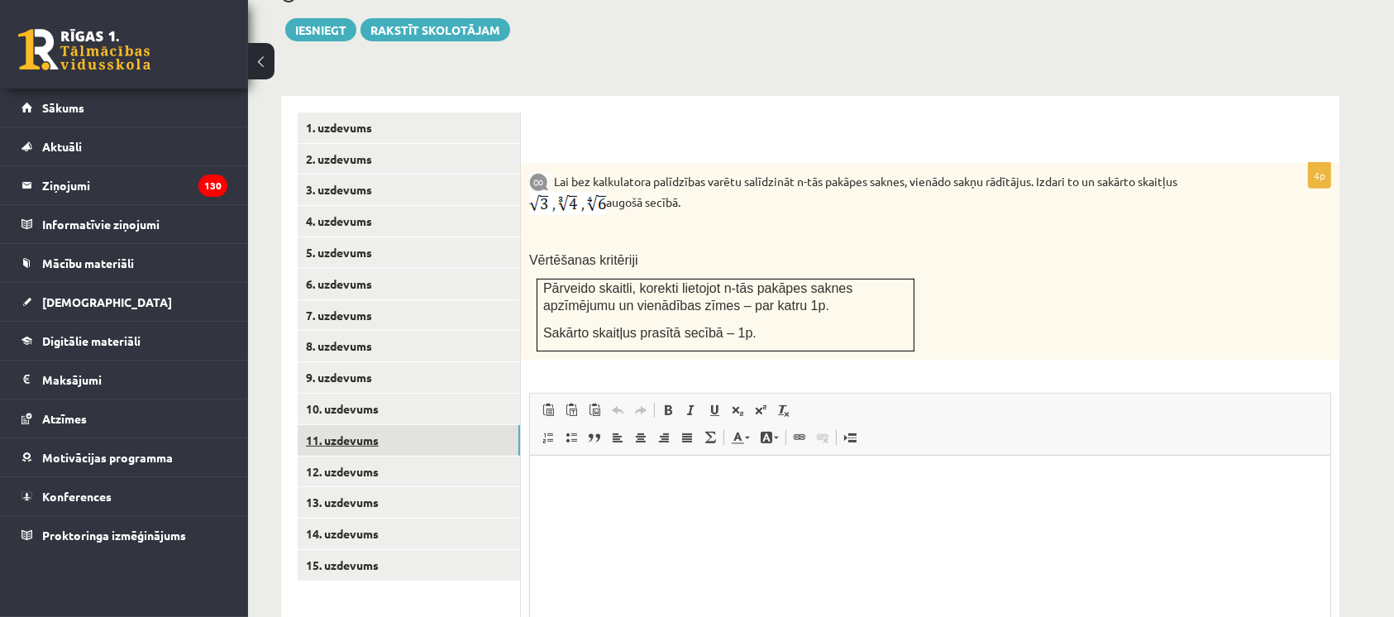
scroll to position [625, 0]
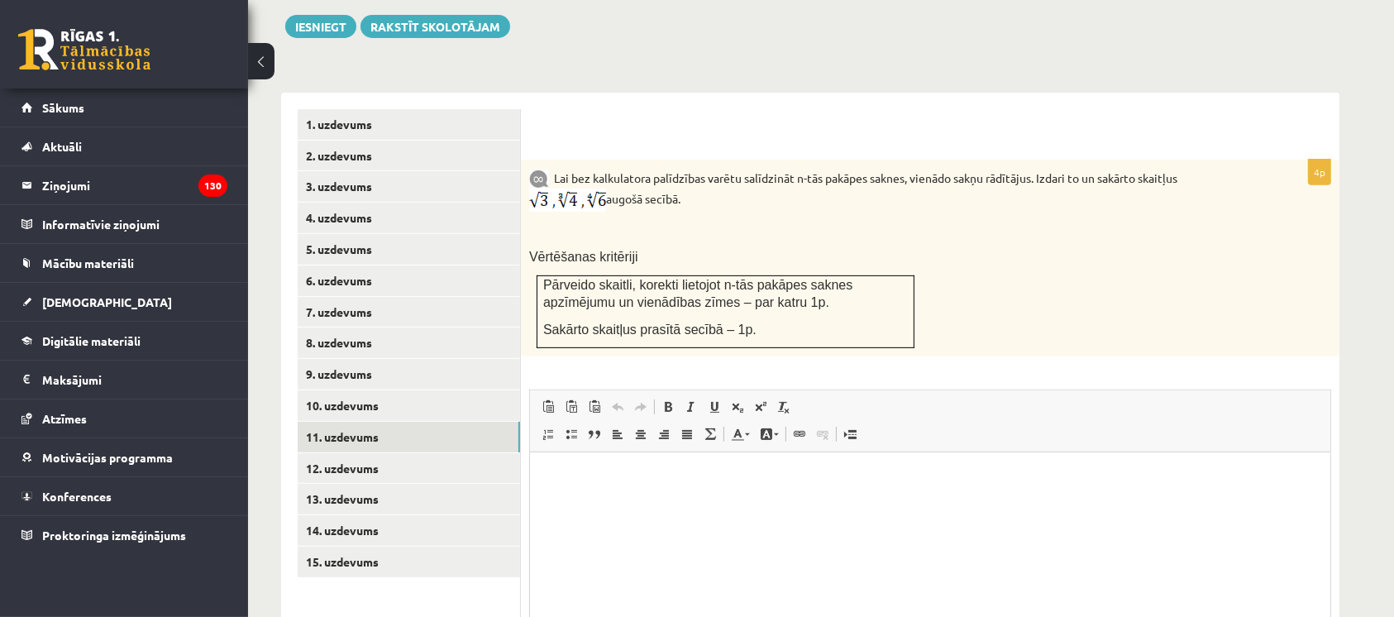
click at [572, 177] on div "Lai bez kalkulatora palīdzības varētu salīdzināt n-tās pakāpes saknes, vienādo …" at bounding box center [930, 258] width 818 height 197
click at [559, 188] on img at bounding box center [567, 199] width 77 height 23
click at [570, 188] on img at bounding box center [567, 199] width 77 height 23
click at [579, 177] on div "Lai bez kalkulatora palīdzības varētu salīdzināt n-tās pakāpes saknes, vienādo …" at bounding box center [930, 258] width 818 height 197
click at [570, 188] on img at bounding box center [567, 199] width 77 height 23
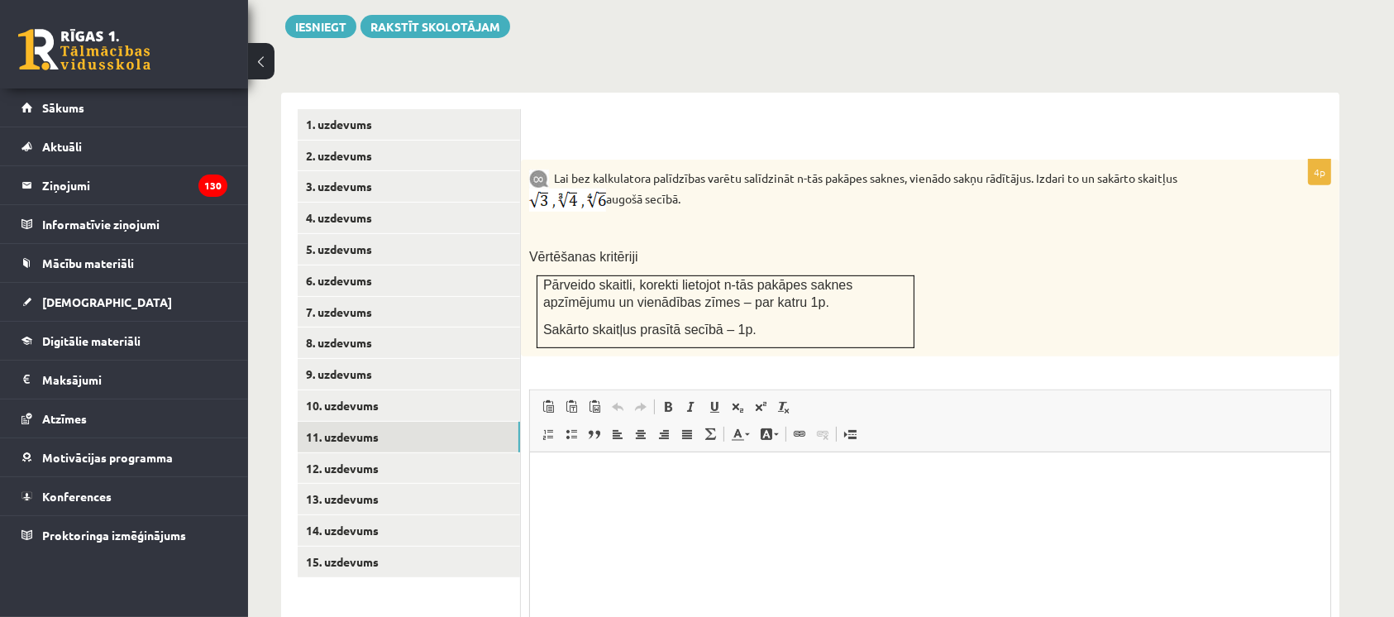
click at [765, 276] on td "Pārveido skaitli, korekti lietojot n-tās pakāpes saknes apzīmējumu un vienādība…" at bounding box center [725, 312] width 377 height 72
drag, startPoint x: 827, startPoint y: 24, endPoint x: 765, endPoint y: 274, distance: 258.0
click at [765, 276] on td "Pārveido skaitli, korekti lietojot n-tās pakāpes saknes apzīmējumu un vienādība…" at bounding box center [725, 312] width 377 height 72
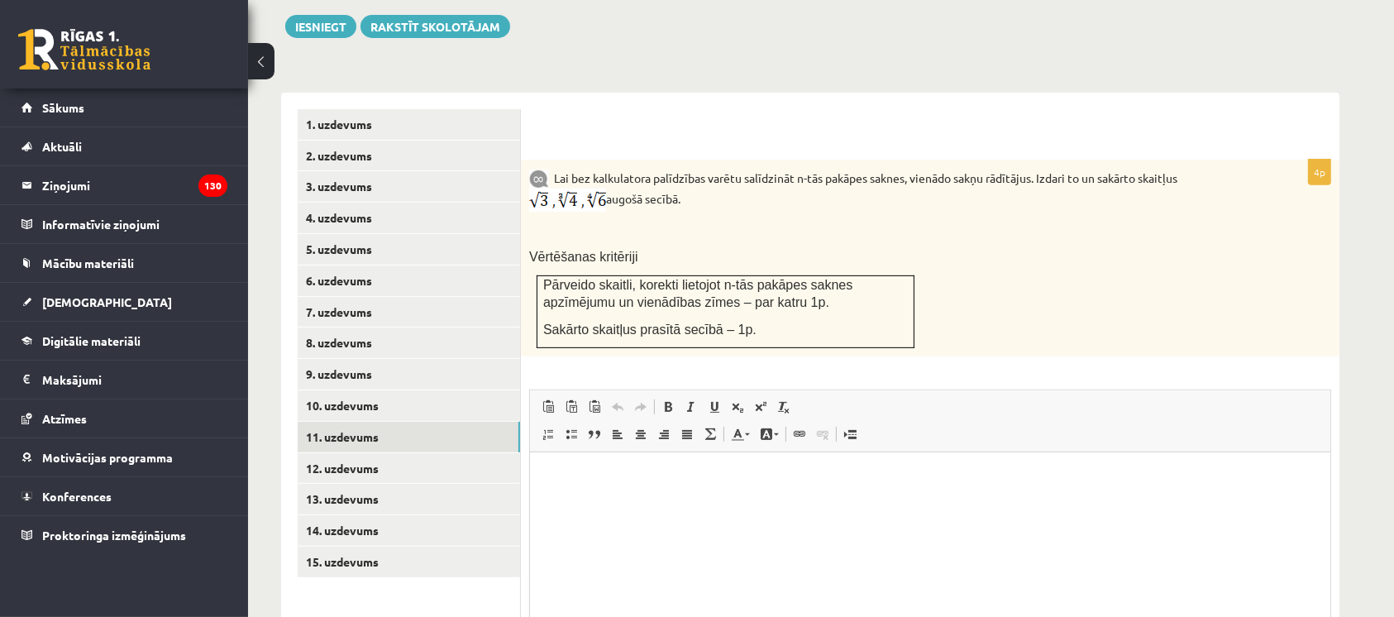
click at [765, 276] on td "Pārveido skaitli, korekti lietojot n-tās pakāpes saknes apzīmējumu un vienādība…" at bounding box center [725, 312] width 377 height 72
click at [615, 76] on div "**********" at bounding box center [810, 413] width 1058 height 674
click at [552, 170] on b at bounding box center [551, 177] width 5 height 15
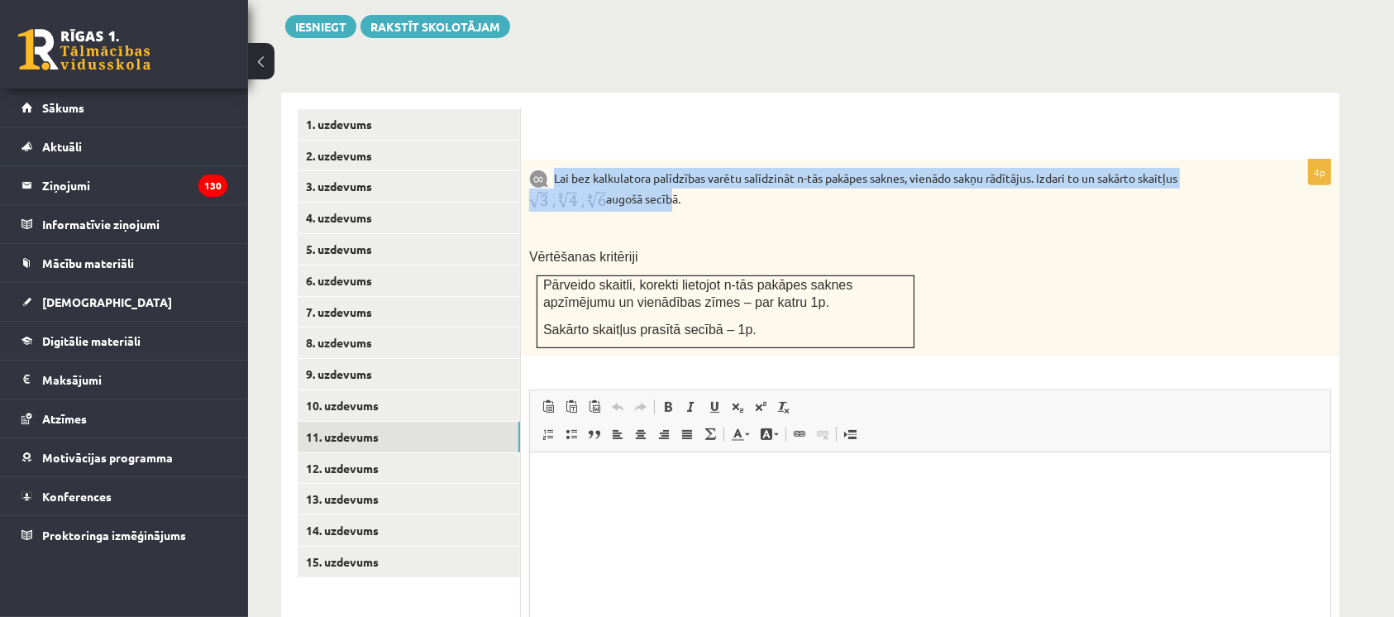
copy p "Lai bez kalkulatora palīdzības varētu salīdzināt n-tās pakāpes saknes, vienādo …"
click at [669, 93] on div "4p Lai bez kalkulatora palīdzības varētu salīdzināt n-tās pakāpes saknes, vienā…" at bounding box center [930, 421] width 818 height 657
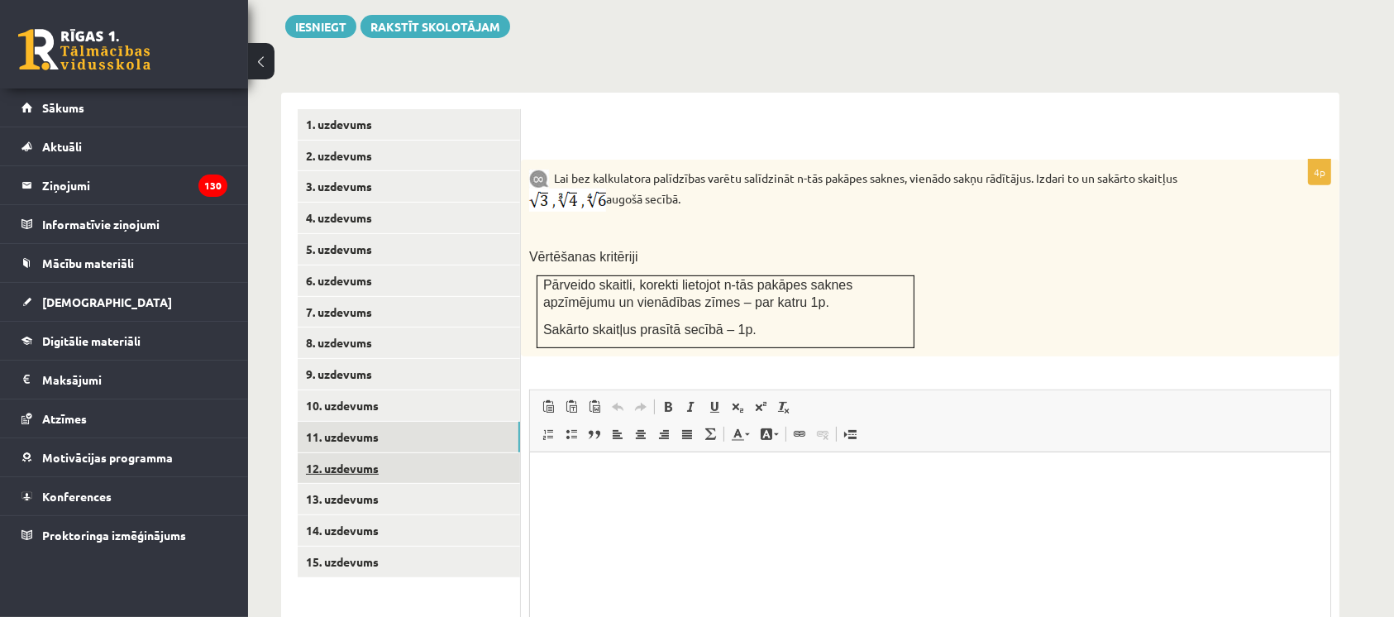
click at [337, 453] on link "12. uzdevums" at bounding box center [409, 468] width 222 height 31
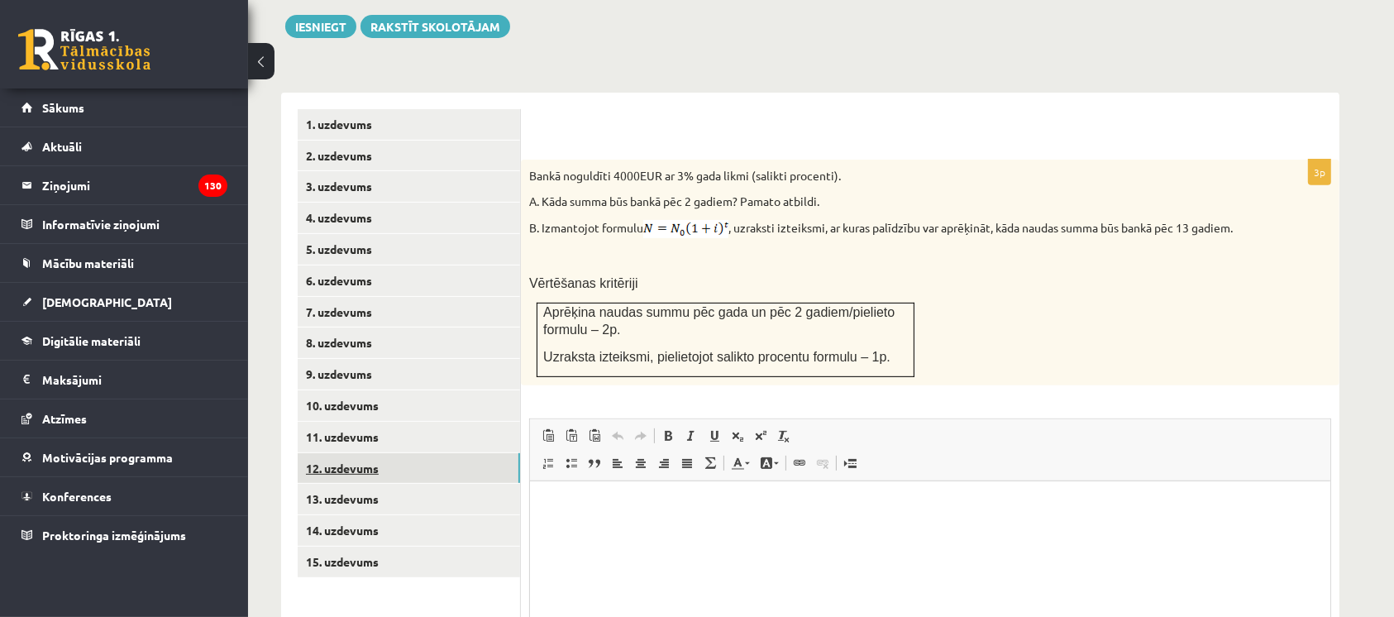
scroll to position [0, 0]
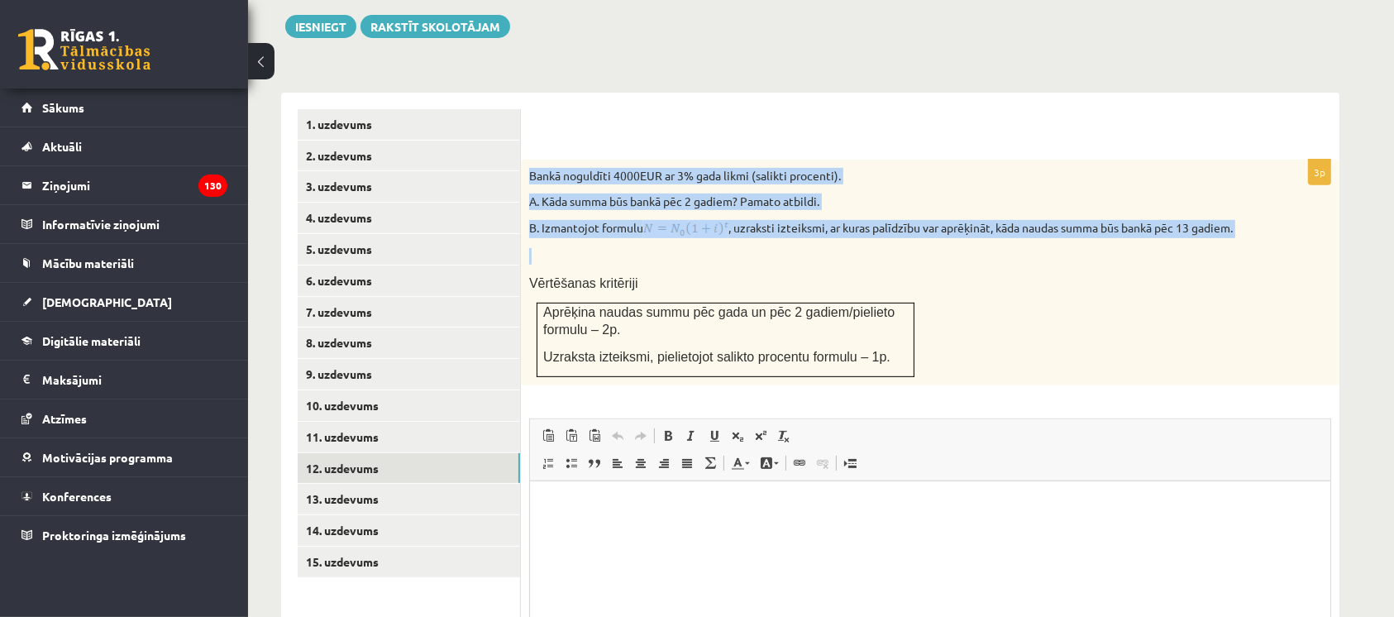
copy div "Bankā noguldīti 4000EUR ar 3% gada likmi (salikti procenti). A. Kāda summa būs …"
click at [1257, 424] on span "Paste Keyboard shortcut Ctrl+V Paste as plain text Keyboard shortcut Ctrl+Shift…" at bounding box center [929, 437] width 787 height 27
click at [328, 422] on link "11. uzdevums" at bounding box center [409, 437] width 222 height 31
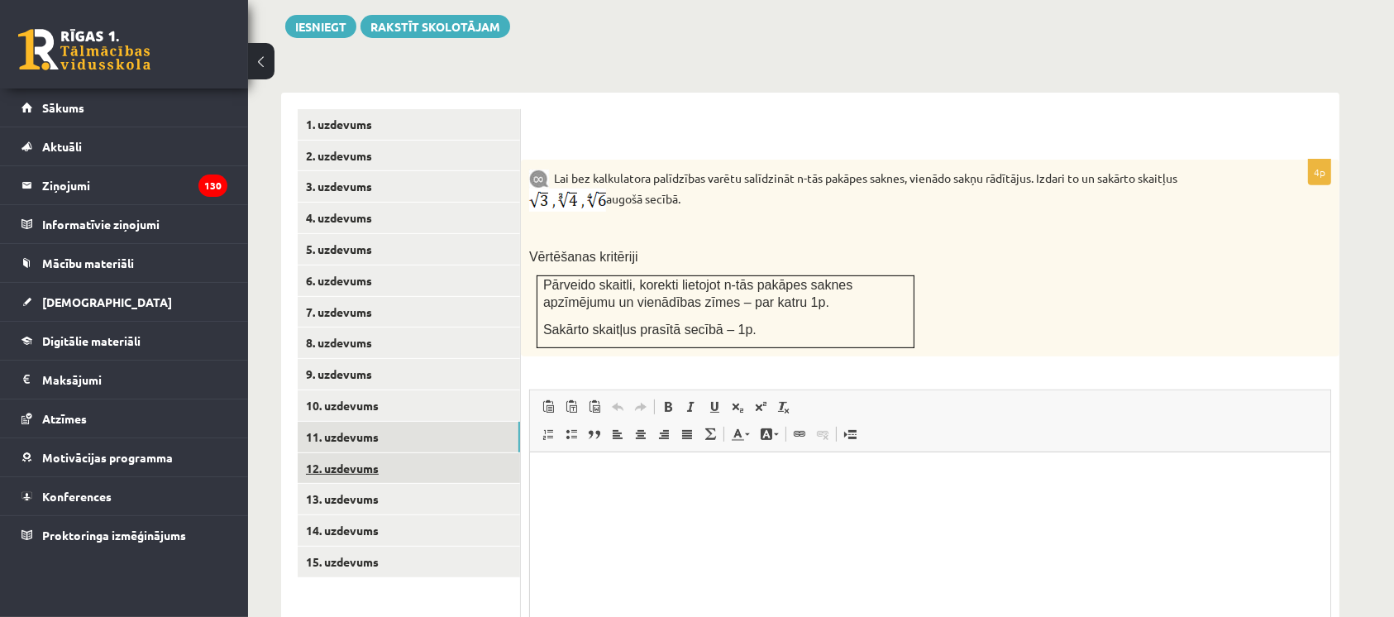
click at [330, 453] on link "12. uzdevums" at bounding box center [409, 468] width 222 height 31
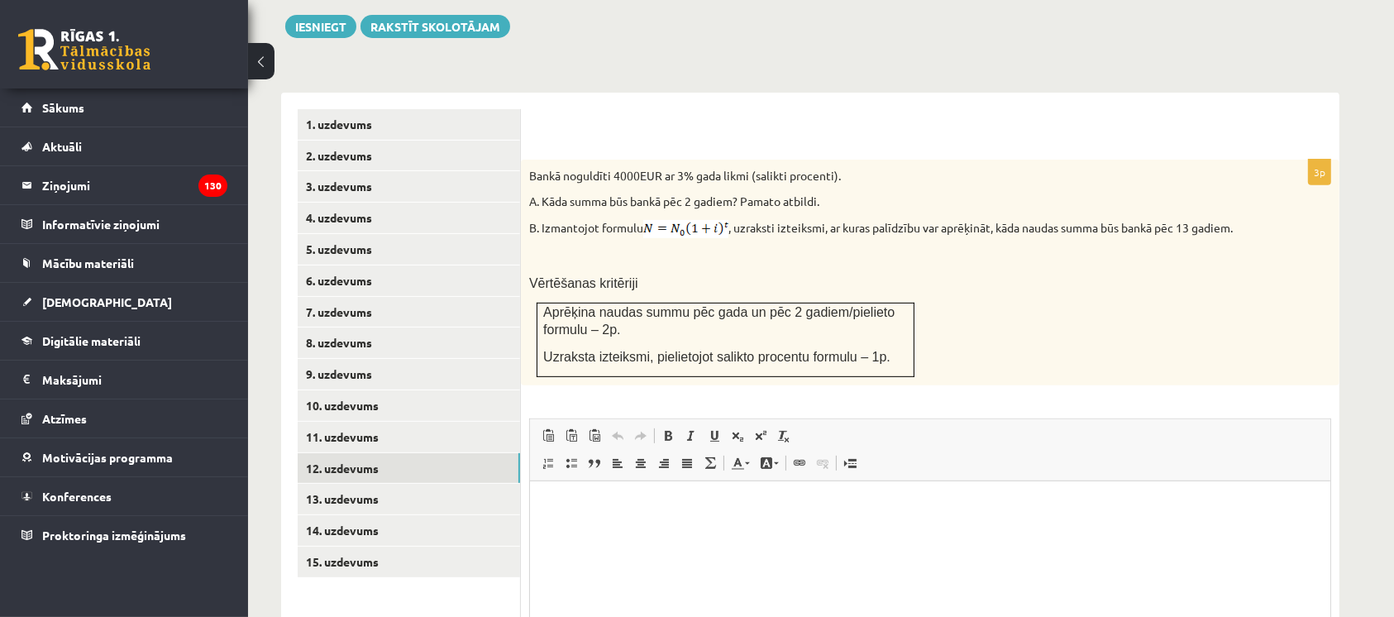
click at [686, 203] on div "Bankā noguldīti 4000EUR ar 3% gada likmi (salikti procenti). A. Kāda summa būs …" at bounding box center [930, 273] width 818 height 227
click at [317, 453] on link "12. uzdevums" at bounding box center [409, 468] width 222 height 31
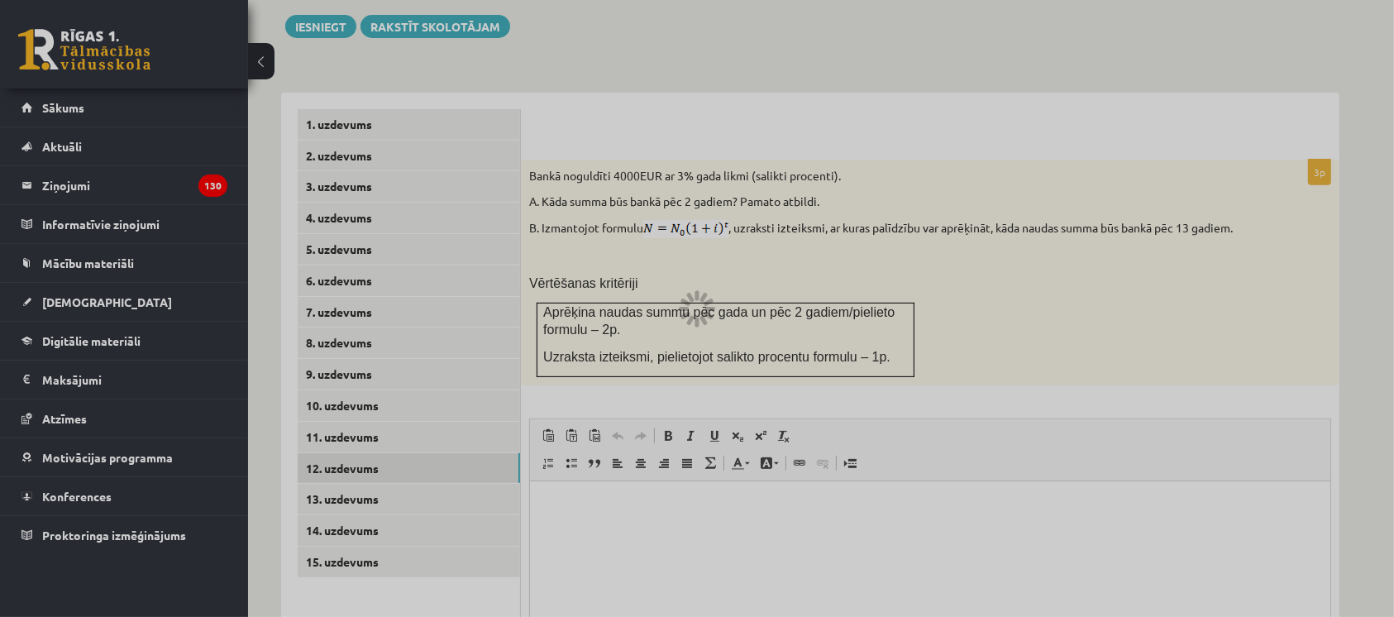
click at [338, 406] on div at bounding box center [697, 308] width 1394 height 617
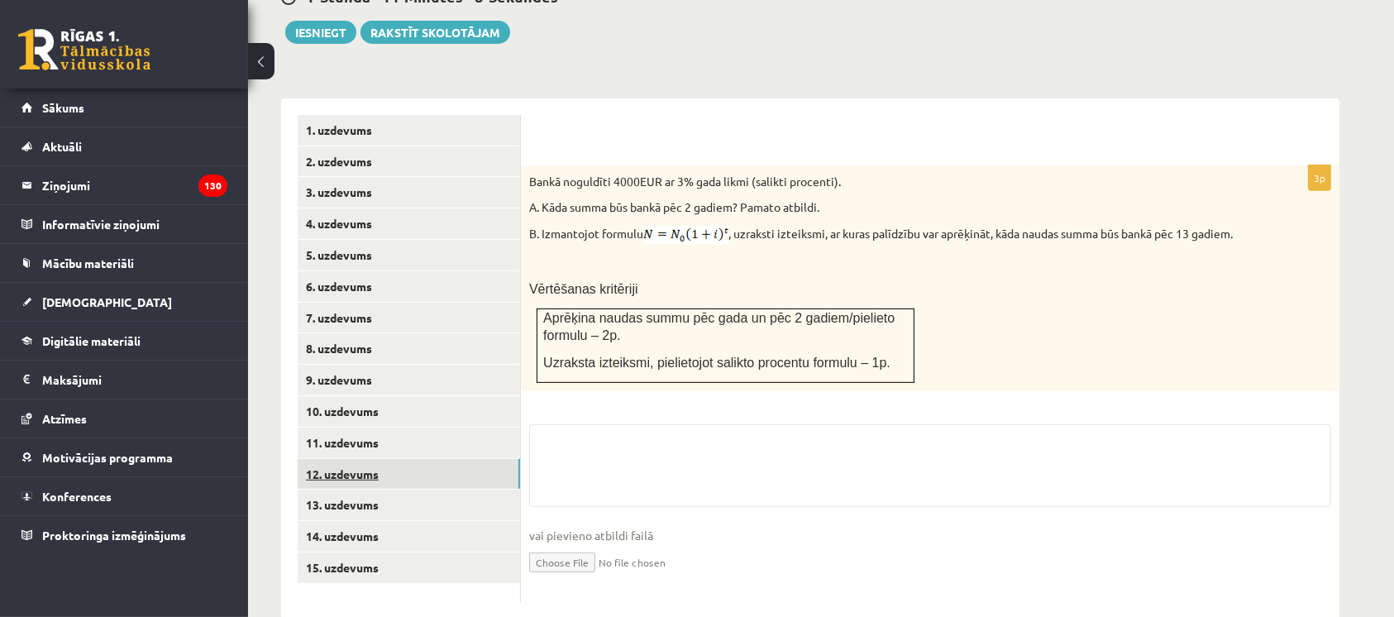
click at [317, 459] on link "12. uzdevums" at bounding box center [409, 474] width 222 height 31
click at [337, 427] on link "11. uzdevums" at bounding box center [409, 442] width 222 height 31
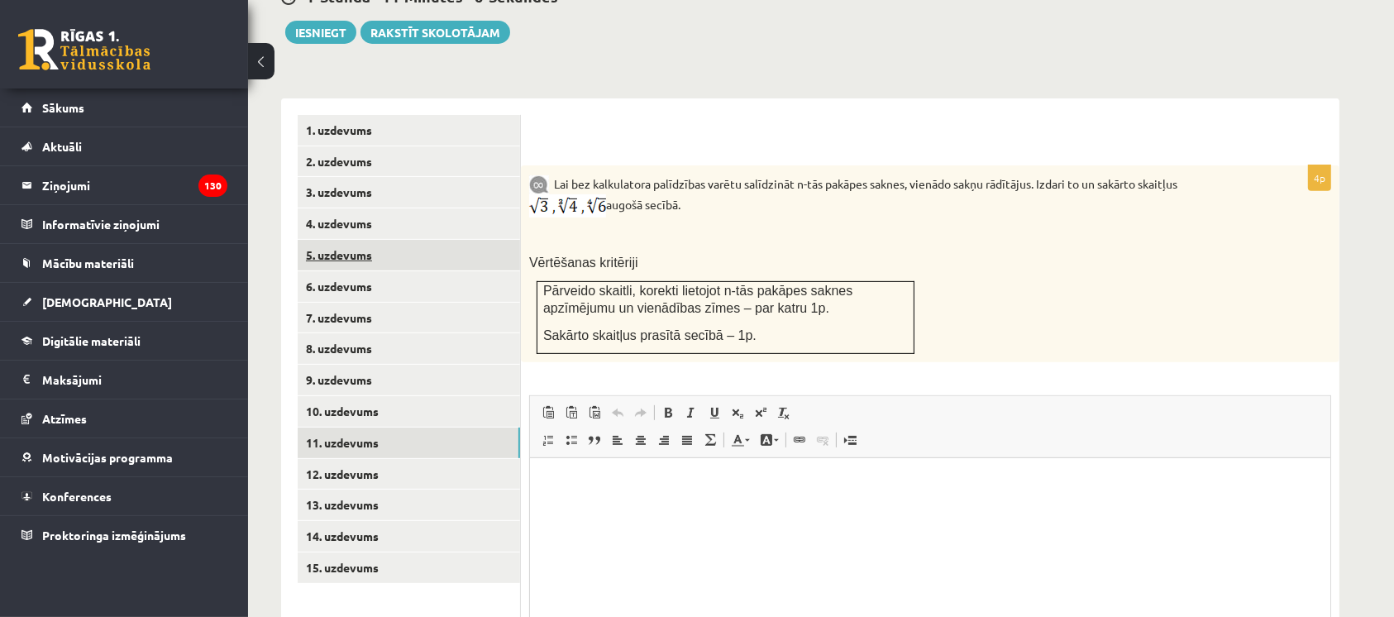
click at [519, 240] on link "5. uzdevums" at bounding box center [409, 255] width 222 height 31
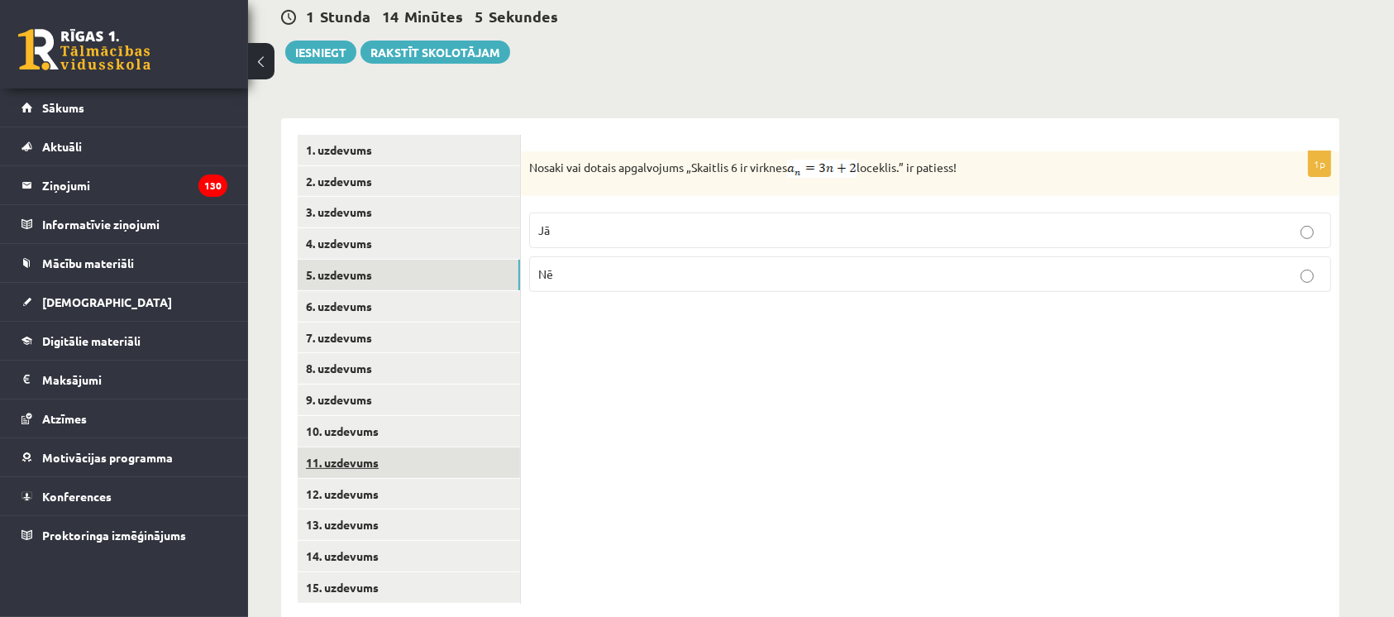
click at [341, 447] on link "11. uzdevums" at bounding box center [409, 462] width 222 height 31
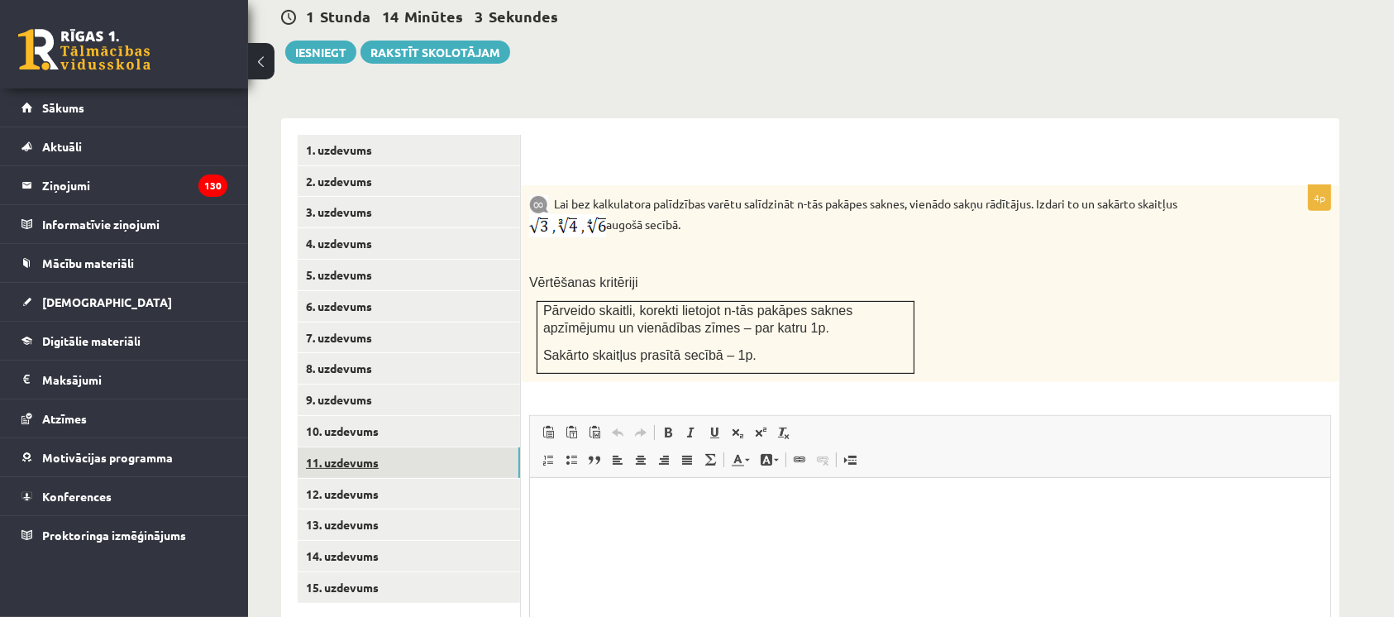
scroll to position [0, 0]
click at [329, 479] on link "12. uzdevums" at bounding box center [409, 494] width 222 height 31
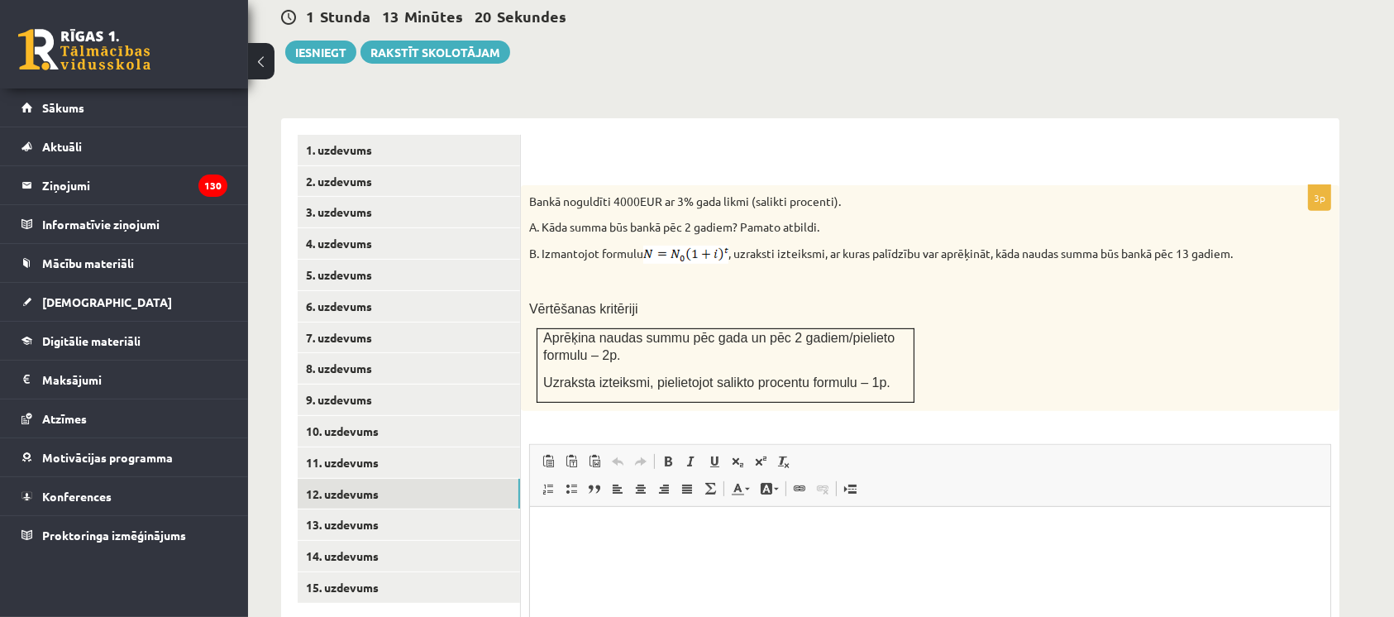
click at [548, 185] on div "Bankā noguldīti 4000EUR ar 3% gada likmi (salikti procenti). A. Kāda summa būs …" at bounding box center [930, 298] width 818 height 227
click at [546, 185] on div "Bankā noguldīti 4000EUR ar 3% gada likmi (salikti procenti). A. Kāda summa būs …" at bounding box center [930, 298] width 818 height 227
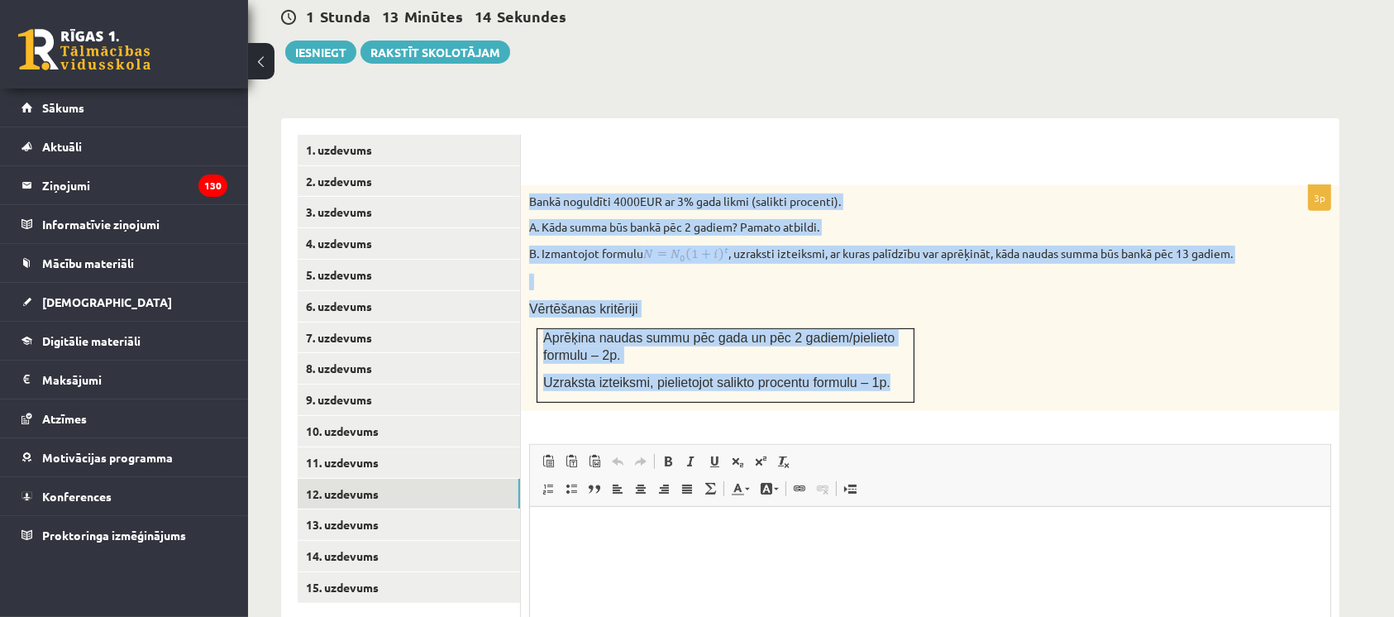
copy div "Bankā noguldīti 4000EUR ar 3% gada likmi (salikti procenti). A. Kāda summa būs …"
click at [846, 300] on p "Vērtēšanas kritēriji" at bounding box center [888, 308] width 719 height 17
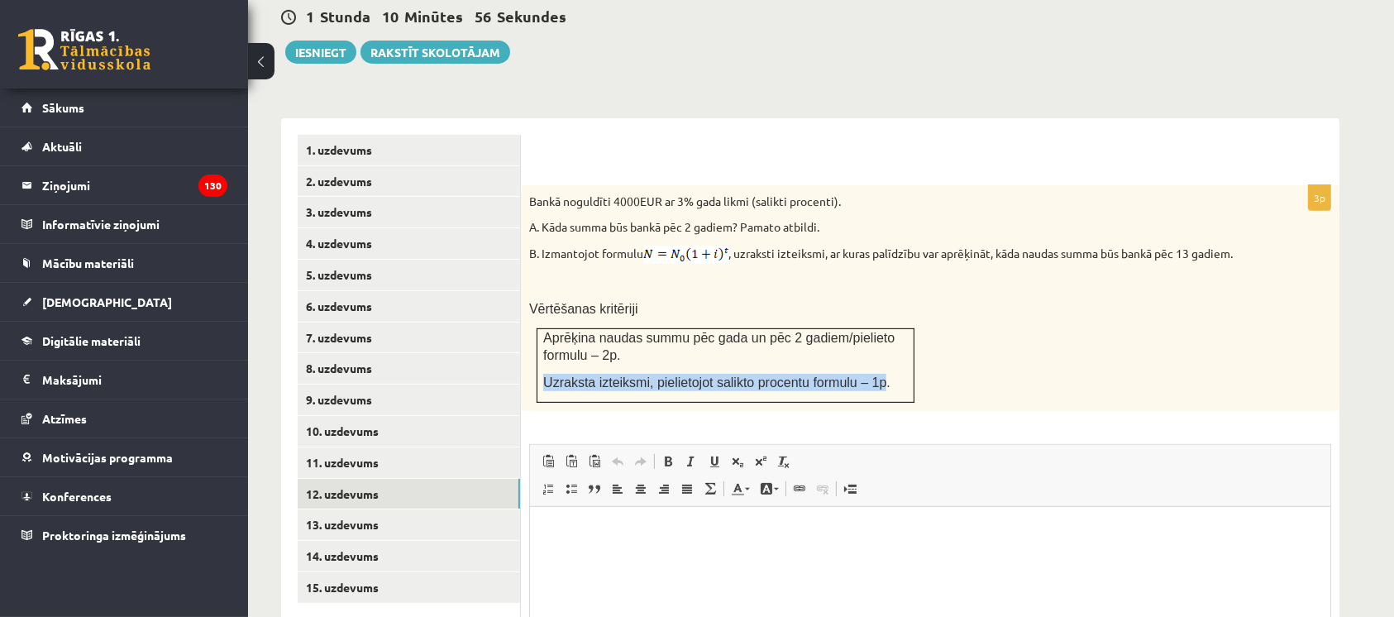
click at [1228, 346] on div "Bankā noguldīti 4000EUR ar 3% gada likmi (salikti procenti). A. Kāda summa būs …" at bounding box center [930, 298] width 818 height 227
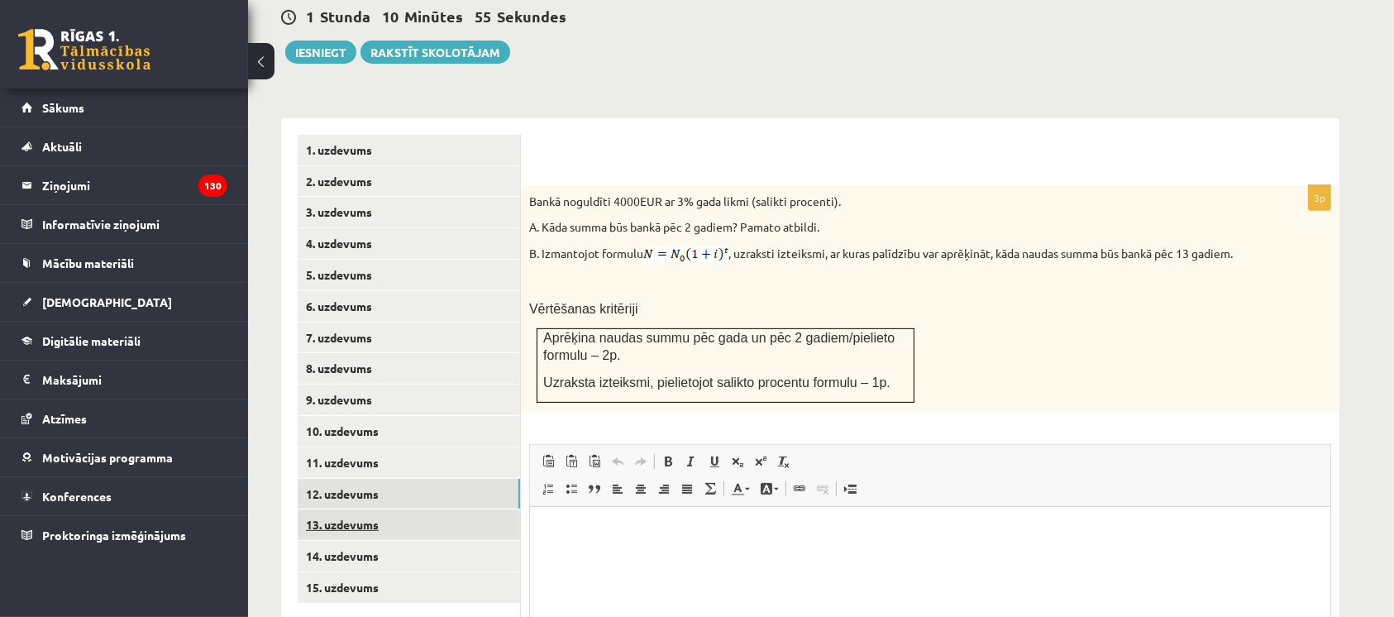
click at [344, 509] on link "13. uzdevums" at bounding box center [409, 524] width 222 height 31
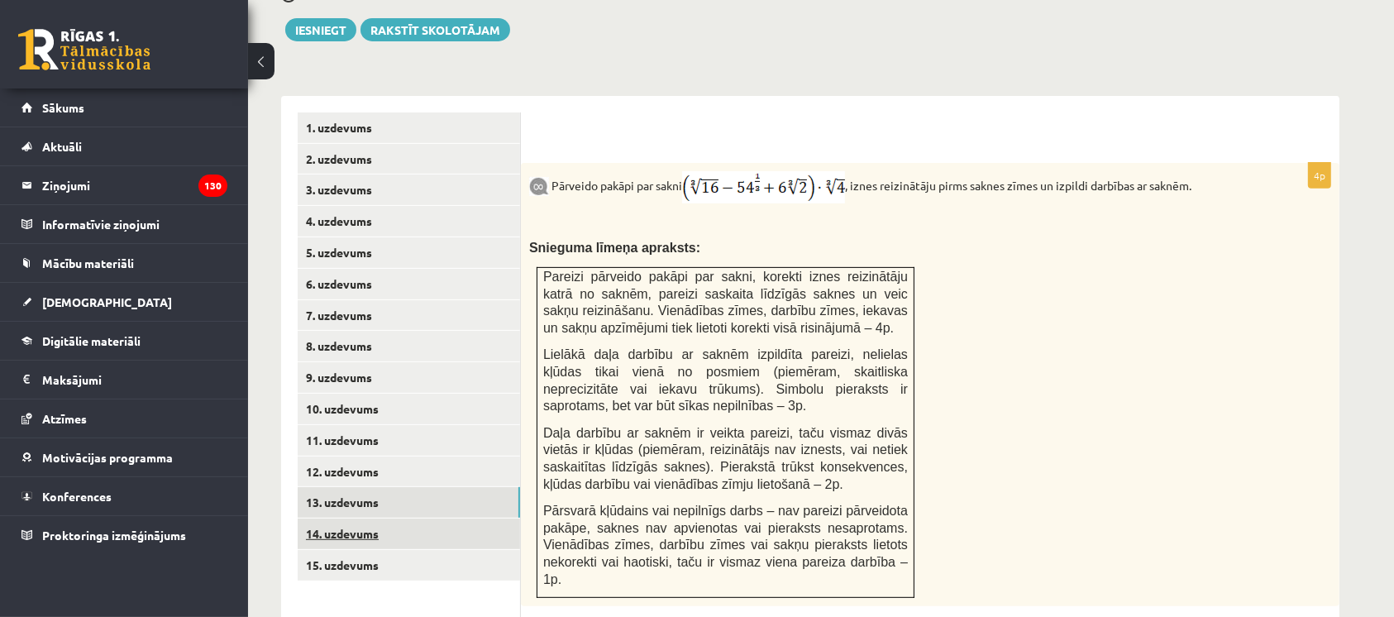
click at [334, 518] on link "14. uzdevums" at bounding box center [409, 533] width 222 height 31
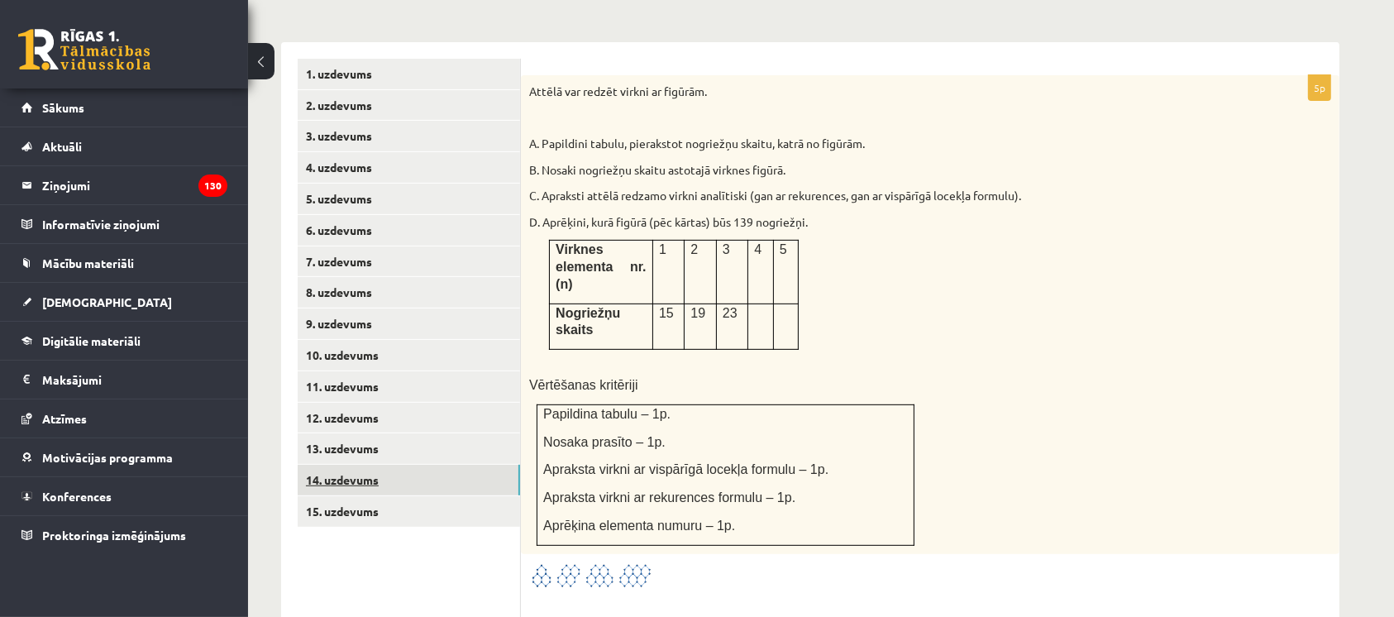
scroll to position [676, 0]
click at [626, 303] on td "Nogriežņu skaits" at bounding box center [601, 326] width 103 height 46
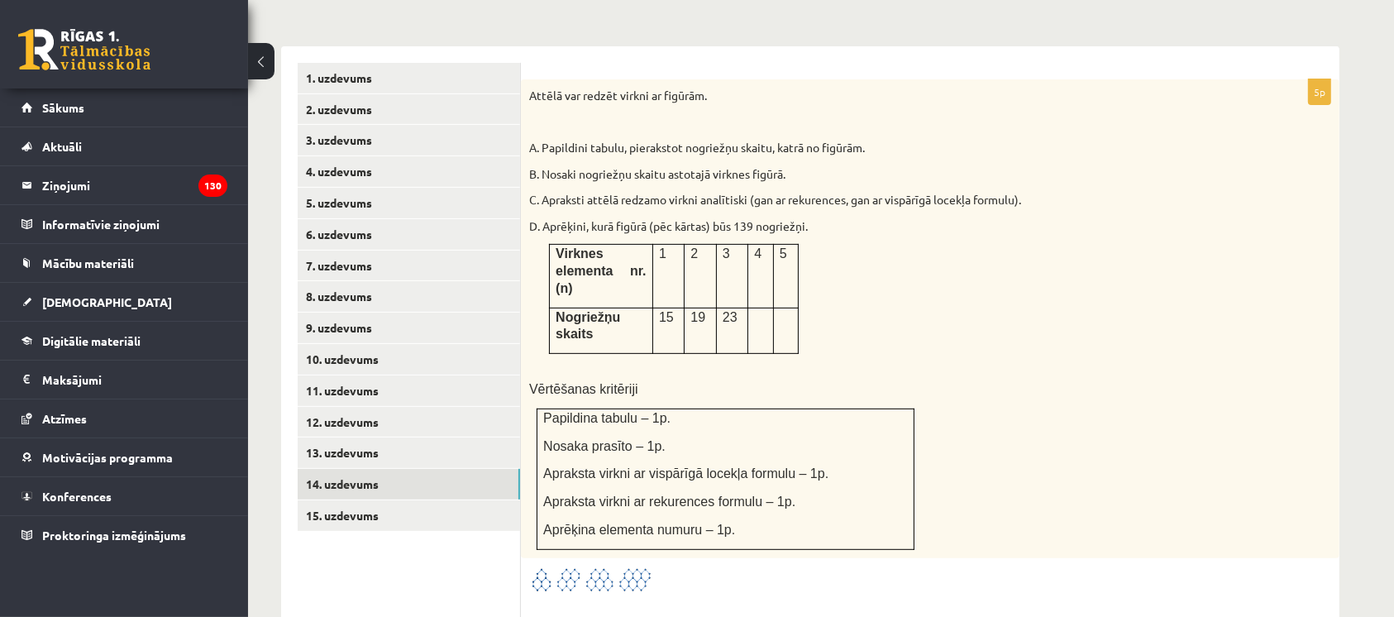
scroll to position [670, 0]
click at [594, 567] on img at bounding box center [591, 580] width 124 height 27
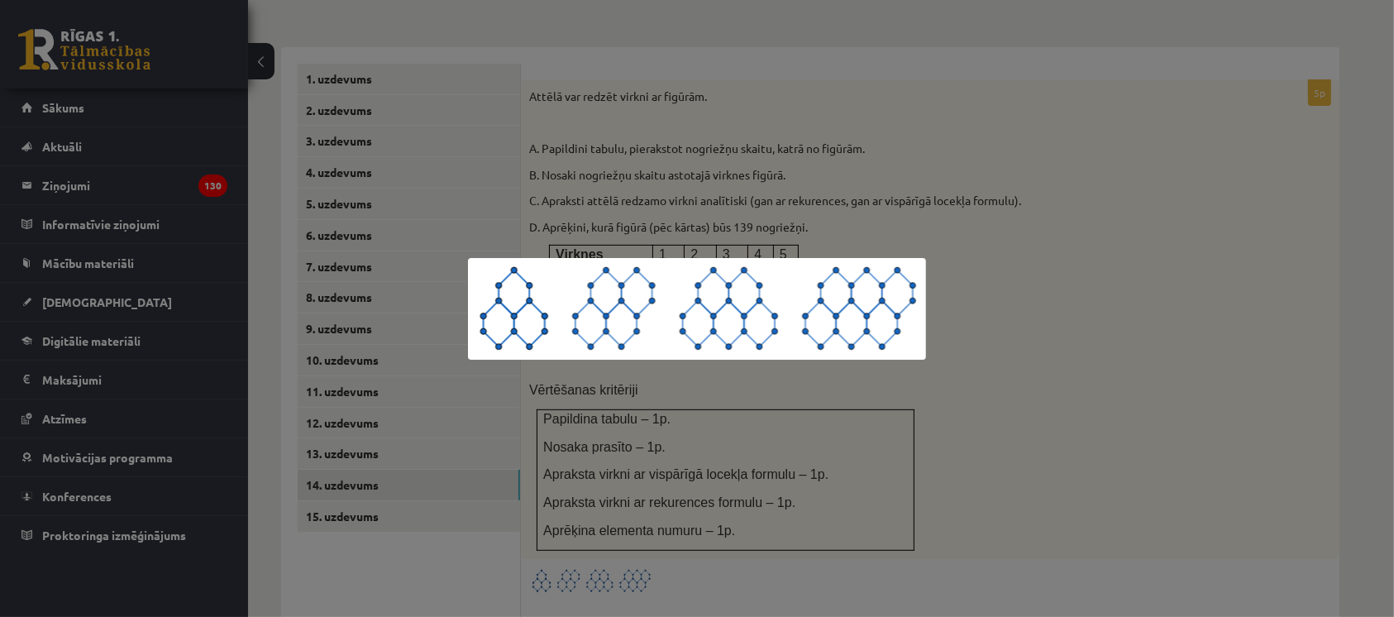
click at [765, 497] on div at bounding box center [697, 308] width 1394 height 617
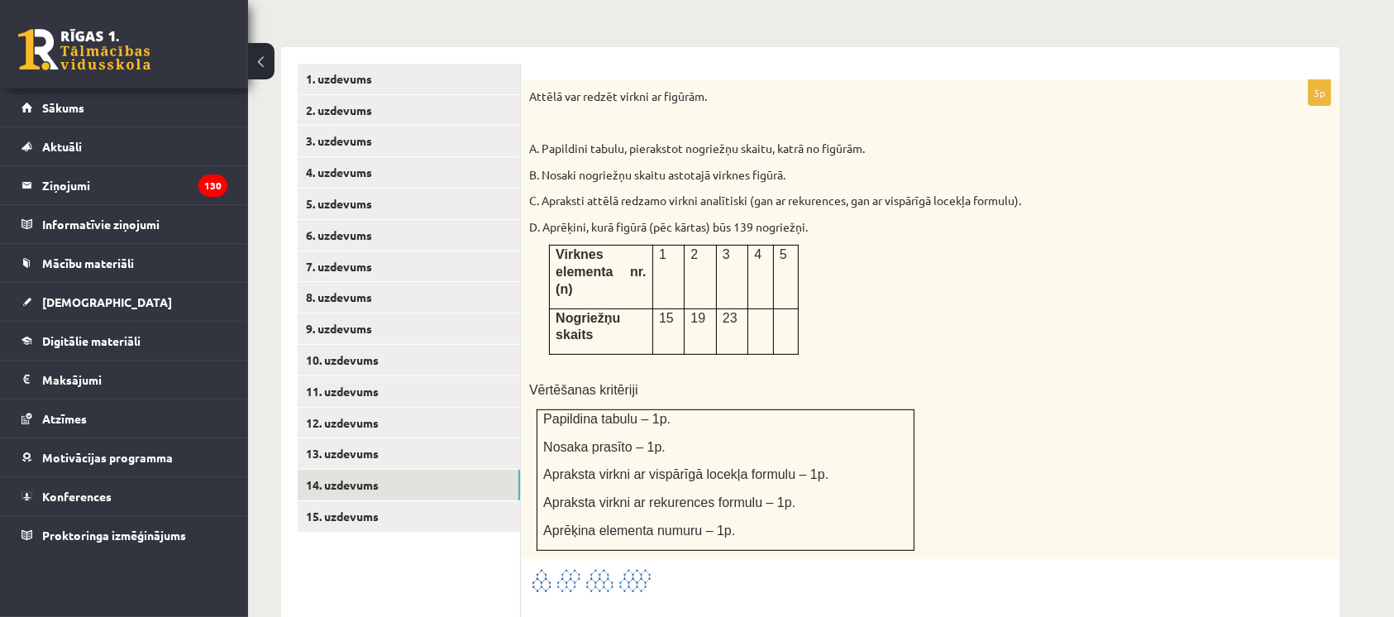
click at [590, 567] on img at bounding box center [591, 580] width 124 height 27
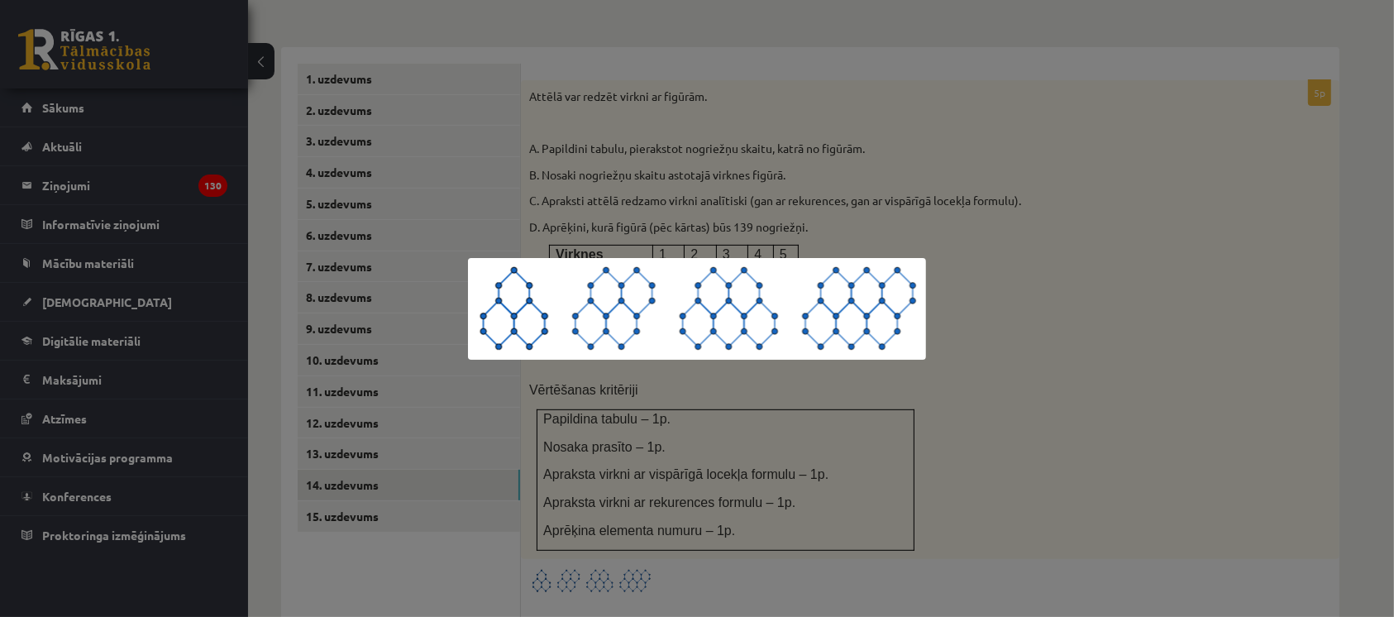
click at [635, 153] on div at bounding box center [697, 308] width 1394 height 617
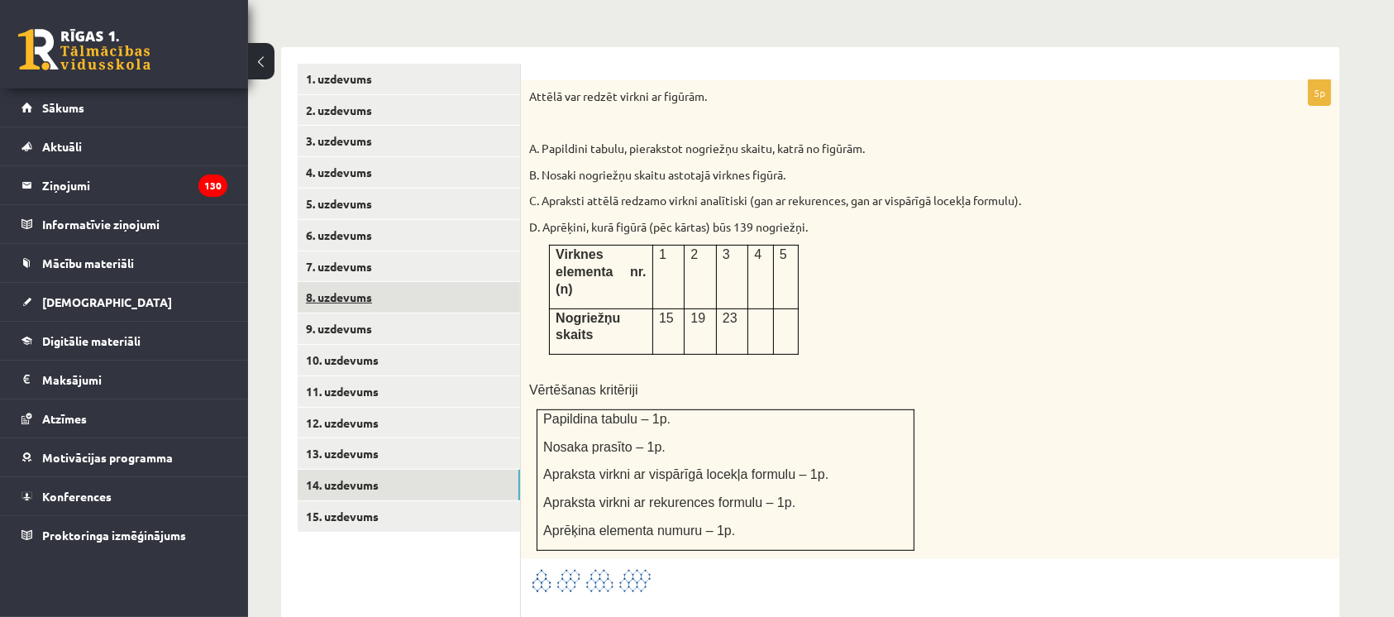
click at [312, 282] on link "8. uzdevums" at bounding box center [409, 297] width 222 height 31
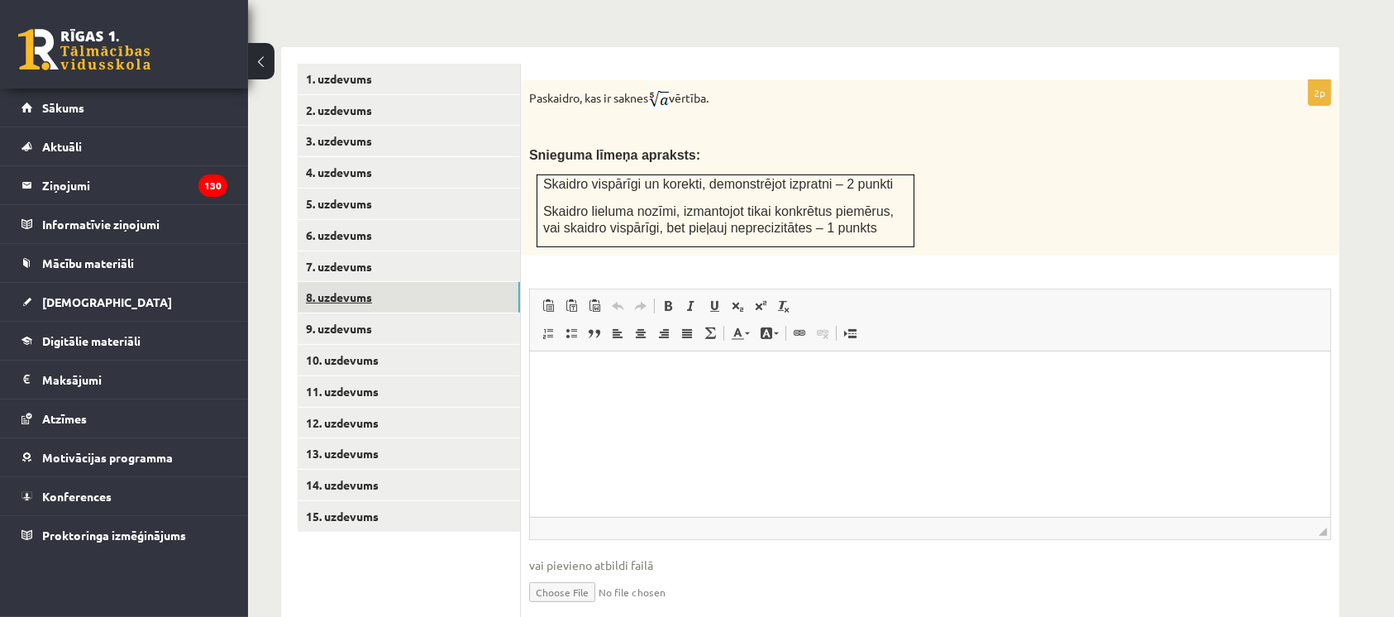
scroll to position [0, 0]
click at [322, 376] on link "11. uzdevums" at bounding box center [409, 391] width 222 height 31
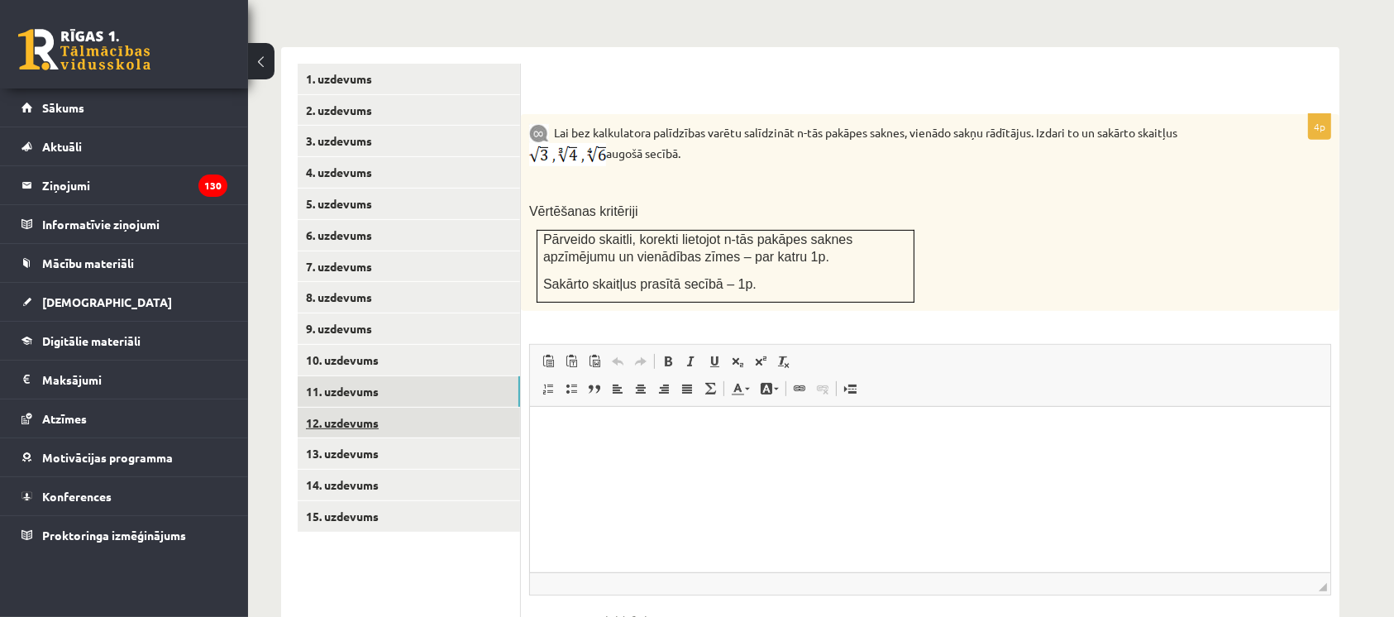
click at [322, 408] on link "12. uzdevums" at bounding box center [409, 423] width 222 height 31
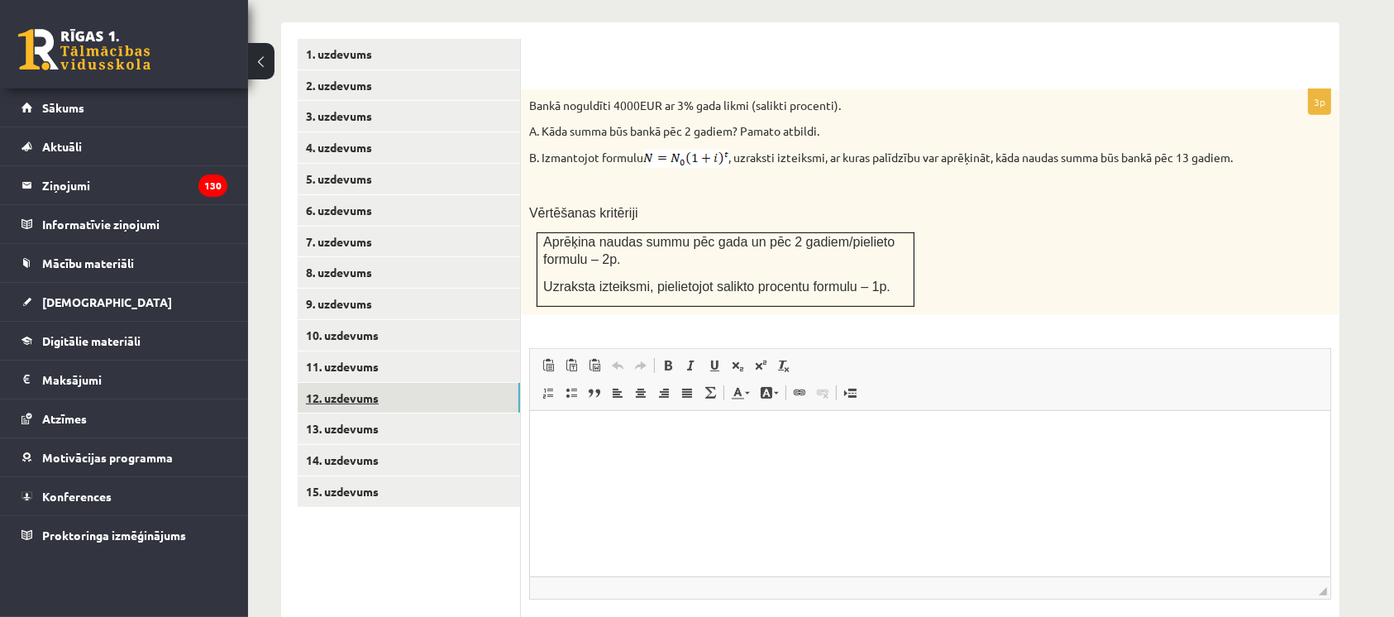
scroll to position [694, 0]
click at [400, 414] on link "13. uzdevums" at bounding box center [409, 429] width 222 height 31
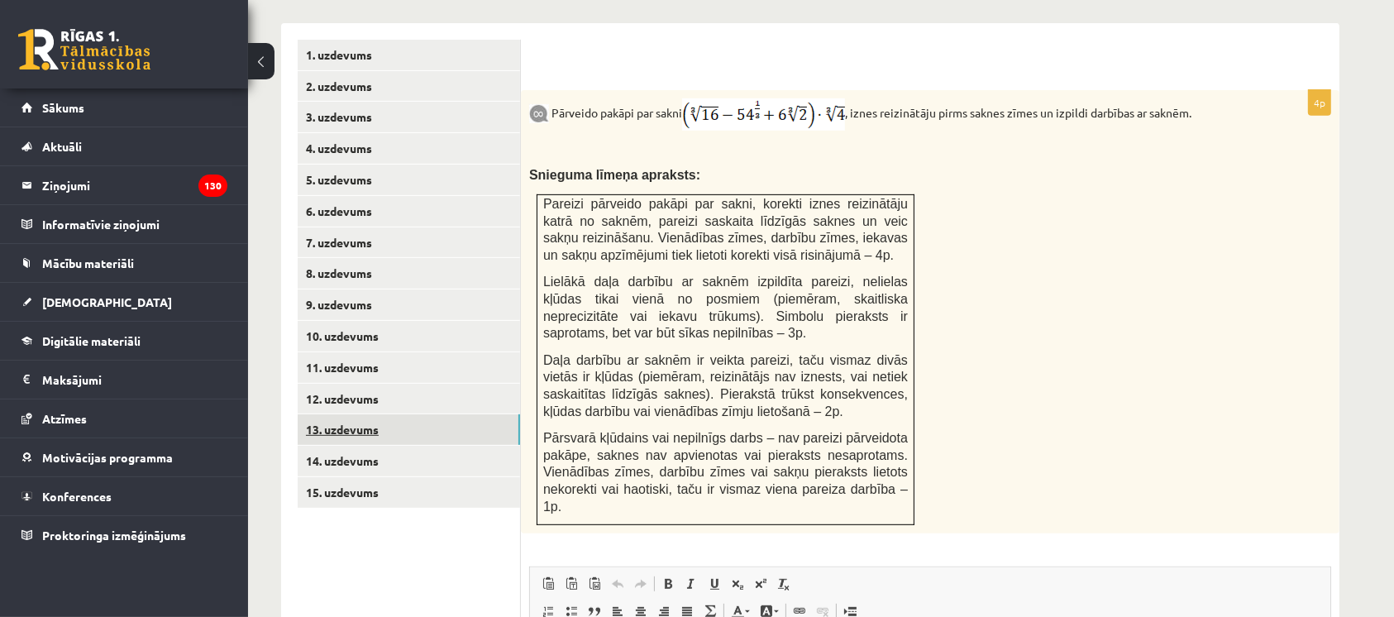
scroll to position [0, 0]
click at [397, 446] on link "14. uzdevums" at bounding box center [409, 461] width 222 height 31
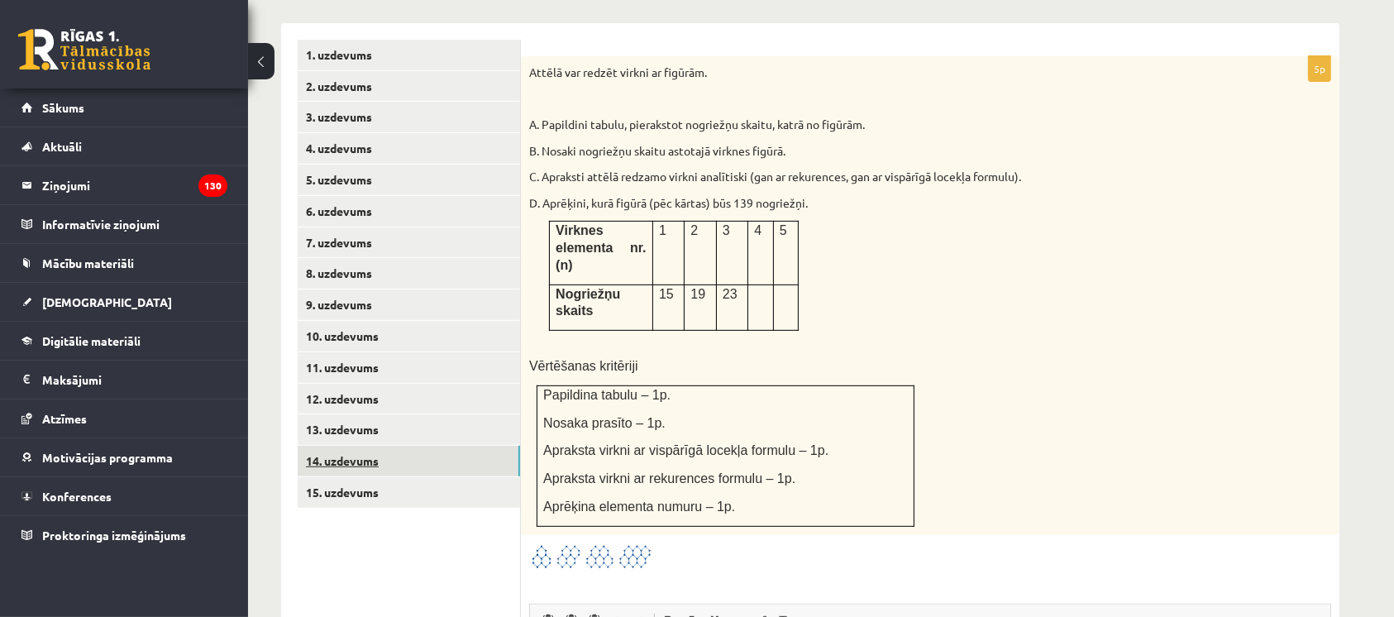
click at [934, 155] on div "Attēlā var redzēt virkni ar figūrām. A. Papildini tabulu, pierakstot nogriežņu …" at bounding box center [930, 295] width 818 height 479
click at [336, 477] on link "15. uzdevums" at bounding box center [409, 492] width 222 height 31
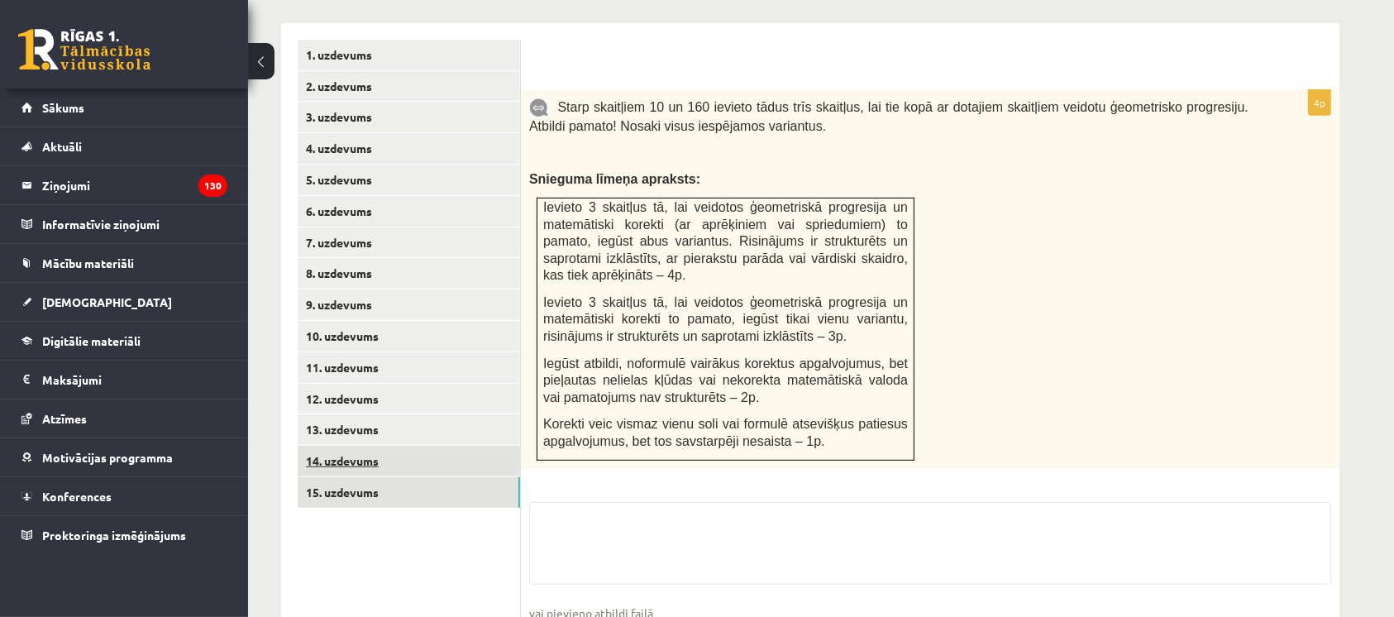
click at [328, 446] on link "14. uzdevums" at bounding box center [409, 461] width 222 height 31
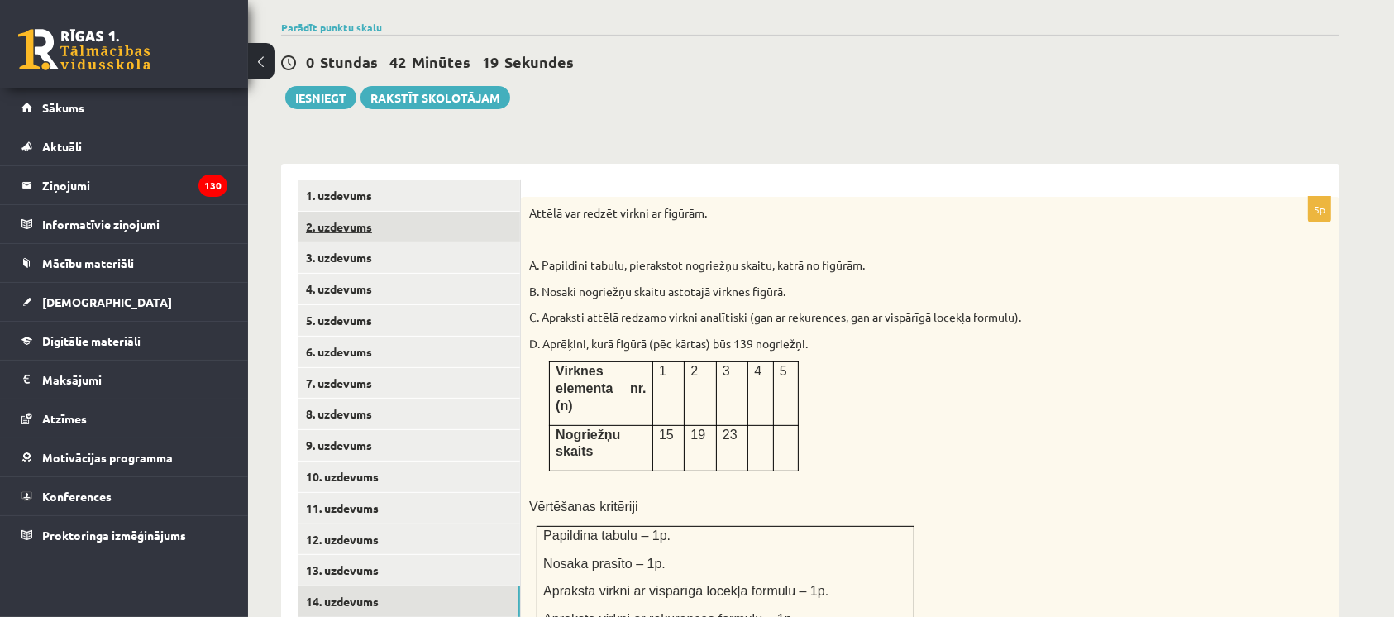
scroll to position [566, 0]
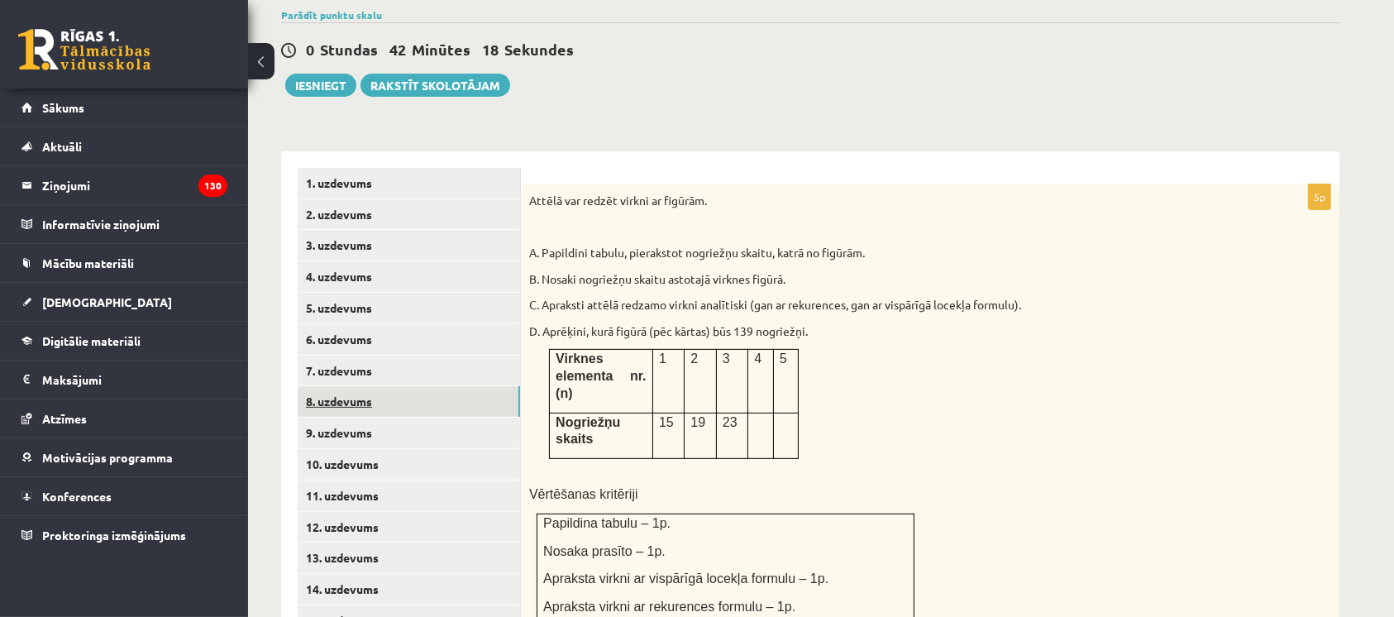
click at [408, 386] on link "8. uzdevums" at bounding box center [409, 401] width 222 height 31
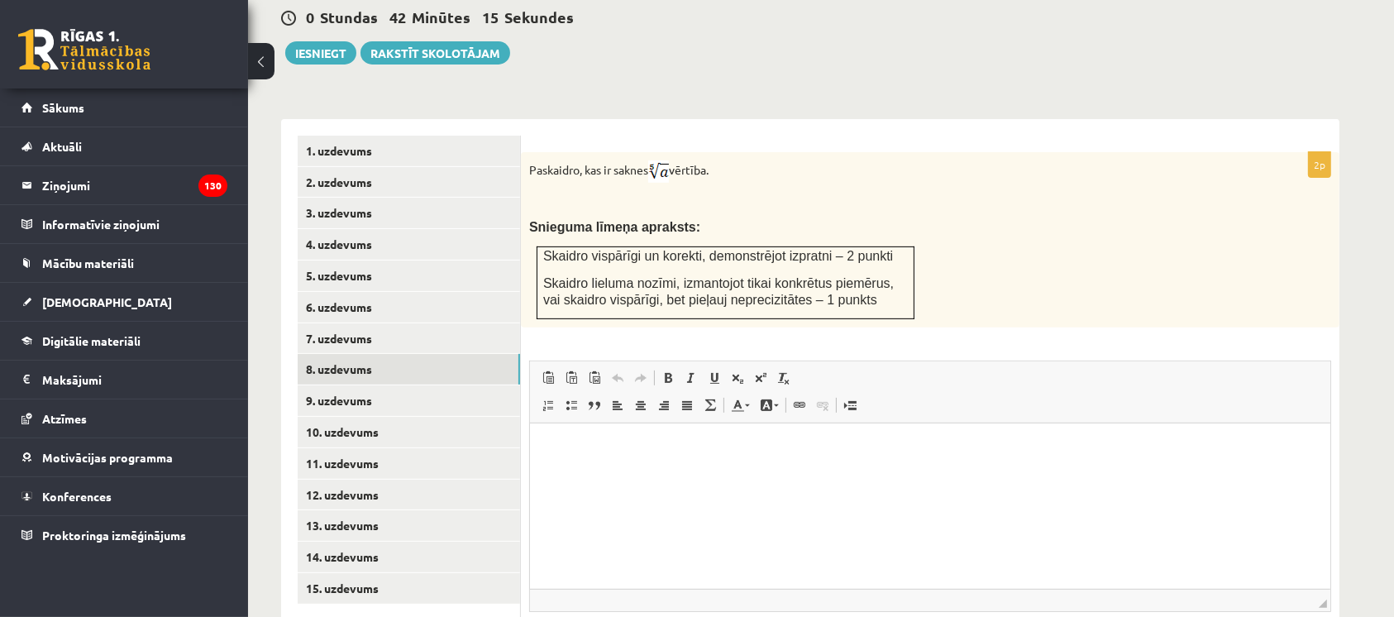
scroll to position [699, 0]
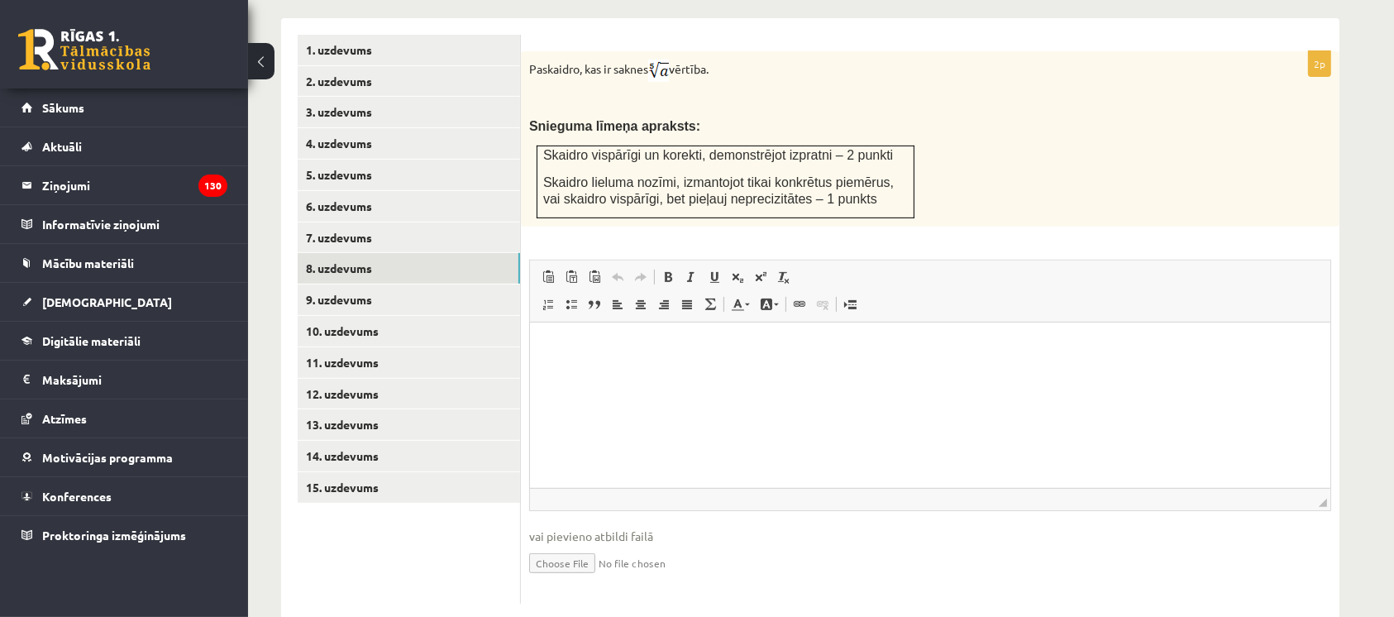
click at [560, 545] on input "file" at bounding box center [930, 562] width 802 height 34
type input "**********"
click at [439, 222] on link "7. uzdevums" at bounding box center [409, 237] width 222 height 31
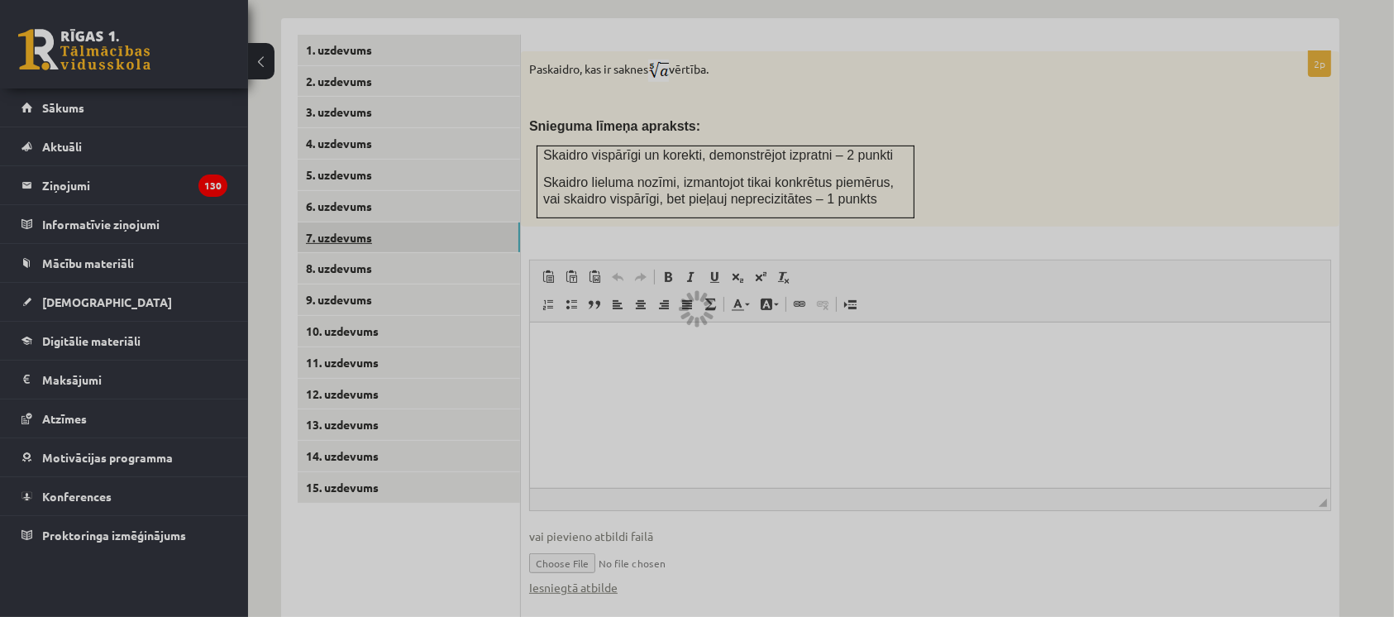
scroll to position [599, 0]
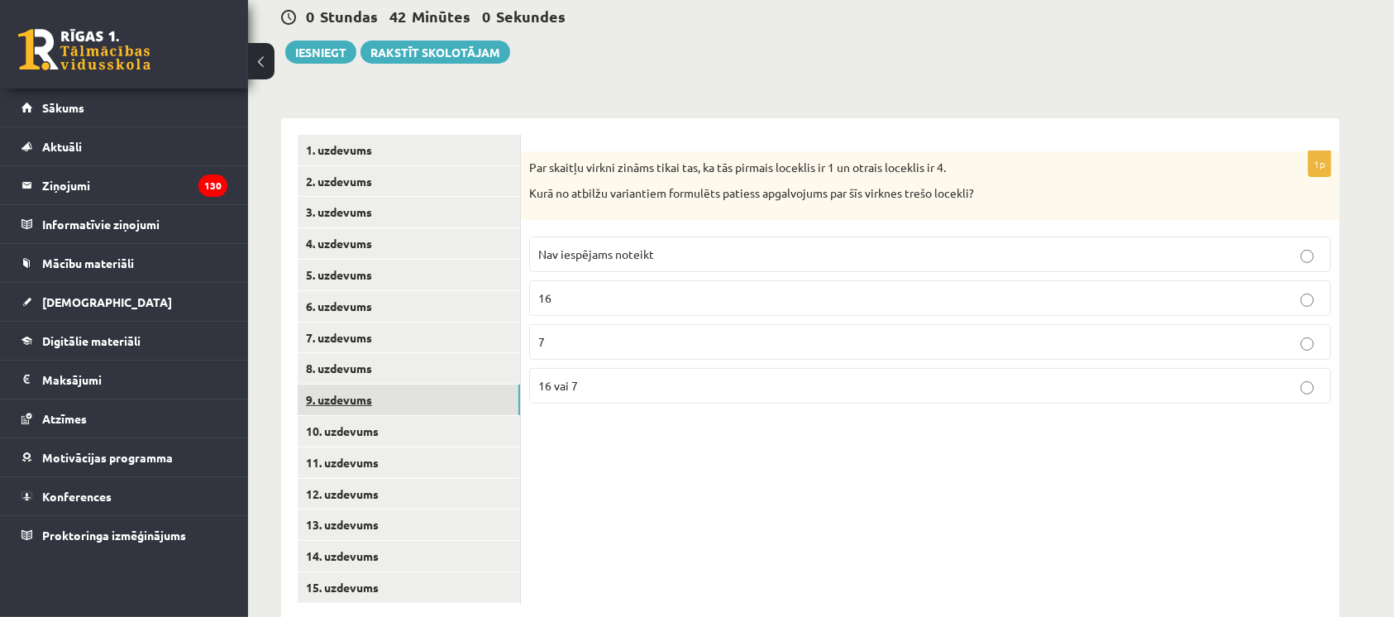
click at [386, 384] on link "9. uzdevums" at bounding box center [409, 399] width 222 height 31
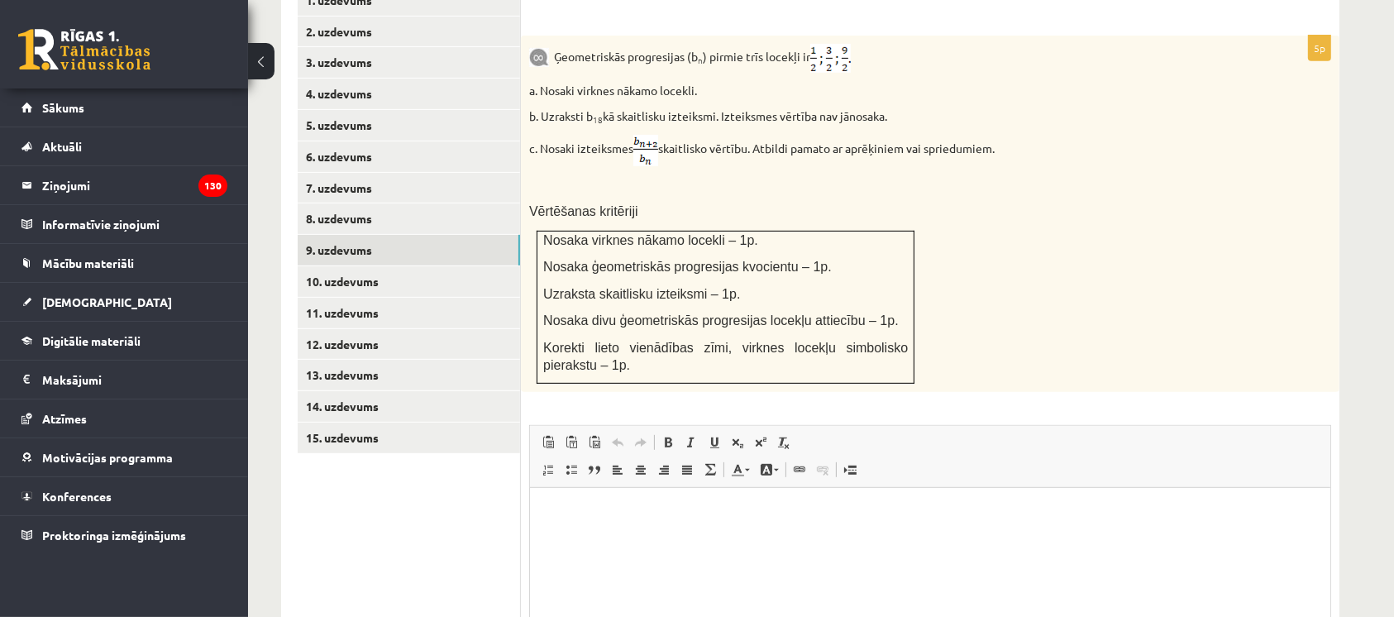
scroll to position [913, 0]
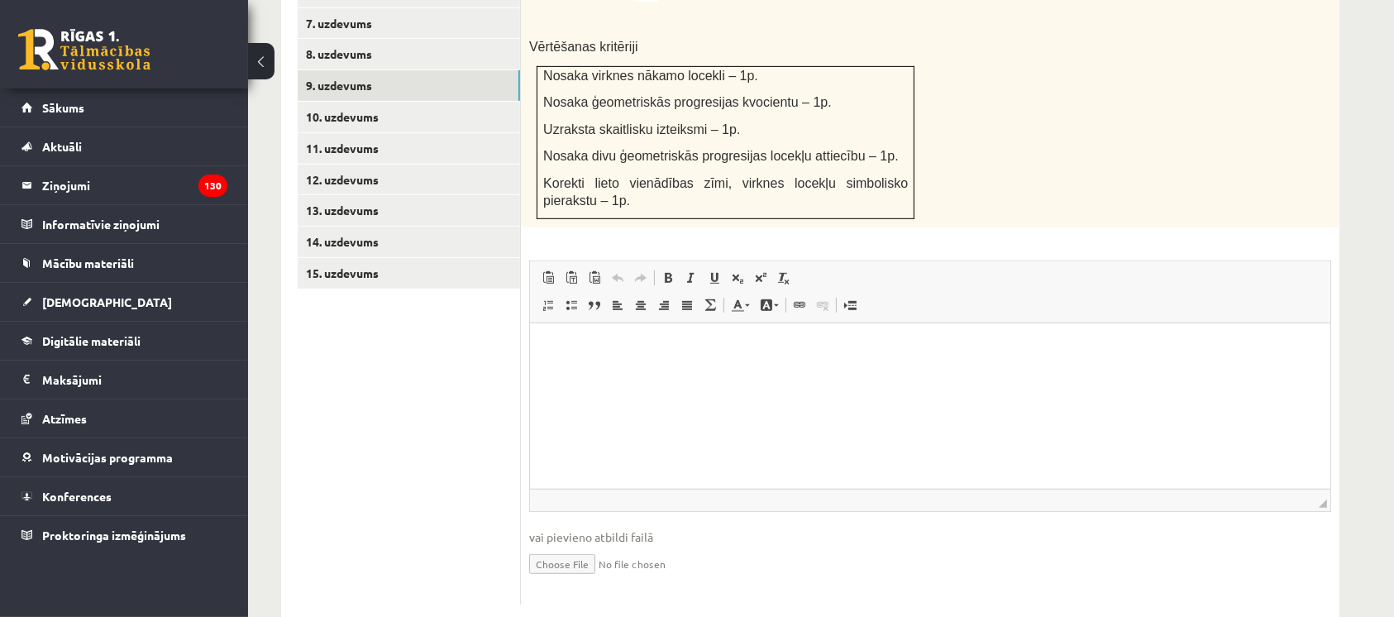
click at [579, 546] on input "file" at bounding box center [930, 563] width 802 height 34
type input "**********"
click at [481, 102] on link "10. uzdevums" at bounding box center [409, 117] width 222 height 31
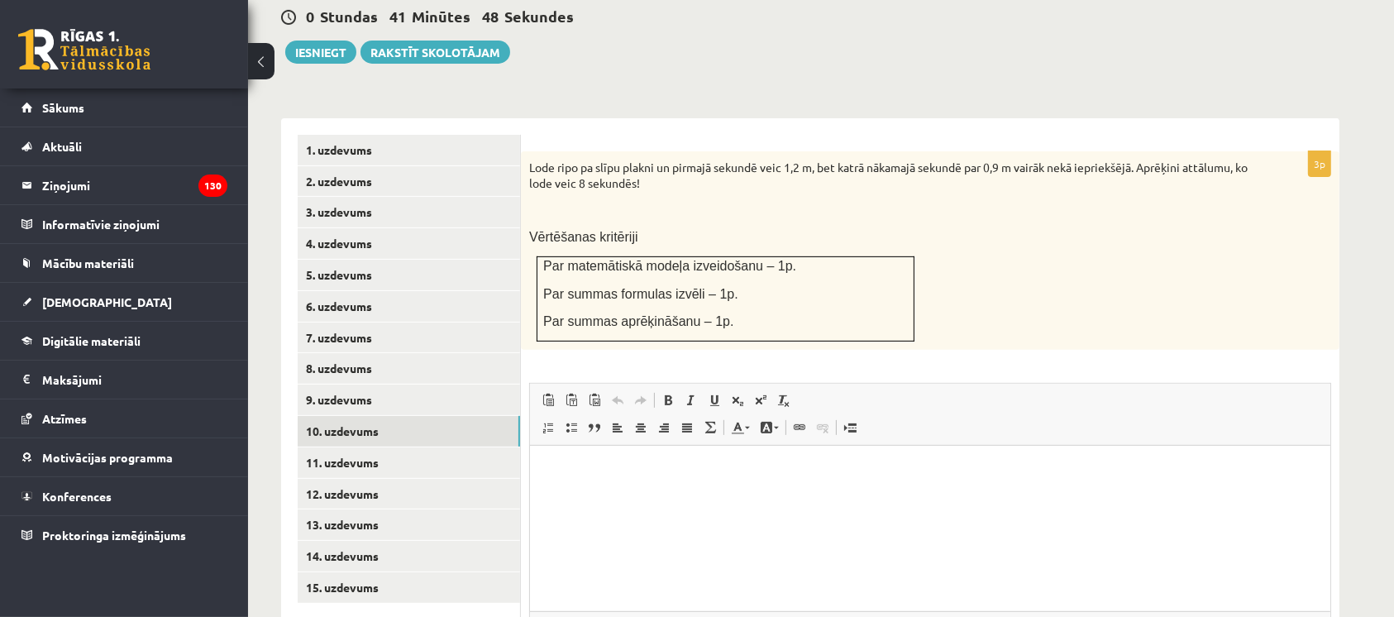
scroll to position [722, 0]
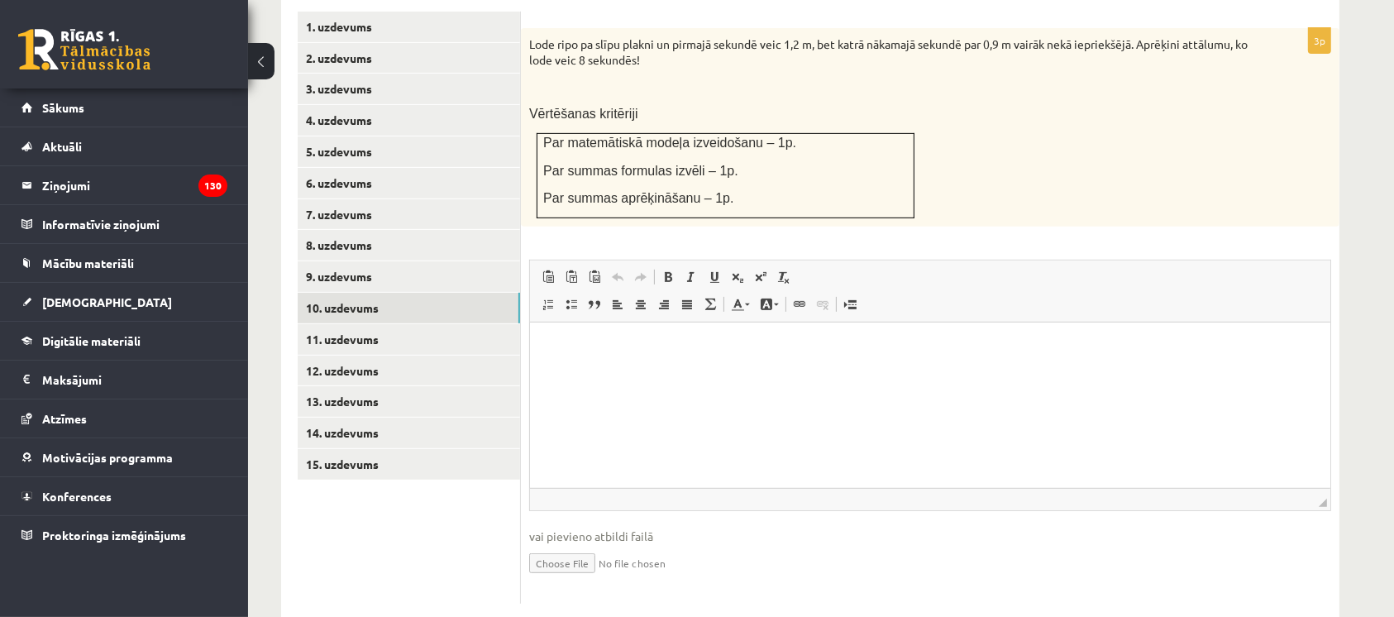
click at [547, 545] on input "file" at bounding box center [930, 562] width 802 height 34
type input "**********"
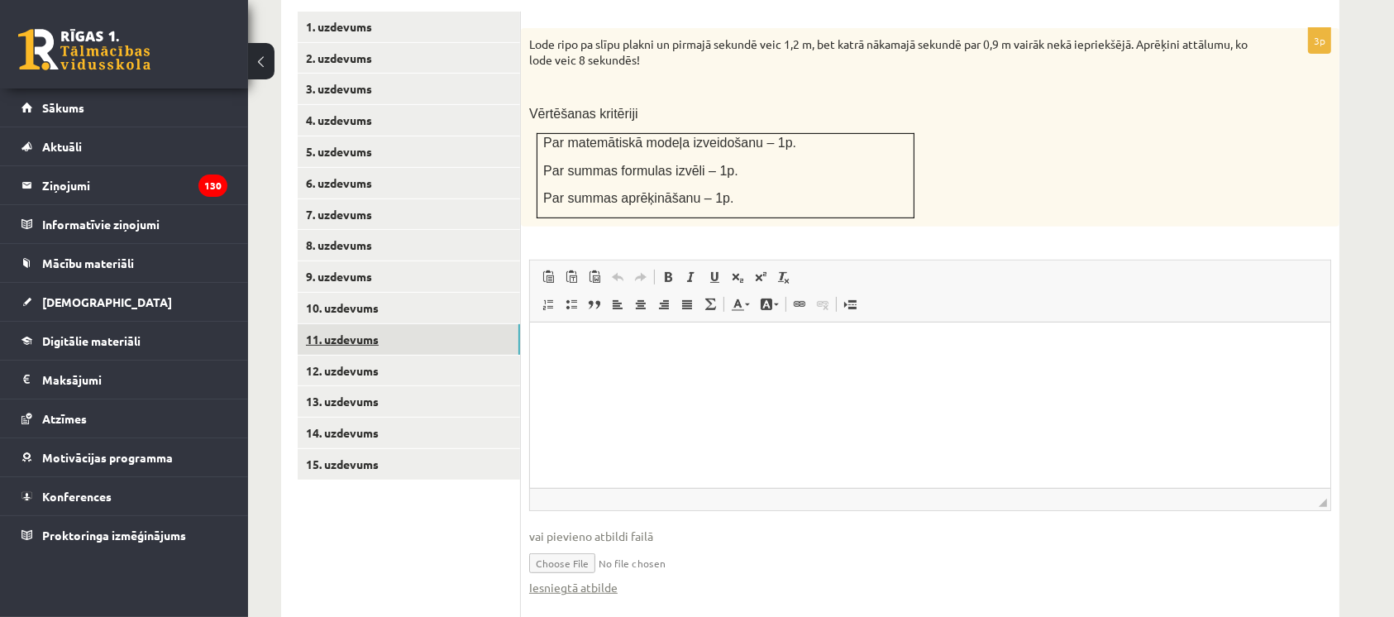
click at [471, 324] on link "11. uzdevums" at bounding box center [409, 339] width 222 height 31
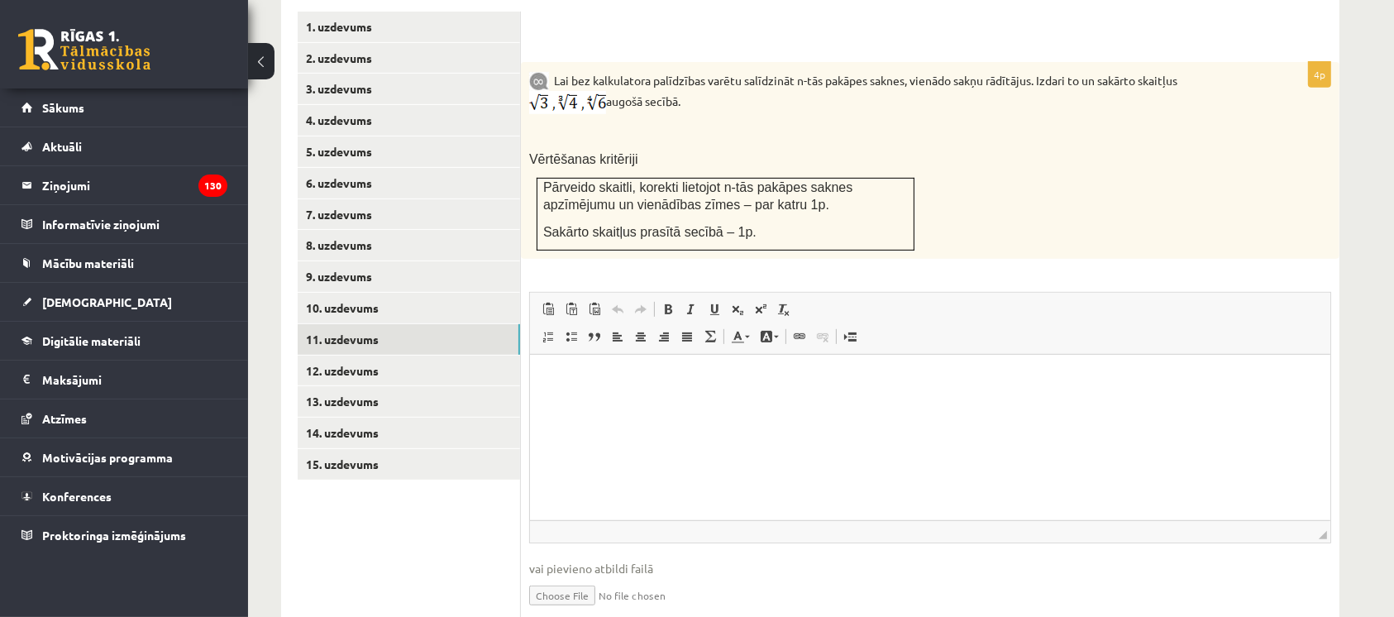
scroll to position [0, 0]
click at [557, 577] on input "file" at bounding box center [930, 594] width 802 height 34
type input "**********"
click at [670, 577] on input "file" at bounding box center [930, 594] width 802 height 34
click at [568, 611] on link "Iesniegtā atbilde" at bounding box center [573, 619] width 88 height 17
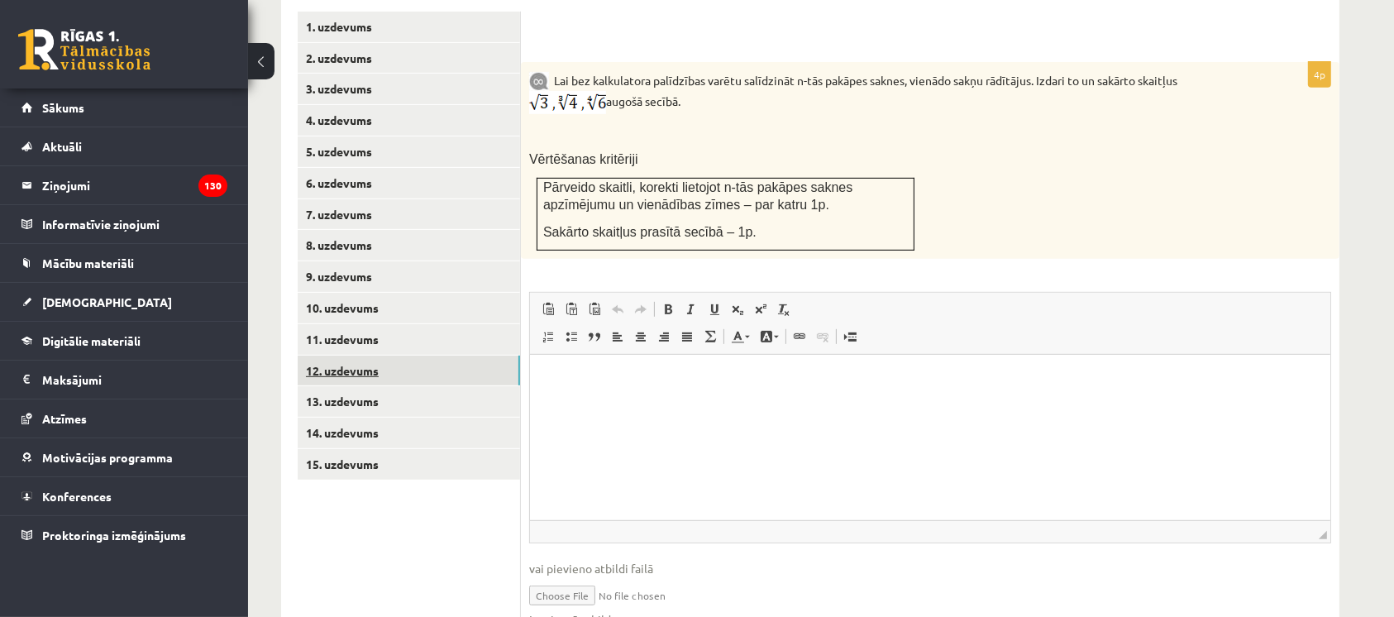
click at [399, 355] on link "12. uzdevums" at bounding box center [409, 370] width 222 height 31
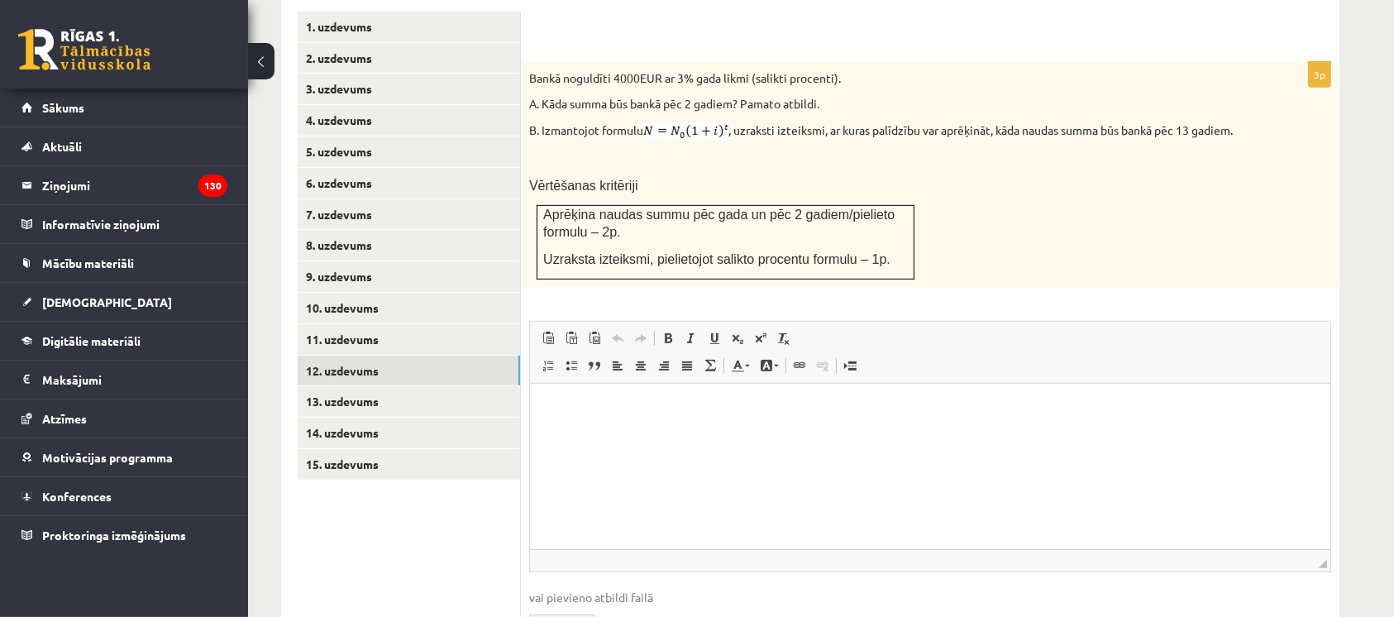
click at [558, 606] on input "file" at bounding box center [930, 623] width 802 height 34
type input "**********"
click at [463, 386] on link "13. uzdevums" at bounding box center [409, 401] width 222 height 31
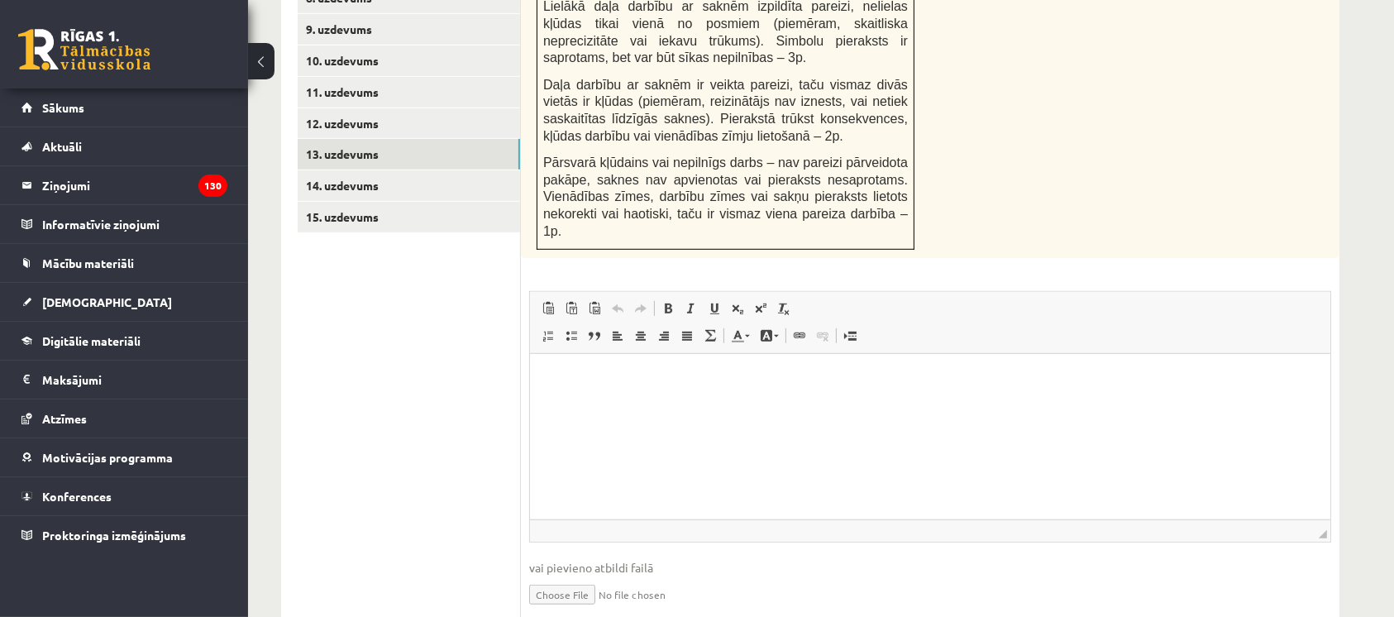
scroll to position [970, 0]
click at [555, 576] on input "file" at bounding box center [930, 593] width 802 height 34
type input "**********"
click at [469, 170] on link "14. uzdevums" at bounding box center [409, 185] width 222 height 31
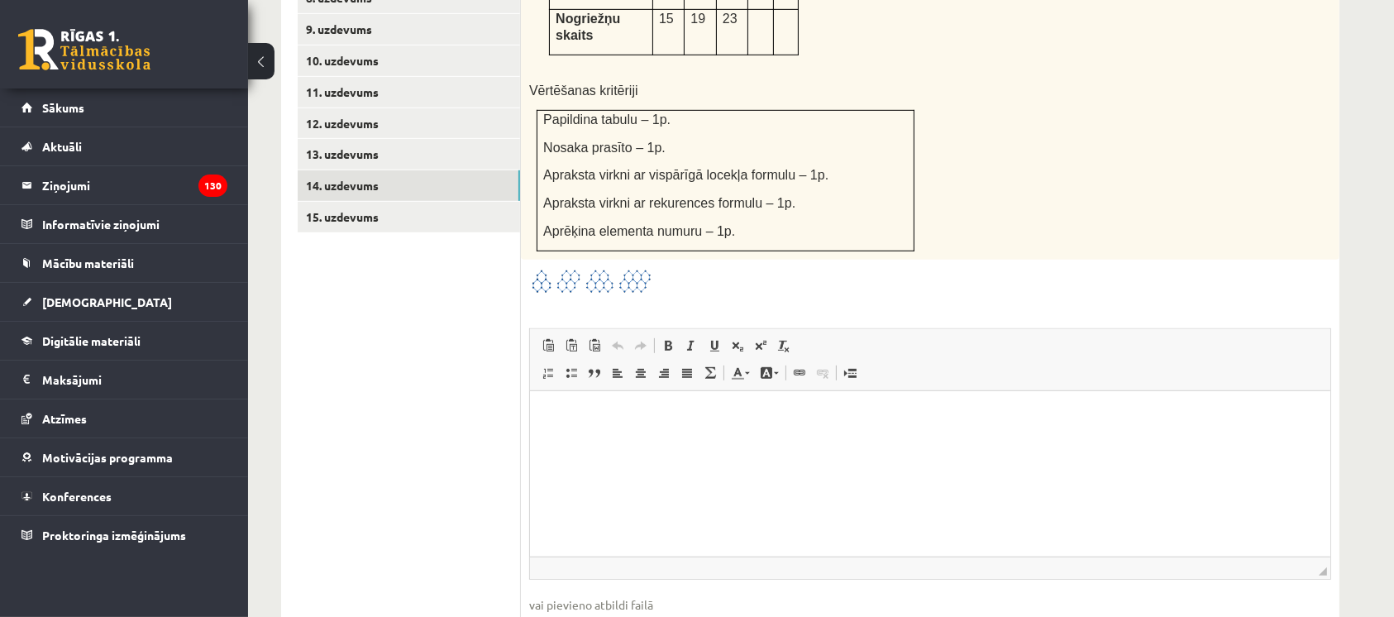
scroll to position [0, 0]
click at [541, 596] on span "vai pievieno atbildi failā" at bounding box center [930, 604] width 802 height 17
type input "**********"
click at [452, 202] on link "15. uzdevums" at bounding box center [409, 217] width 222 height 31
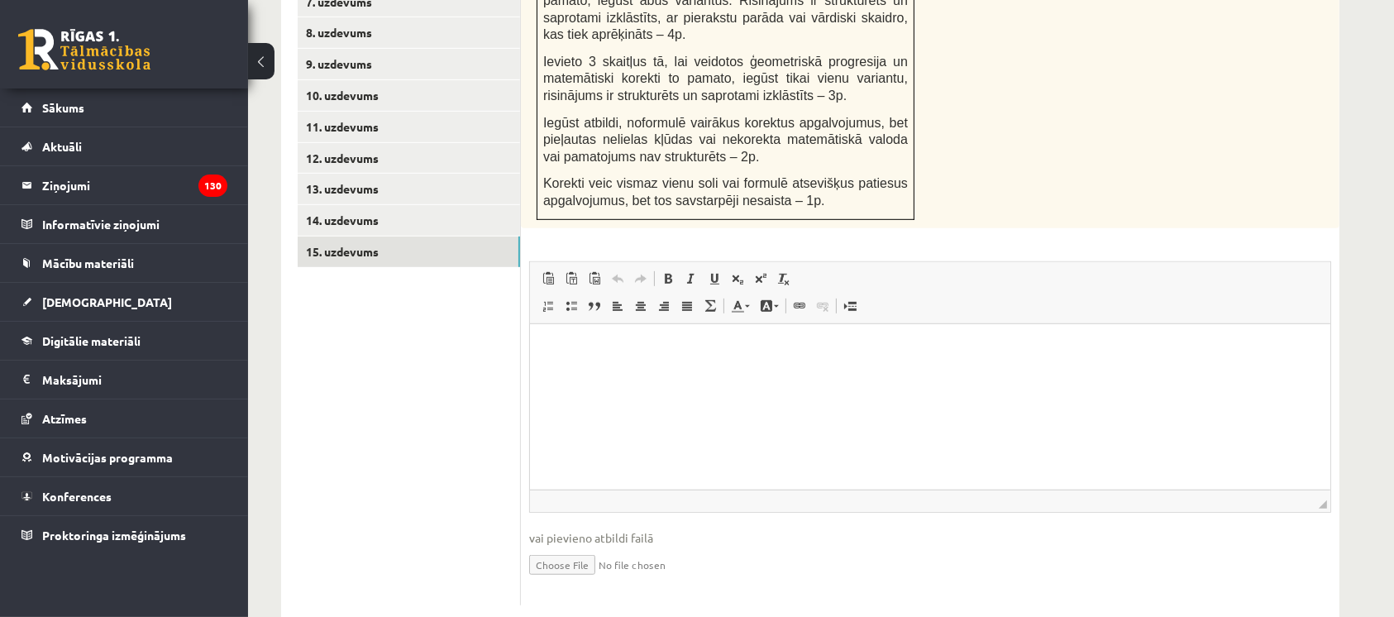
click at [553, 546] on input "file" at bounding box center [930, 563] width 802 height 34
type input "**********"
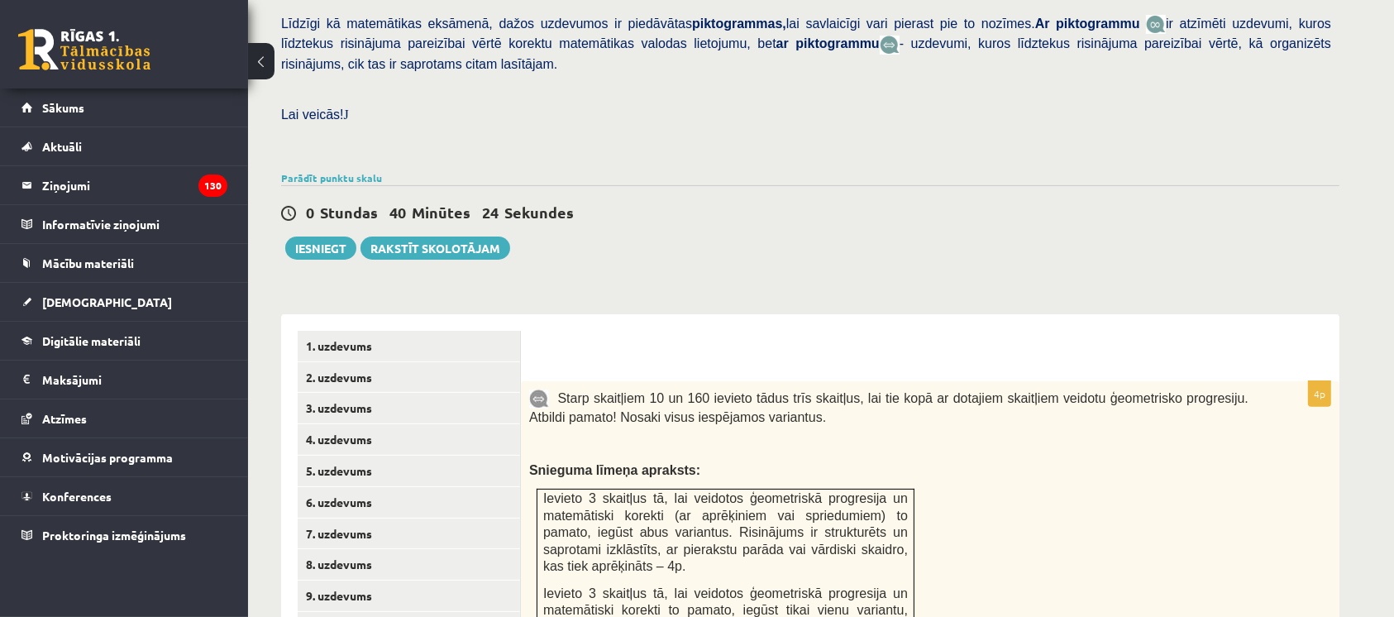
scroll to position [395, 0]
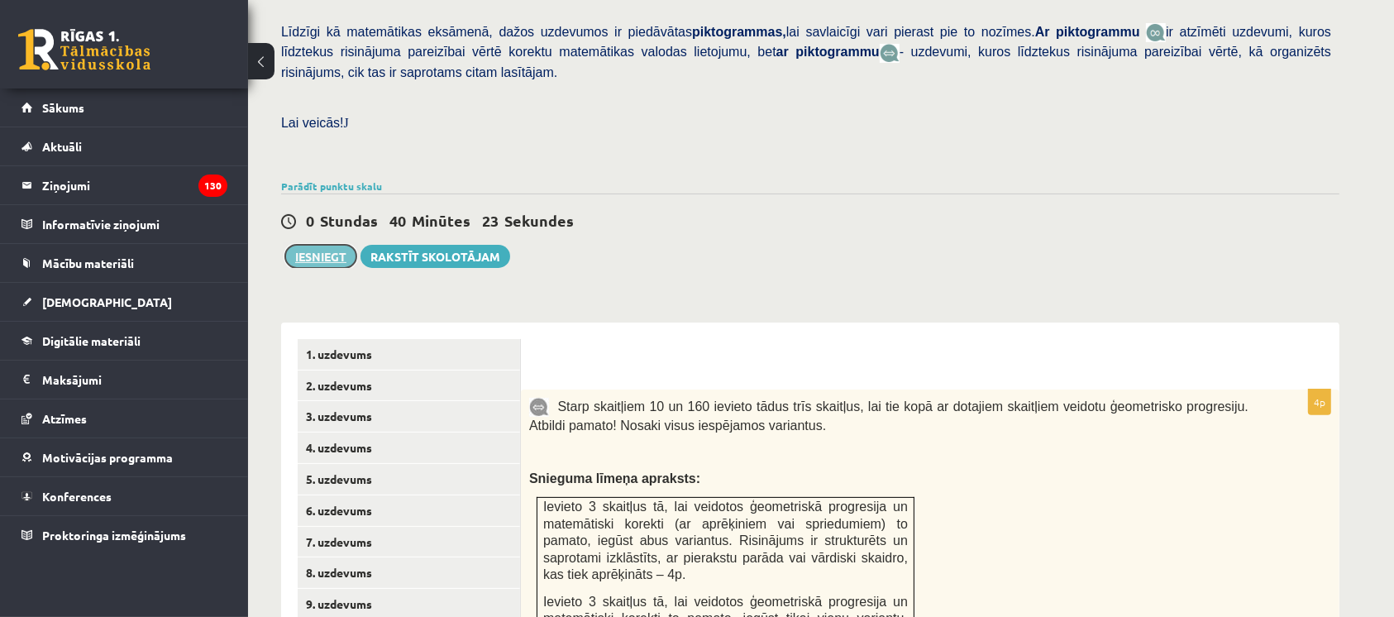
click at [323, 245] on button "Iesniegt" at bounding box center [320, 256] width 71 height 23
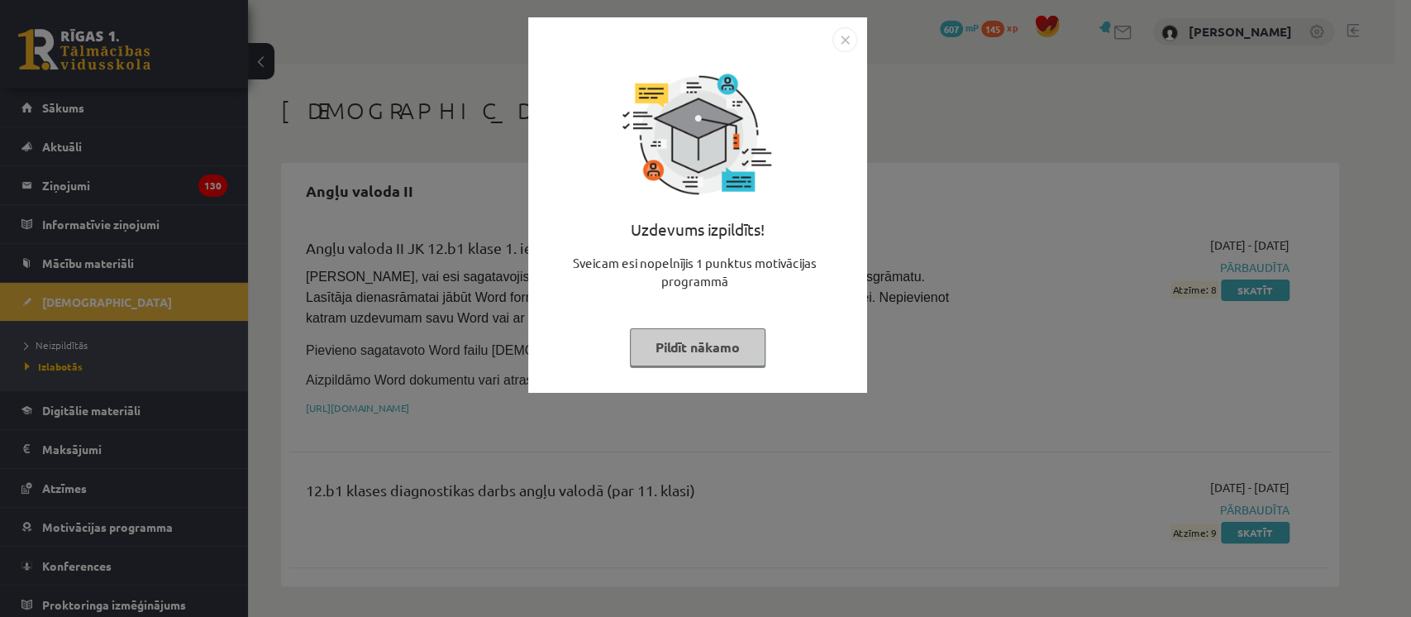
drag, startPoint x: 701, startPoint y: 370, endPoint x: 702, endPoint y: 341, distance: 28.9
click at [702, 341] on div "Uzdevums izpildīts! Sveicam esi nopelnījis 1 punktus motivācijas programmā Pild…" at bounding box center [697, 217] width 319 height 331
click at [702, 341] on button "Pildīt nākamo" at bounding box center [698, 347] width 136 height 38
